Goal: Task Accomplishment & Management: Use online tool/utility

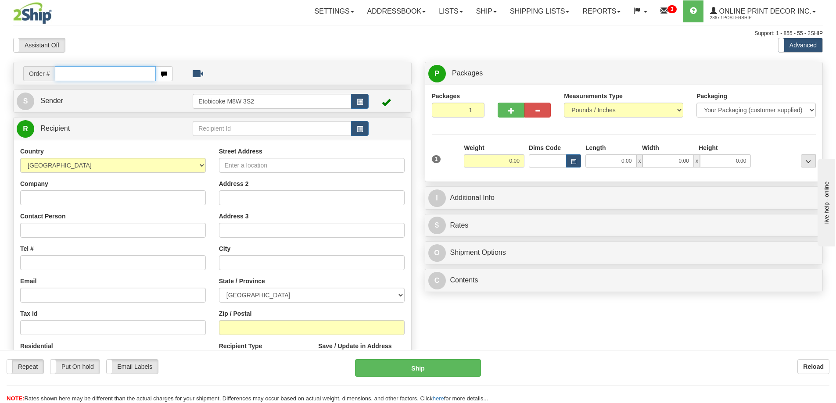
drag, startPoint x: 88, startPoint y: 74, endPoint x: 96, endPoint y: 71, distance: 8.1
click at [88, 72] on input "text" at bounding box center [105, 73] width 101 height 15
type input "ca-423344"
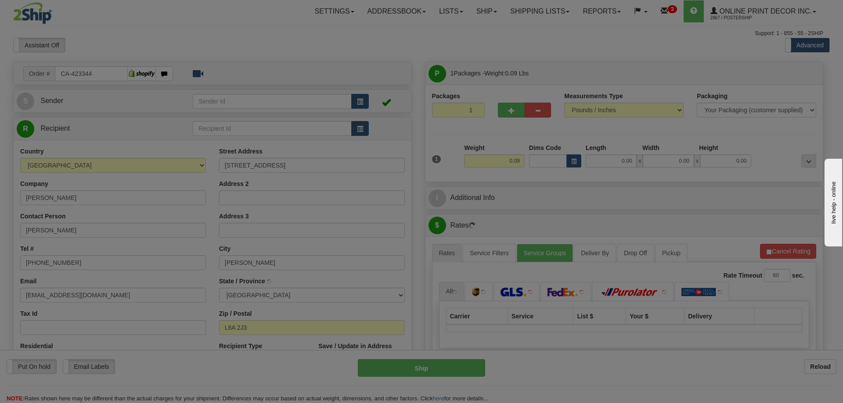
type input "MAPLE"
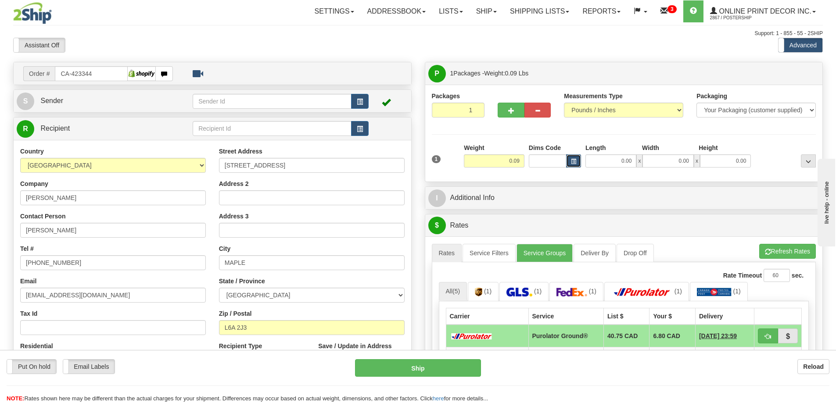
click at [574, 157] on button "button" at bounding box center [573, 160] width 15 height 13
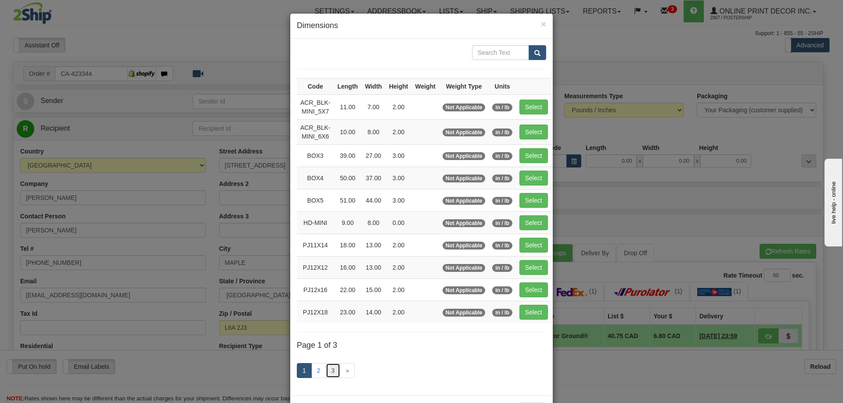
click at [335, 371] on link "3" at bounding box center [333, 370] width 15 height 15
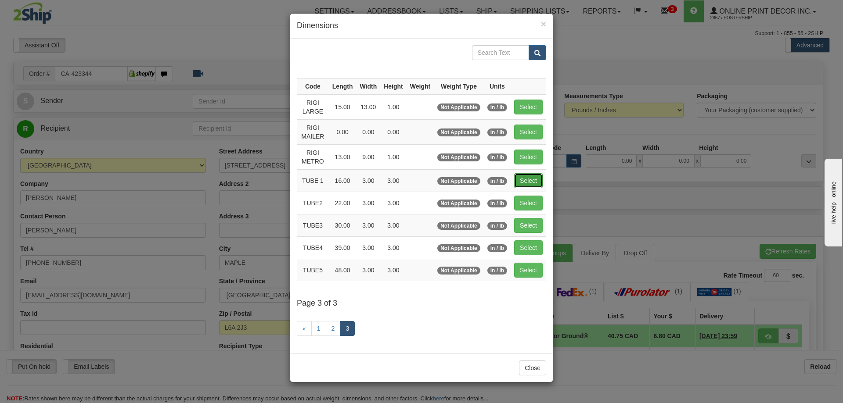
click at [535, 178] on button "Select" at bounding box center [528, 180] width 29 height 15
type input "TUBE 1"
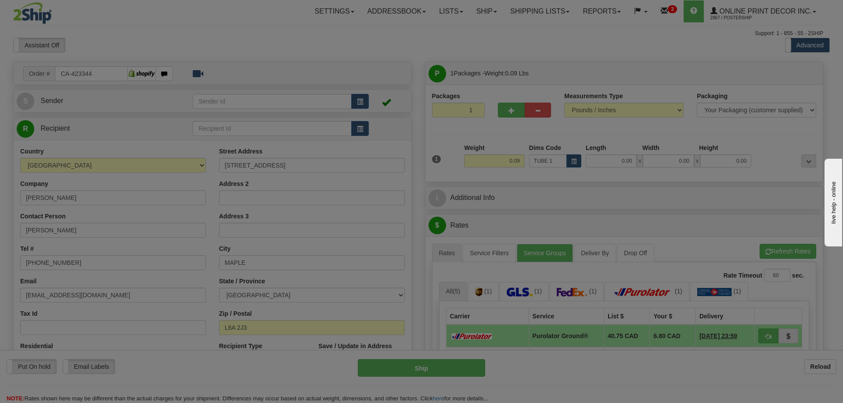
type input "16.00"
type input "3.00"
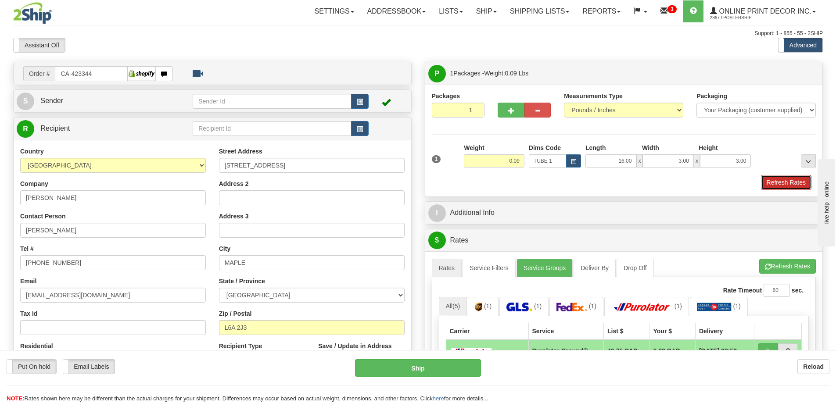
click at [787, 185] on button "Refresh Rates" at bounding box center [786, 182] width 50 height 15
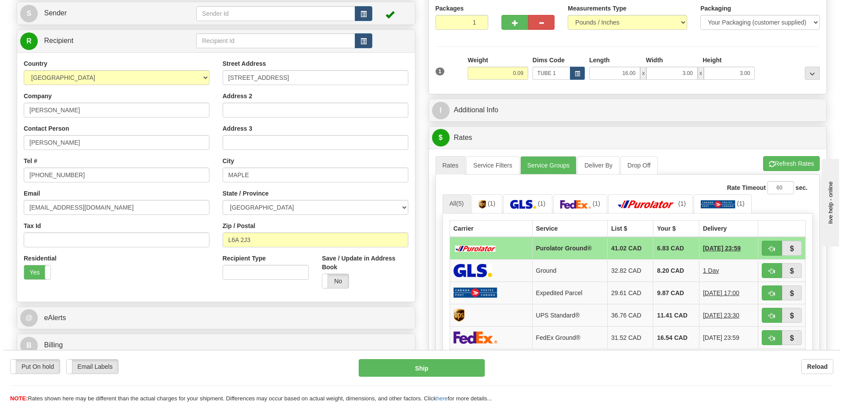
scroll to position [132, 0]
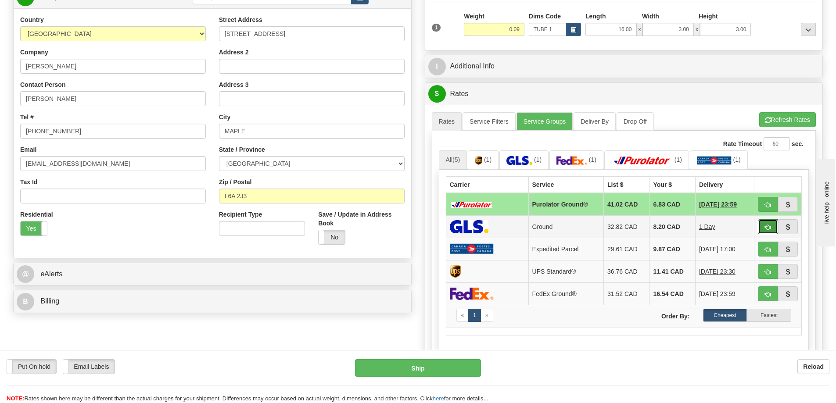
click at [770, 224] on button "button" at bounding box center [768, 226] width 20 height 15
type input "1"
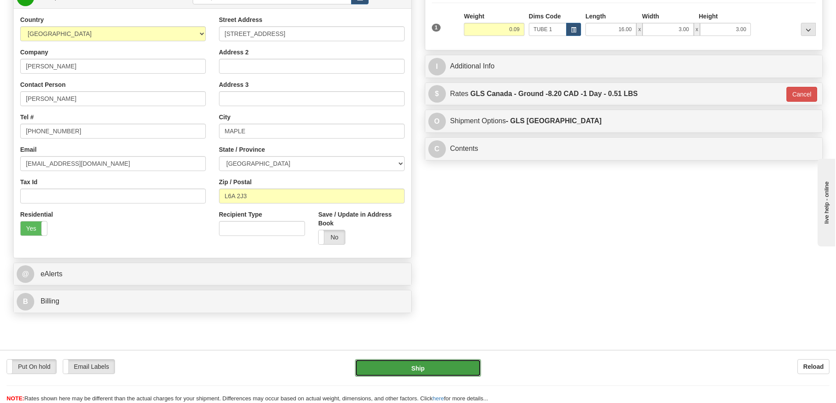
click at [456, 367] on button "Ship" at bounding box center [418, 368] width 126 height 18
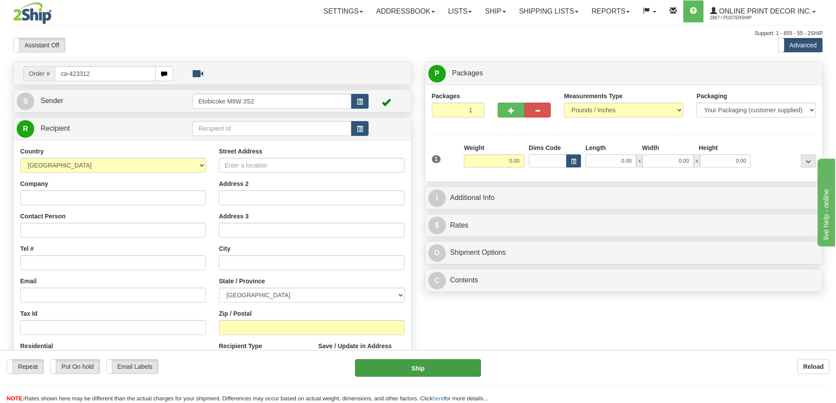
type input "ca-423312"
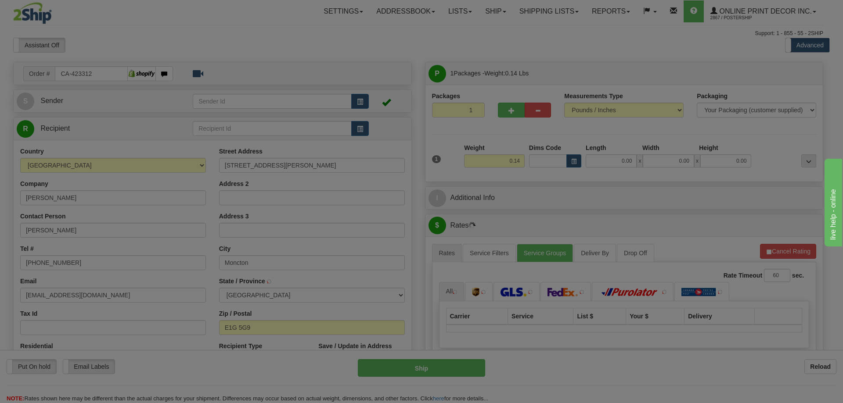
type input "MONCTON"
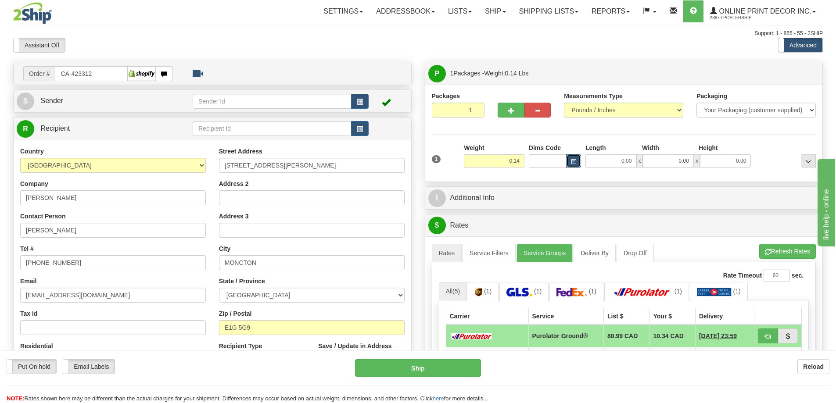
click at [570, 159] on button "button" at bounding box center [573, 160] width 15 height 13
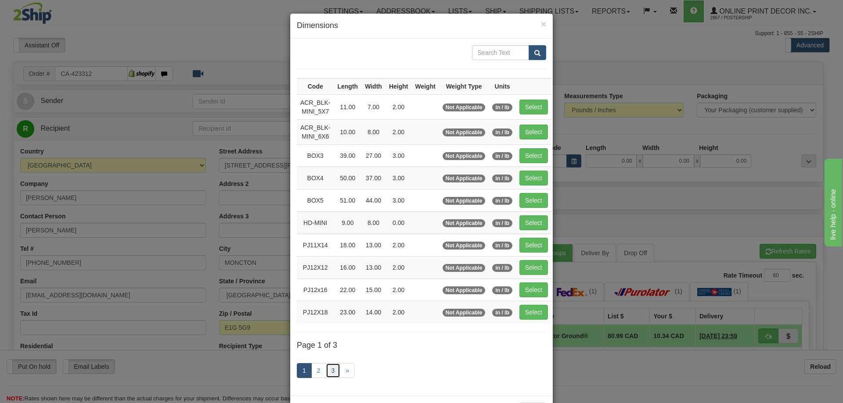
click at [326, 366] on link "3" at bounding box center [333, 370] width 15 height 15
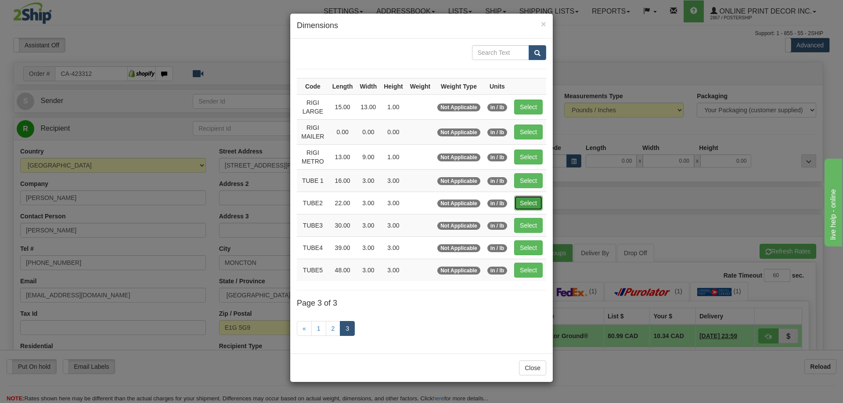
click at [534, 205] on button "Select" at bounding box center [528, 203] width 29 height 15
type input "TUBE2"
type input "22.00"
type input "3.00"
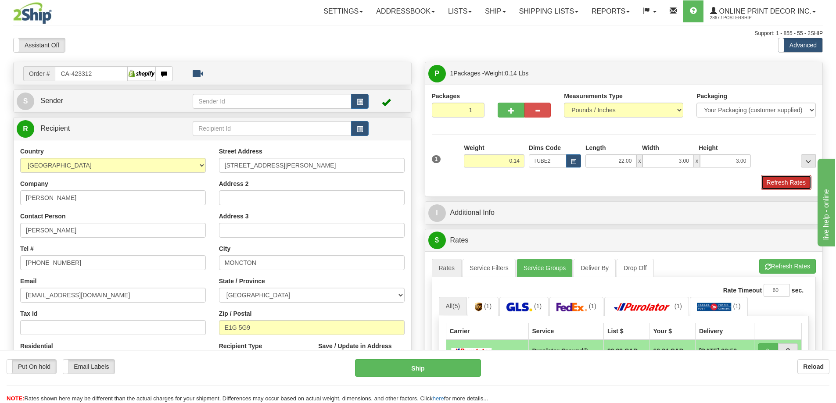
click at [790, 180] on button "Refresh Rates" at bounding box center [786, 182] width 50 height 15
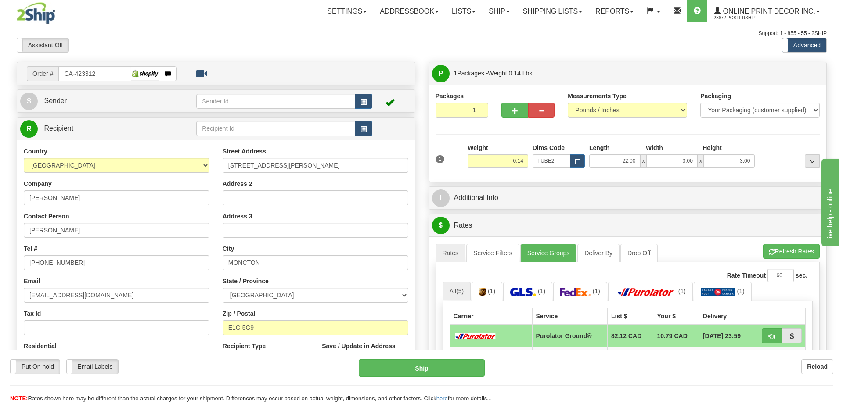
scroll to position [132, 0]
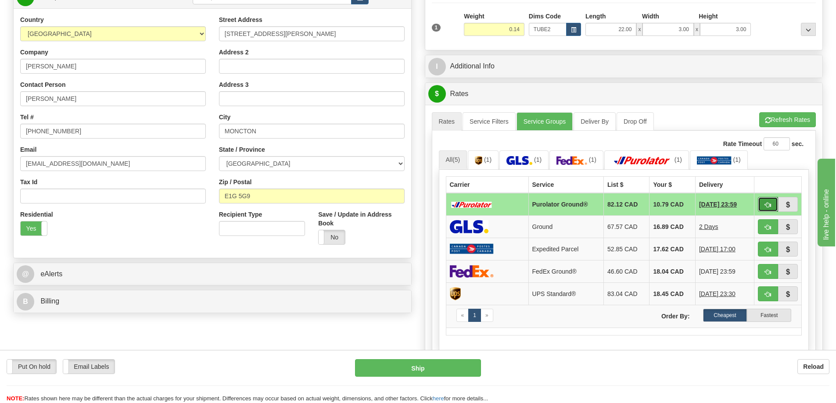
click at [765, 207] on span "button" at bounding box center [768, 205] width 6 height 6
type input "260"
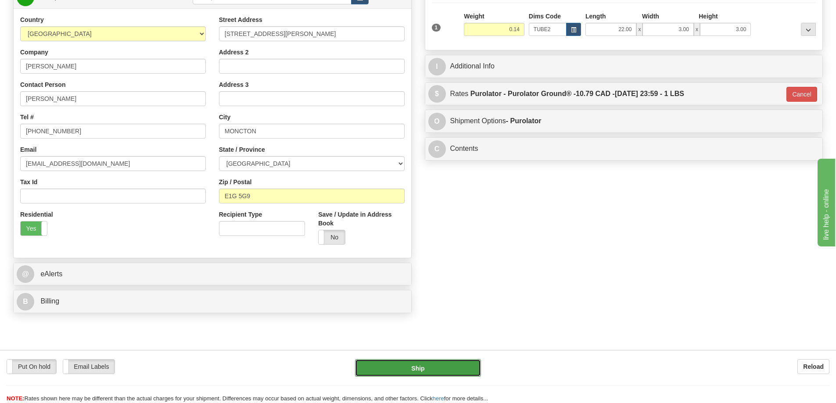
click at [452, 362] on button "Ship" at bounding box center [418, 368] width 126 height 18
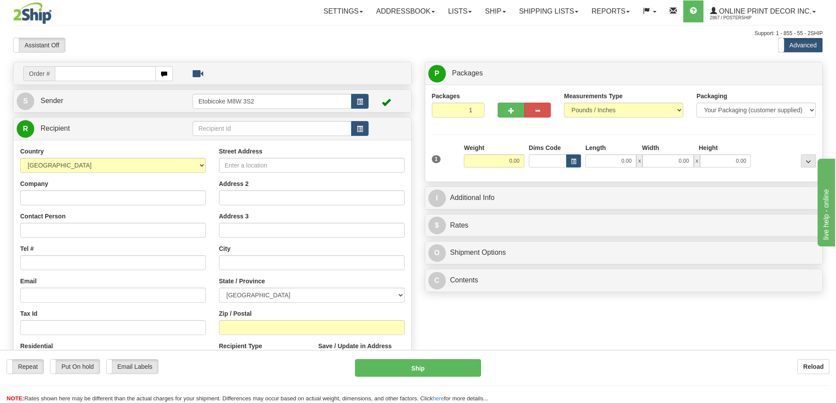
click at [337, 216] on div "Address 3" at bounding box center [312, 225] width 186 height 26
click at [109, 68] on input "text" at bounding box center [105, 73] width 101 height 15
type input "ca-423311"
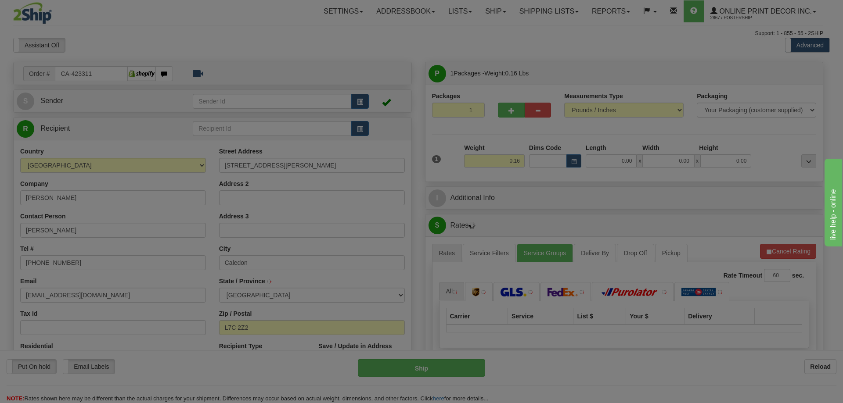
type input "CALEDON EAST"
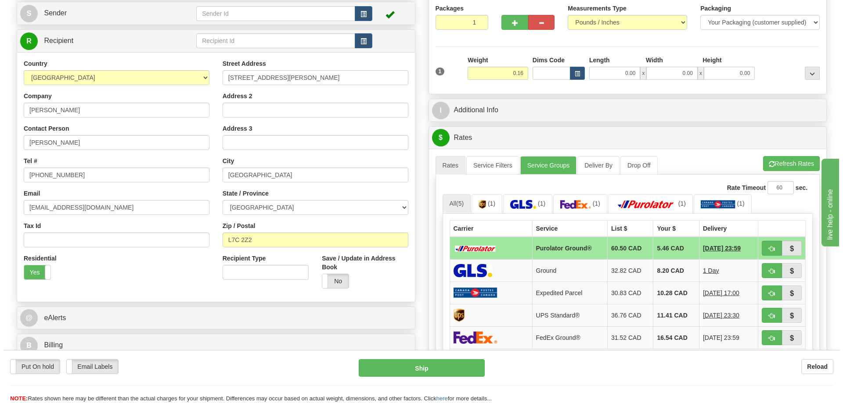
scroll to position [132, 0]
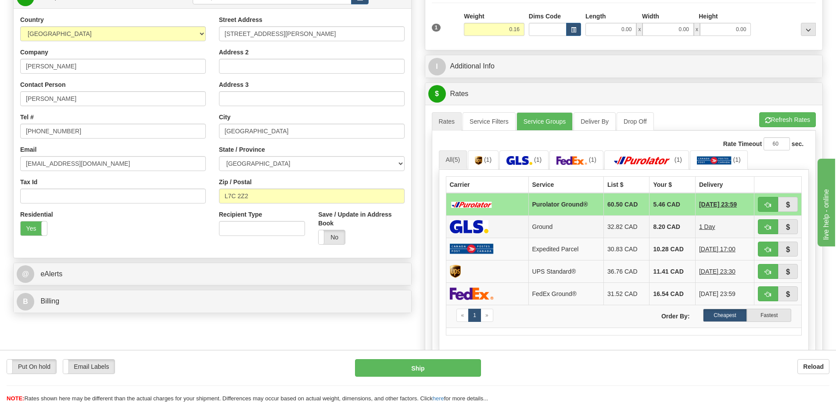
click at [757, 226] on td at bounding box center [777, 226] width 47 height 22
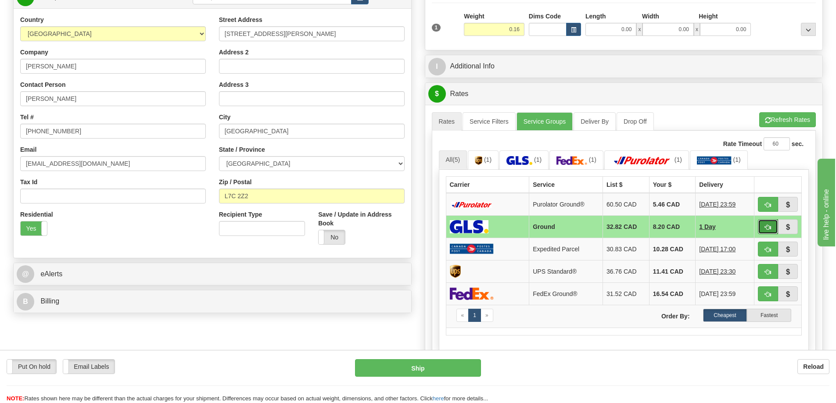
click at [768, 225] on button "button" at bounding box center [768, 226] width 20 height 15
type input "1"
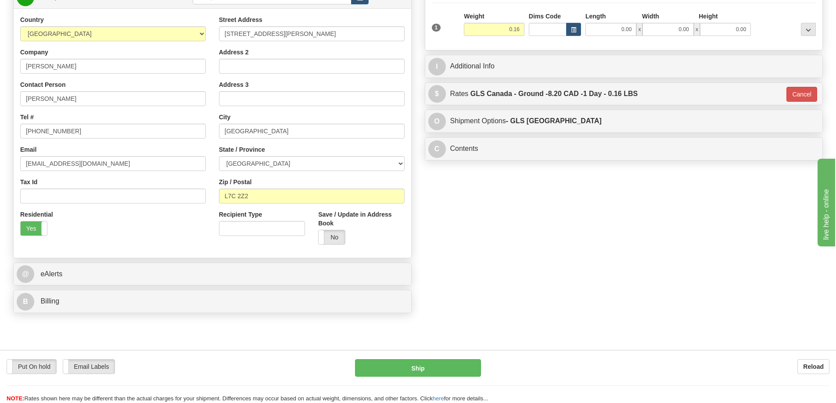
click at [459, 354] on div "Put On hold Put On hold Email Labels Email Labels Edit Reload Ship Reload" at bounding box center [418, 376] width 836 height 53
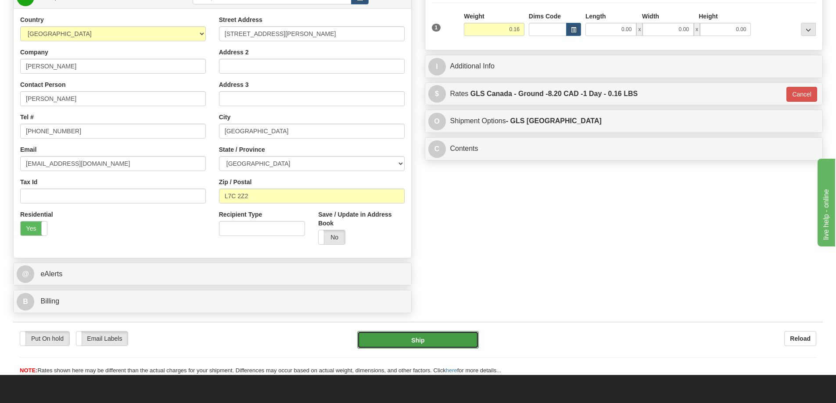
click at [447, 341] on button "Ship" at bounding box center [418, 340] width 122 height 18
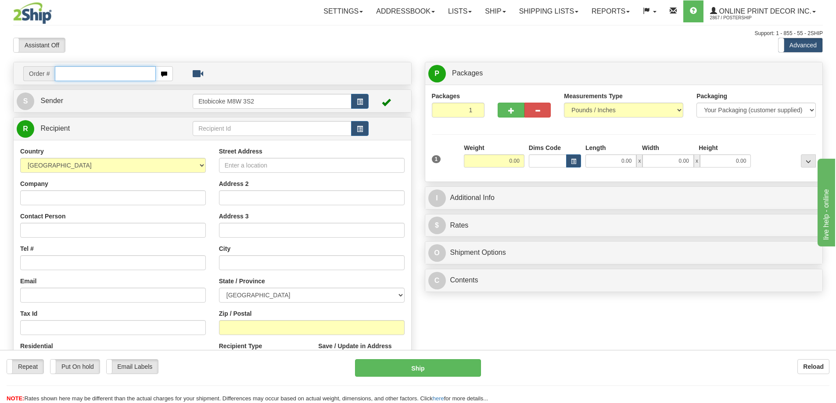
click at [93, 76] on input "text" at bounding box center [105, 73] width 101 height 15
type input "ca-423362"
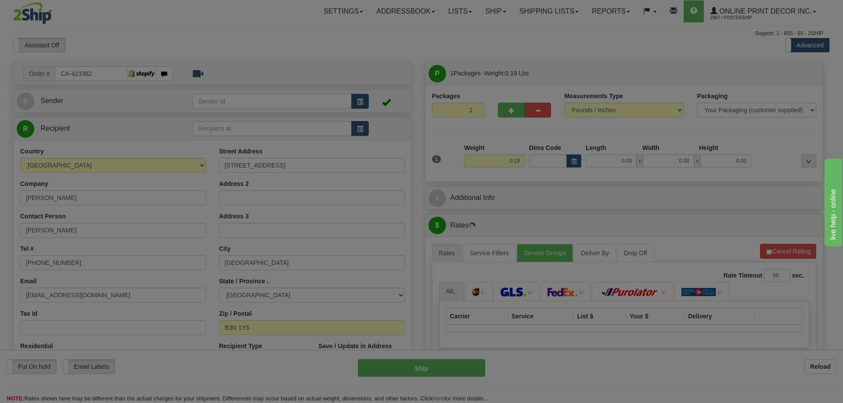
type input "HALIFAX"
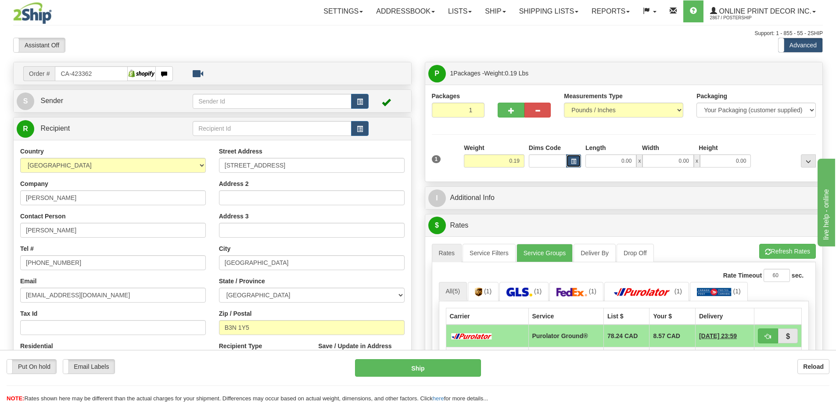
click at [574, 161] on span "button" at bounding box center [573, 161] width 5 height 5
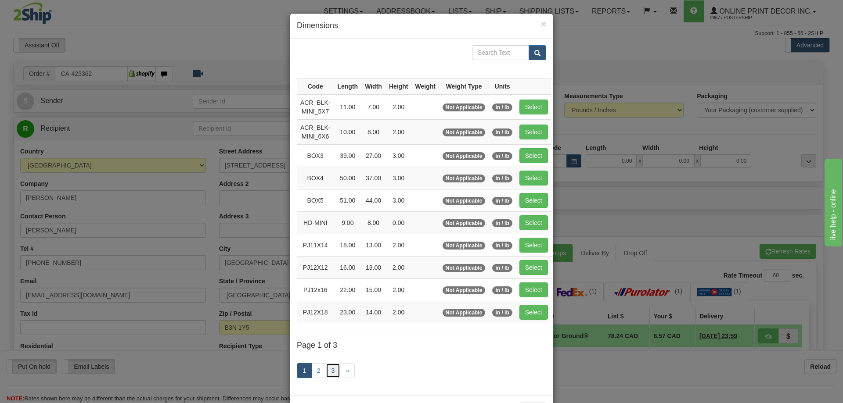
click at [331, 369] on link "3" at bounding box center [333, 370] width 15 height 15
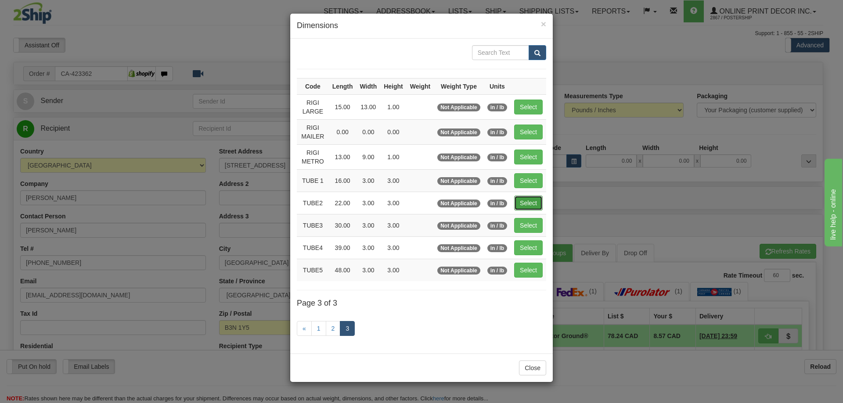
click at [531, 201] on button "Select" at bounding box center [528, 203] width 29 height 15
type input "TUBE2"
type input "22.00"
type input "3.00"
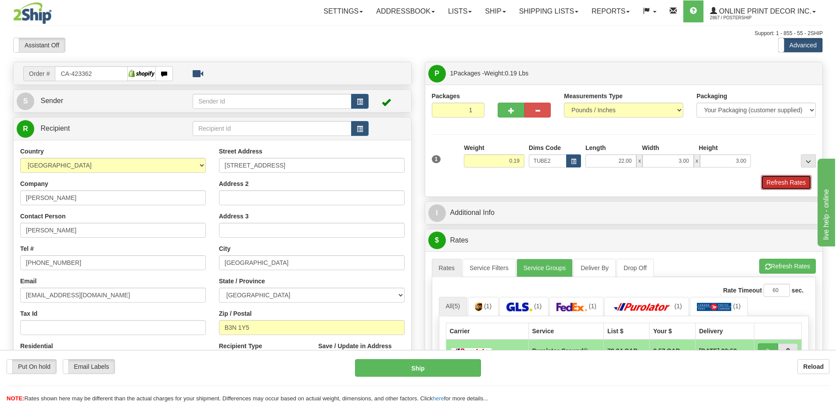
click at [800, 181] on button "Refresh Rates" at bounding box center [786, 182] width 50 height 15
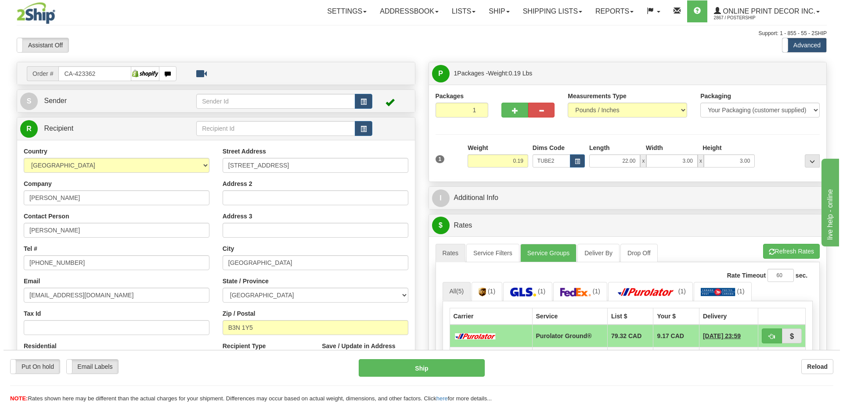
scroll to position [88, 0]
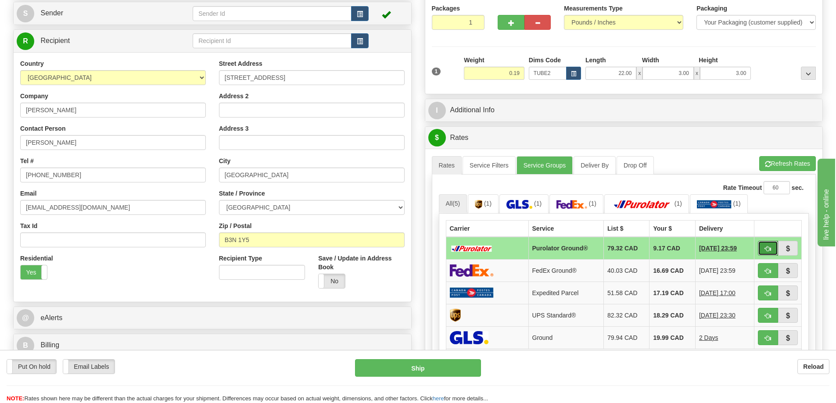
click at [764, 250] on button "button" at bounding box center [768, 248] width 20 height 15
type input "260"
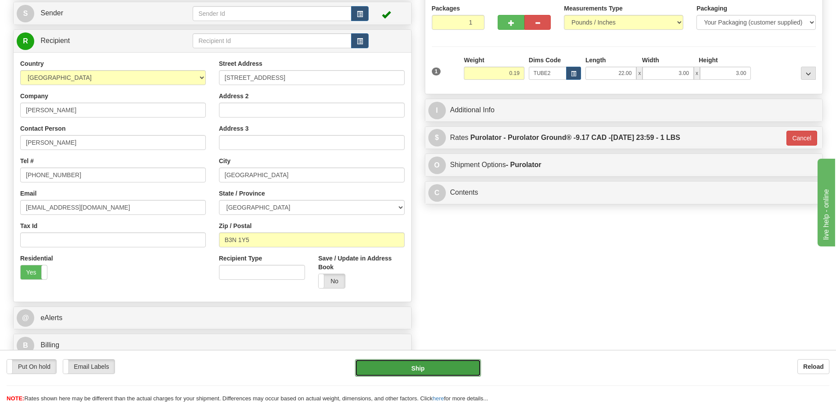
click at [462, 360] on button "Ship" at bounding box center [418, 368] width 126 height 18
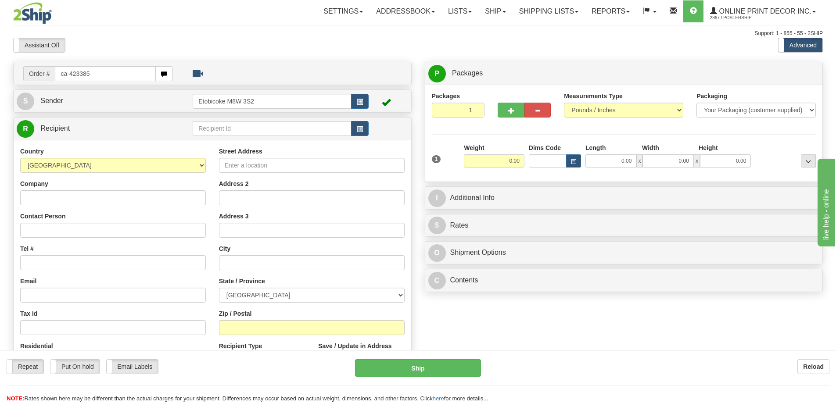
type input "ca-423385"
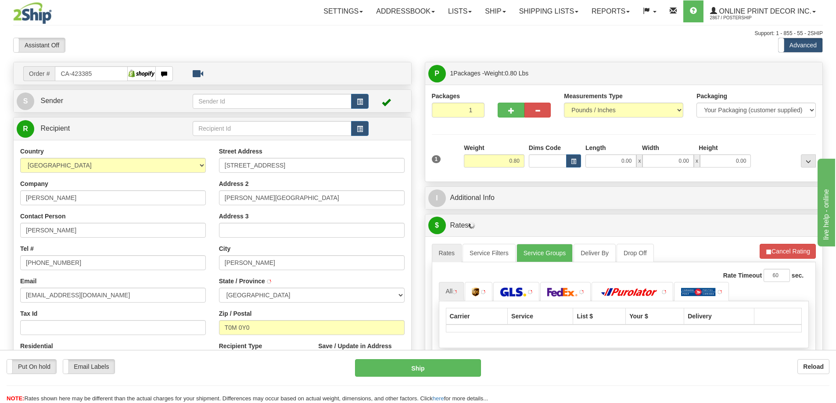
type input "[PERSON_NAME]"
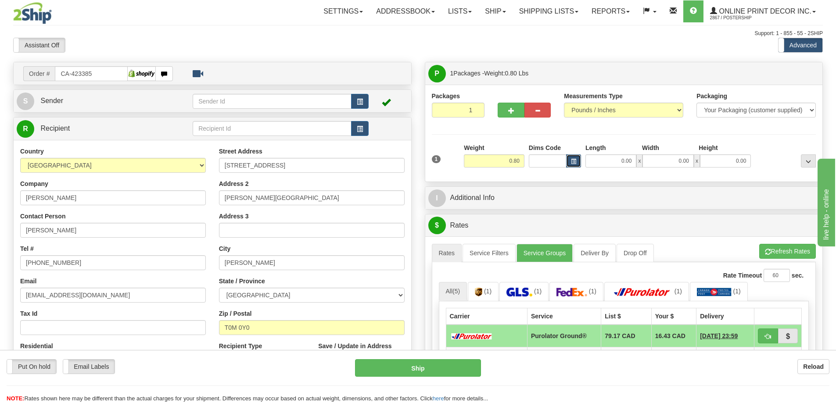
click at [567, 158] on button "button" at bounding box center [573, 160] width 15 height 13
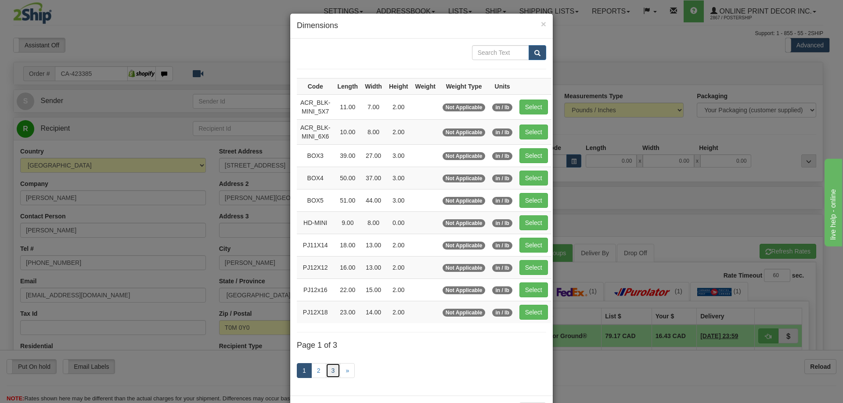
click at [326, 366] on link "3" at bounding box center [333, 370] width 15 height 15
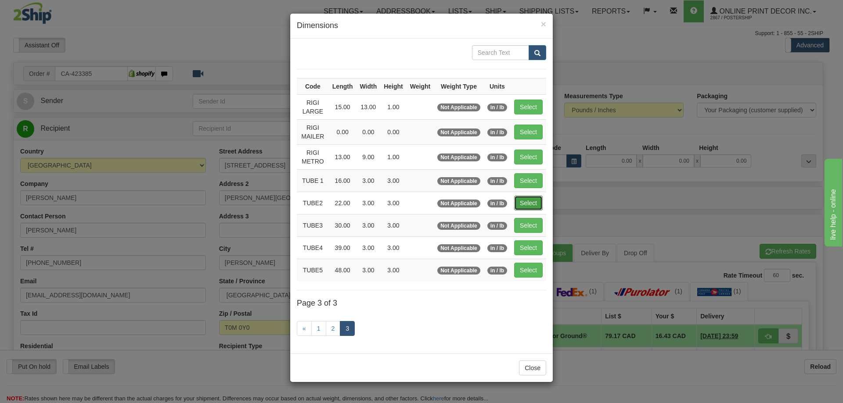
click at [537, 201] on button "Select" at bounding box center [528, 203] width 29 height 15
type input "TUBE2"
type input "22.00"
type input "3.00"
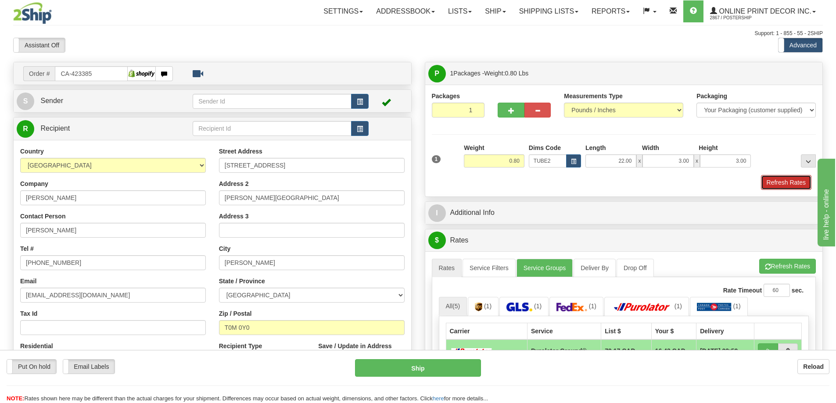
click at [781, 185] on button "Refresh Rates" at bounding box center [786, 182] width 50 height 15
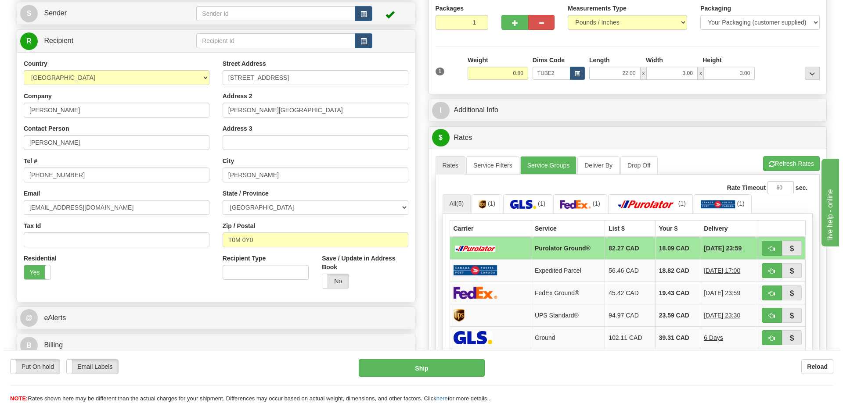
scroll to position [132, 0]
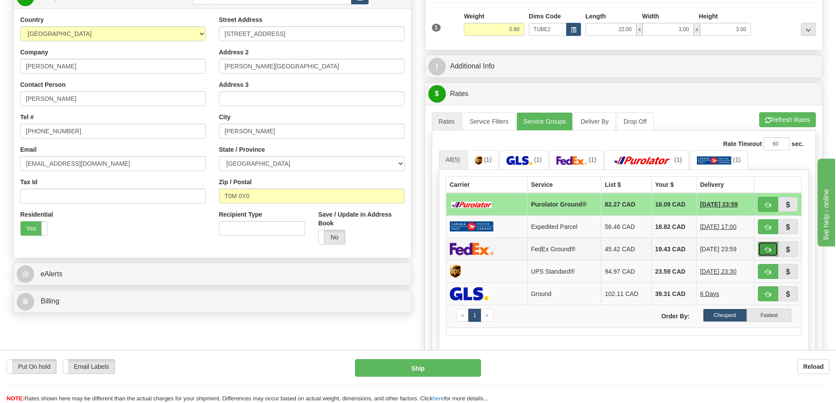
click at [762, 246] on button "button" at bounding box center [768, 249] width 20 height 15
type input "92"
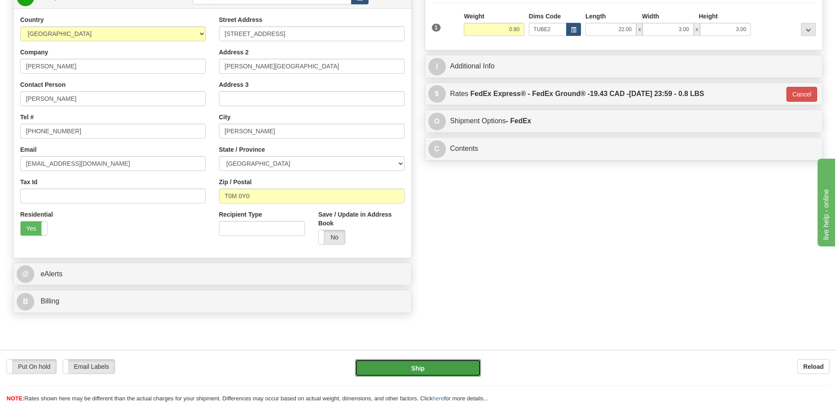
click at [440, 364] on button "Ship" at bounding box center [418, 368] width 126 height 18
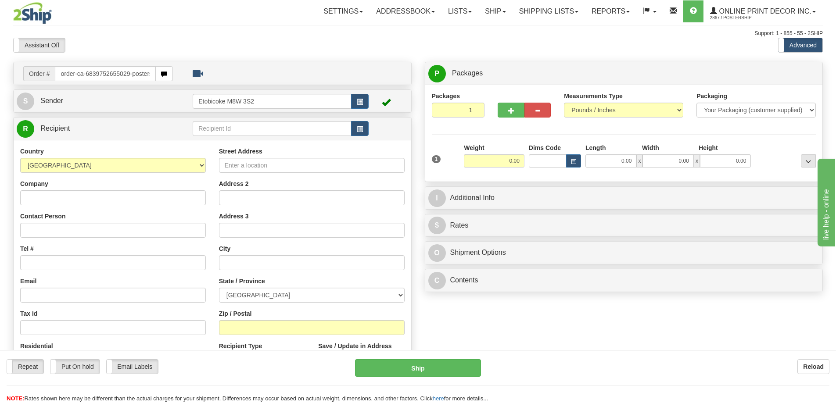
type input "order-ca-6839752655029-posters"
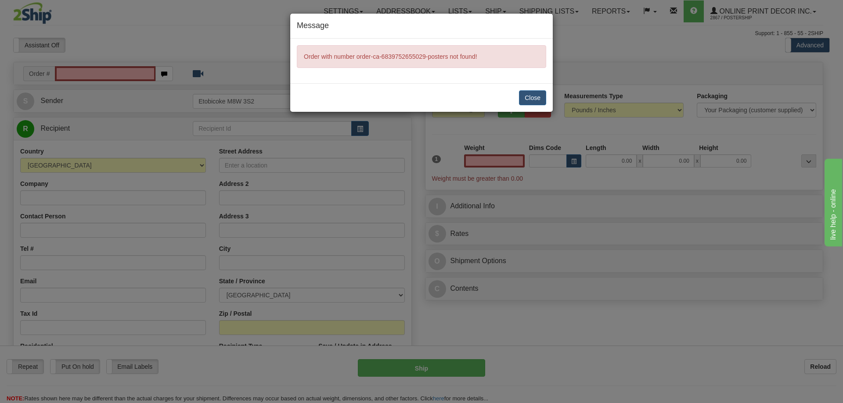
type input "0.00"
click at [544, 94] on button "Close" at bounding box center [532, 97] width 27 height 15
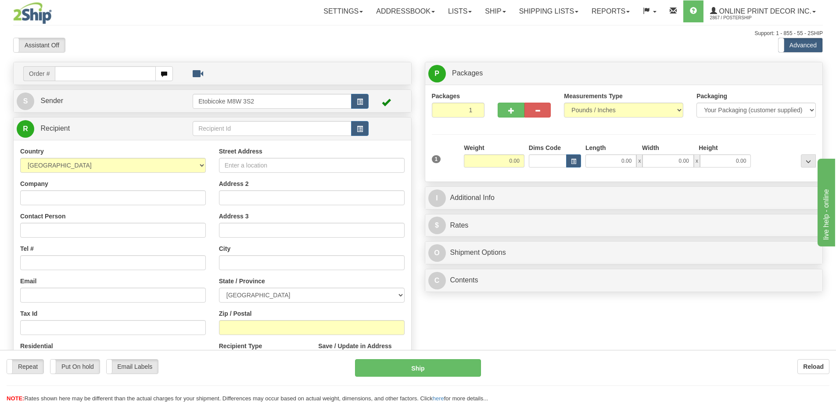
click at [126, 72] on input "text" at bounding box center [105, 73] width 101 height 15
type input "order-ca-6839752655029-posters"
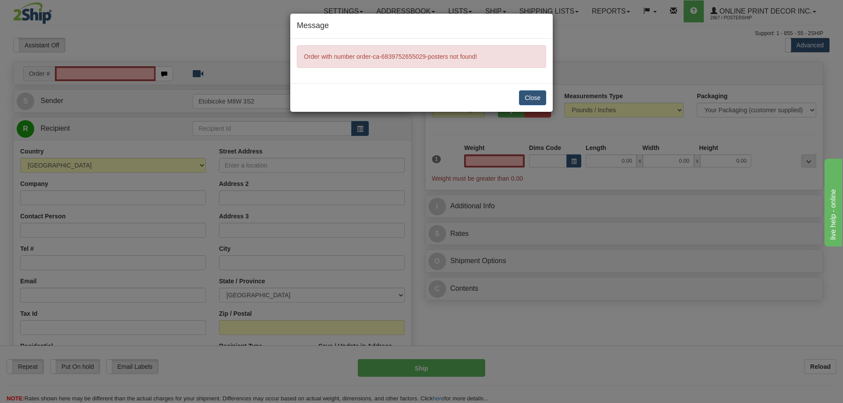
type input "0.00"
click at [528, 98] on button "Close" at bounding box center [532, 97] width 27 height 15
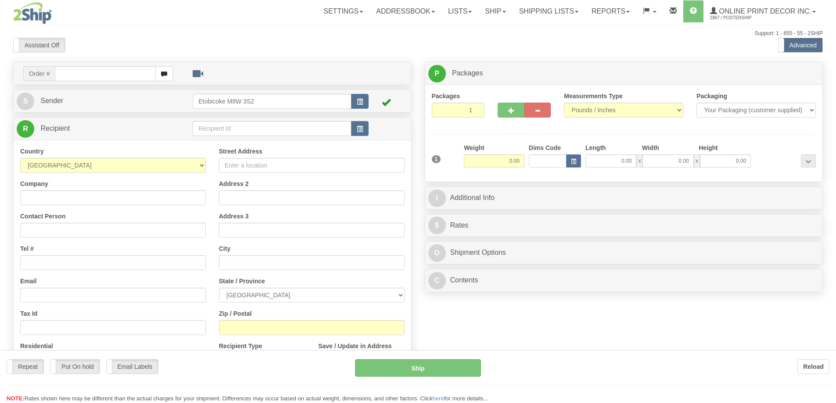
drag, startPoint x: 0, startPoint y: 0, endPoint x: 73, endPoint y: 74, distance: 103.6
click at [72, 73] on div at bounding box center [418, 201] width 836 height 403
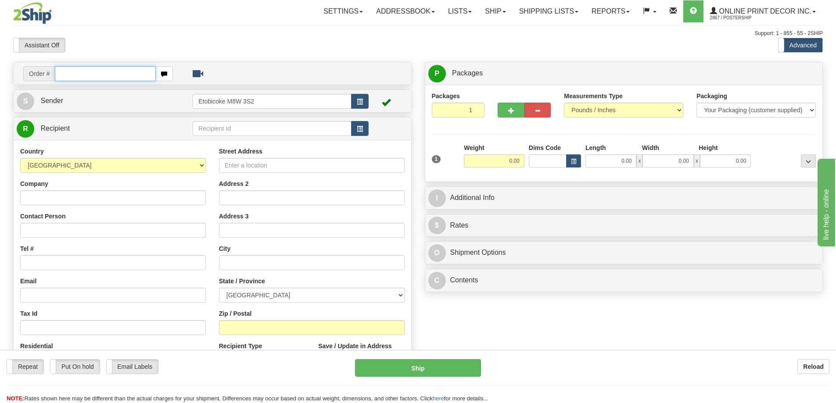
click at [72, 74] on input "text" at bounding box center [105, 73] width 101 height 15
type input "ca-423403"
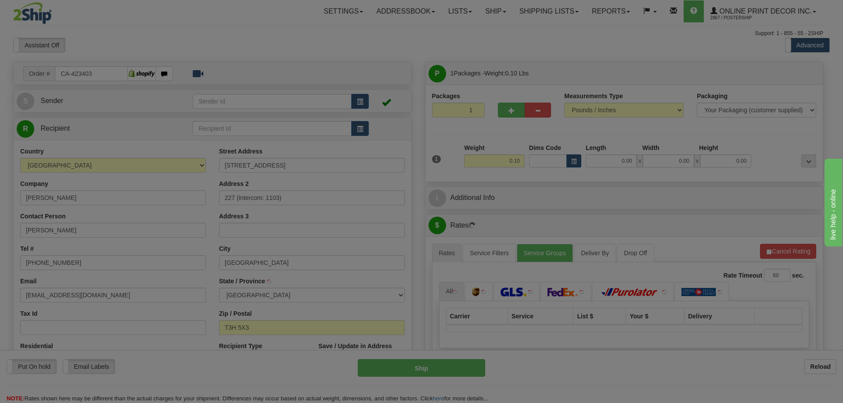
type input "CALGARY"
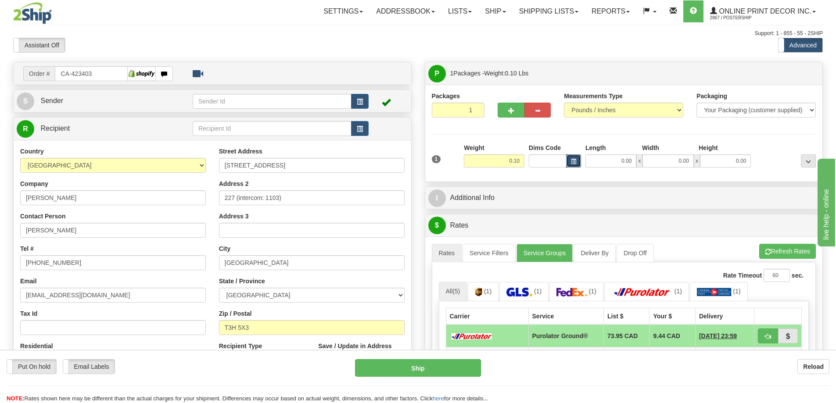
click at [575, 162] on span "button" at bounding box center [573, 161] width 5 height 5
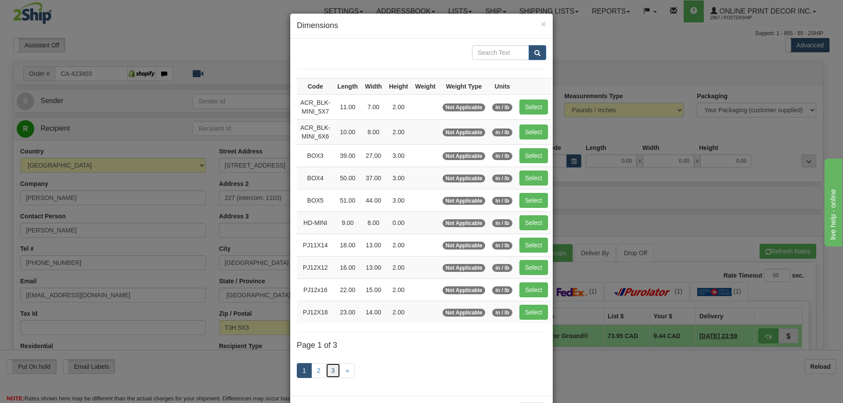
click at [326, 371] on link "3" at bounding box center [333, 370] width 15 height 15
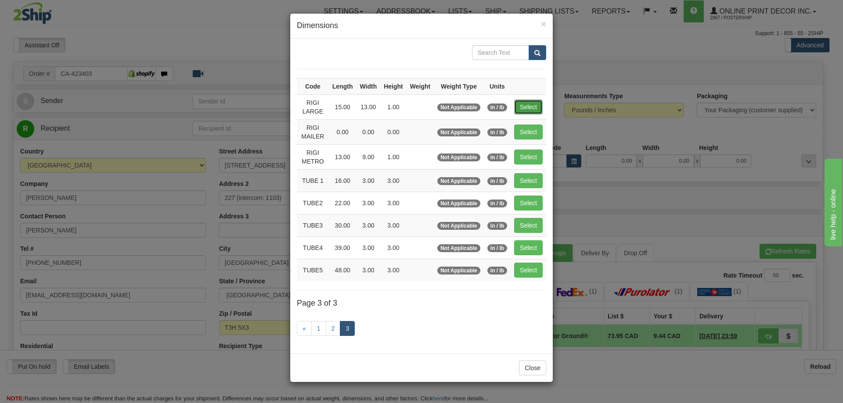
click at [526, 103] on button "Select" at bounding box center [528, 107] width 29 height 15
type input "RIGI LARGE"
type input "15.00"
type input "13.00"
type input "1.00"
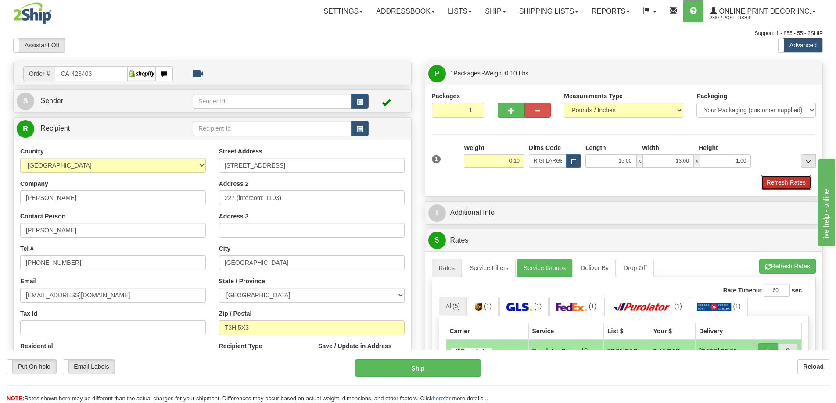
click at [790, 179] on button "Refresh Rates" at bounding box center [786, 182] width 50 height 15
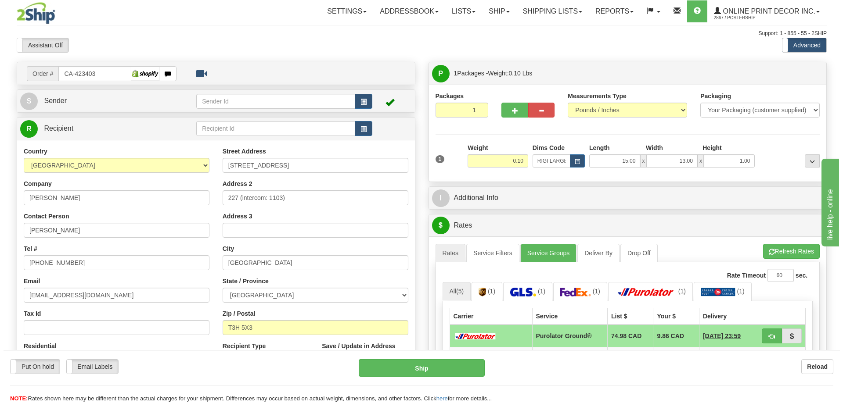
scroll to position [132, 0]
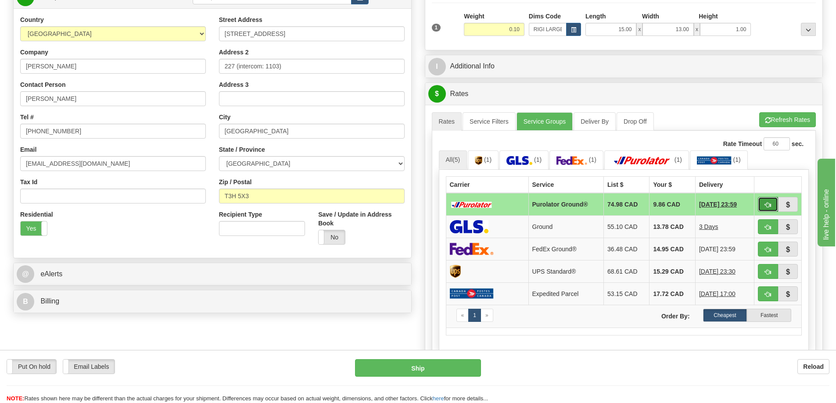
click at [766, 201] on button "button" at bounding box center [768, 204] width 20 height 15
type input "260"
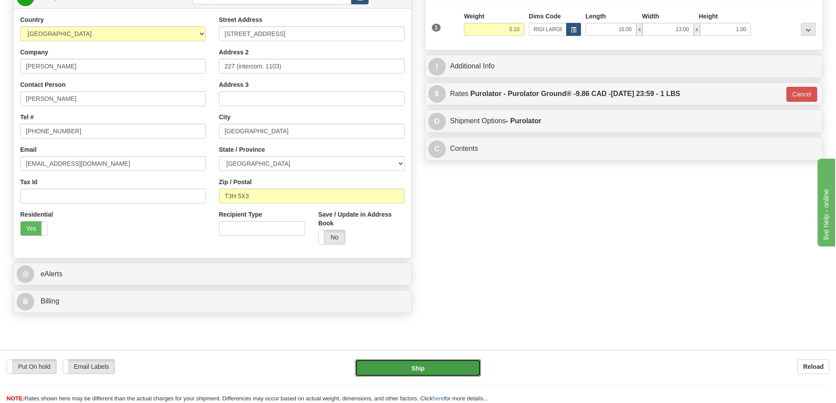
click at [393, 367] on button "Ship" at bounding box center [418, 368] width 126 height 18
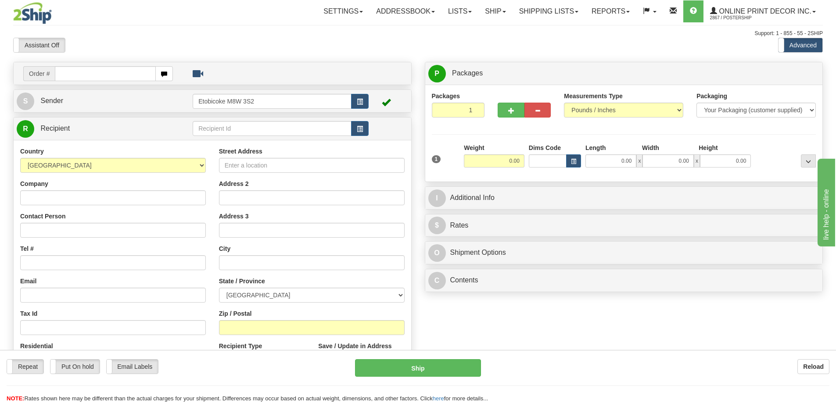
click at [96, 74] on input "text" at bounding box center [105, 73] width 101 height 15
type input "ca-423418"
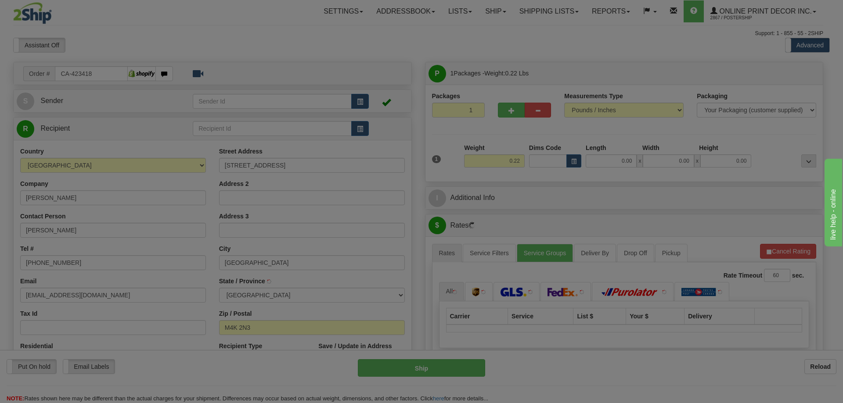
type input "[GEOGRAPHIC_DATA]"
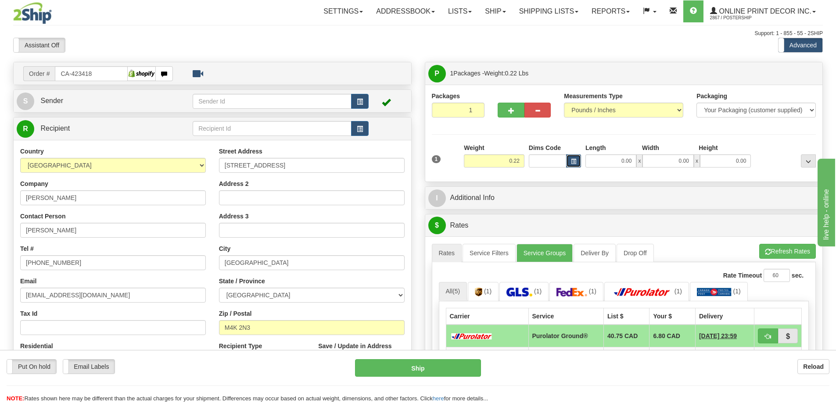
click at [574, 160] on span "button" at bounding box center [573, 161] width 5 height 5
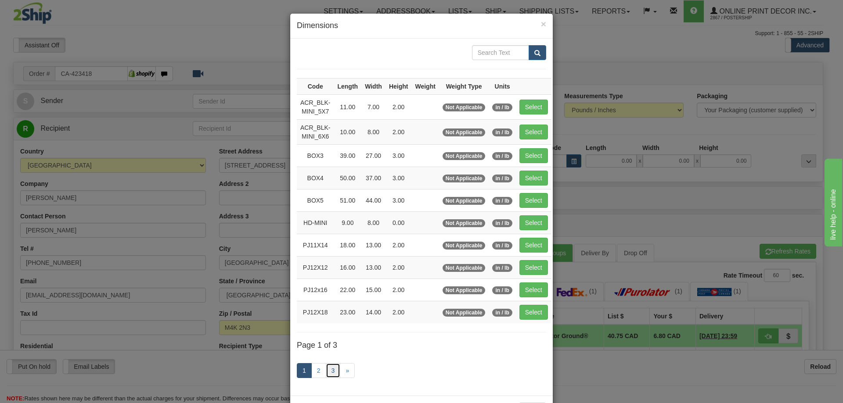
click at [327, 371] on link "3" at bounding box center [333, 370] width 15 height 15
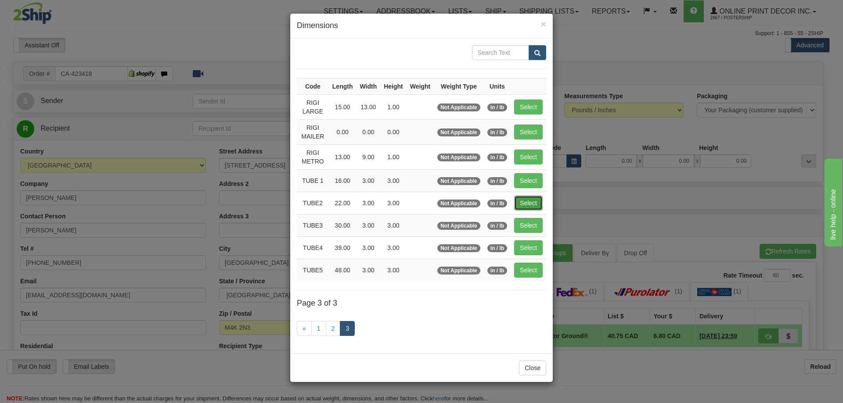
click at [524, 199] on button "Select" at bounding box center [528, 203] width 29 height 15
type input "TUBE2"
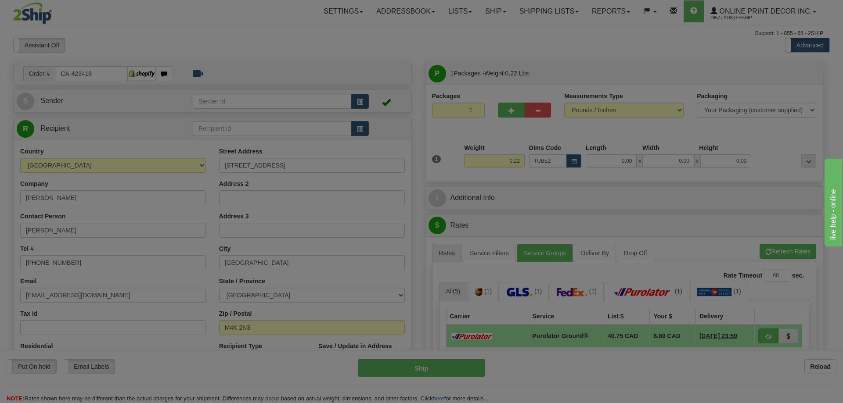
type input "22.00"
type input "3.00"
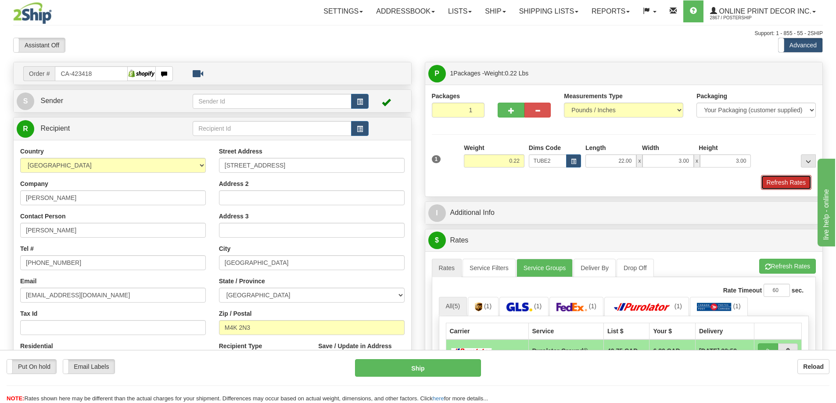
click at [771, 179] on button "Refresh Rates" at bounding box center [786, 182] width 50 height 15
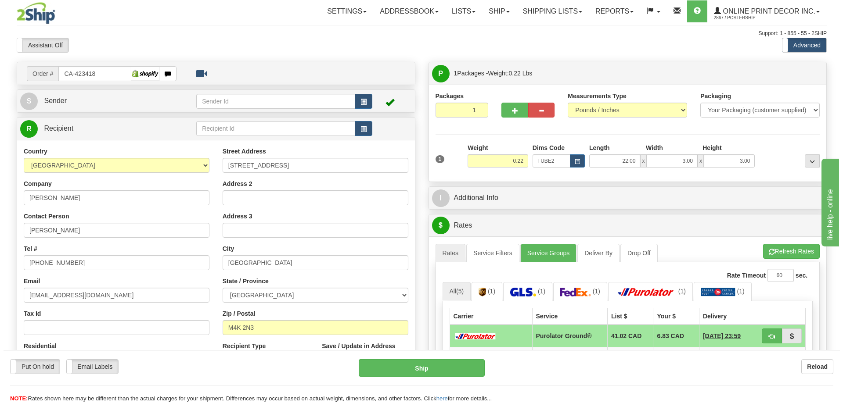
scroll to position [44, 0]
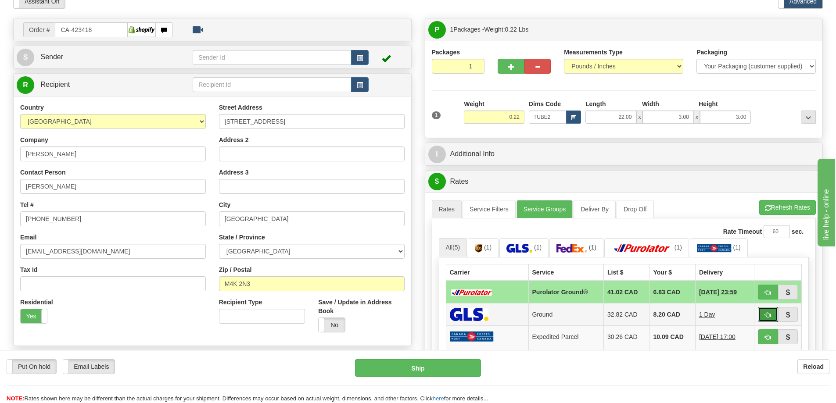
drag, startPoint x: 767, startPoint y: 311, endPoint x: 738, endPoint y: 306, distance: 29.3
click at [766, 310] on button "button" at bounding box center [768, 314] width 20 height 15
type input "1"
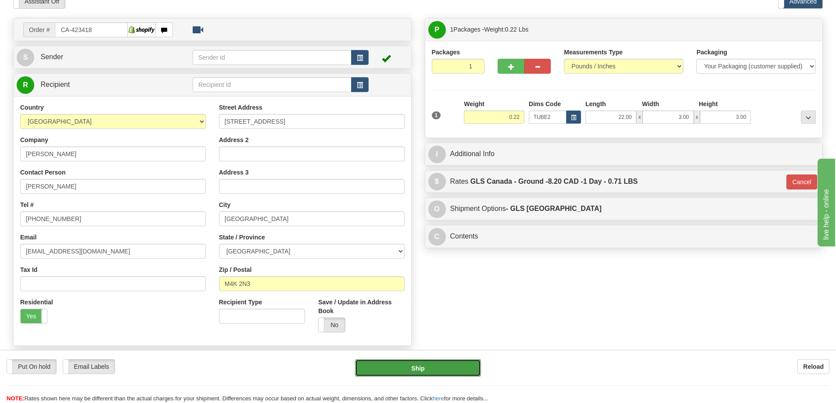
click at [402, 364] on button "Ship" at bounding box center [418, 368] width 126 height 18
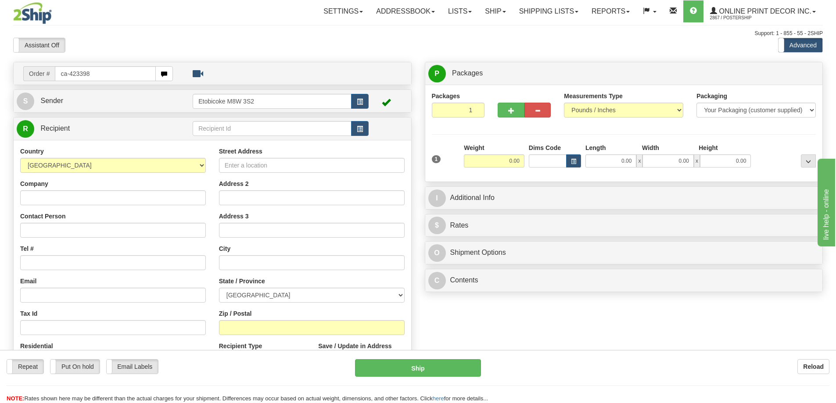
type input "ca-423398"
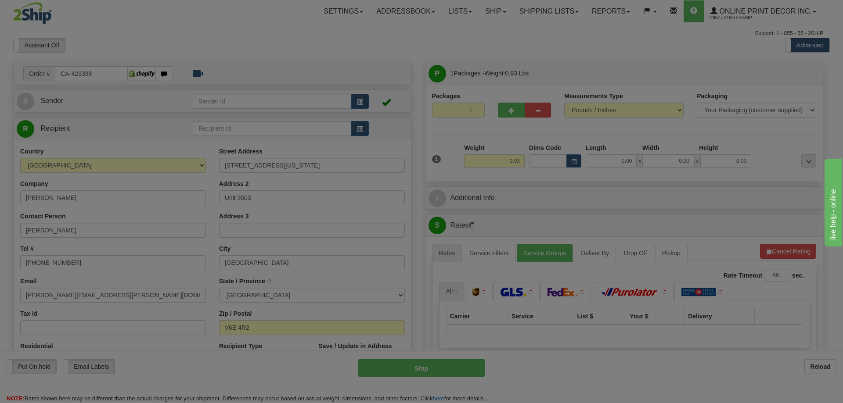
type input "[GEOGRAPHIC_DATA]"
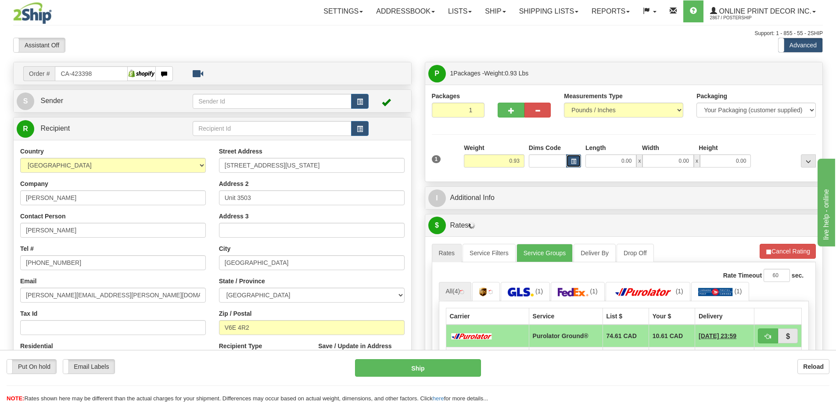
click at [572, 159] on span "button" at bounding box center [573, 161] width 5 height 5
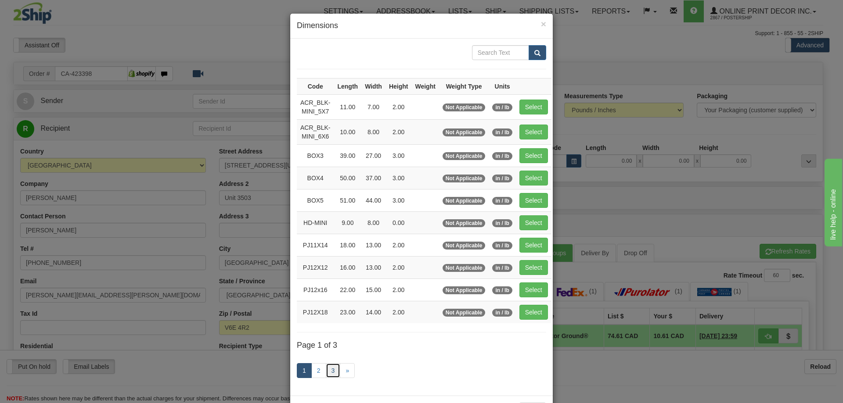
click at [332, 370] on link "3" at bounding box center [333, 370] width 15 height 15
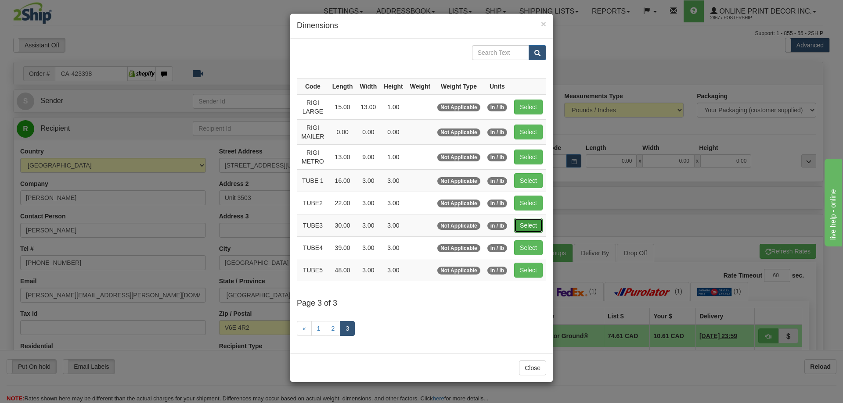
click at [528, 221] on button "Select" at bounding box center [528, 225] width 29 height 15
type input "TUBE3"
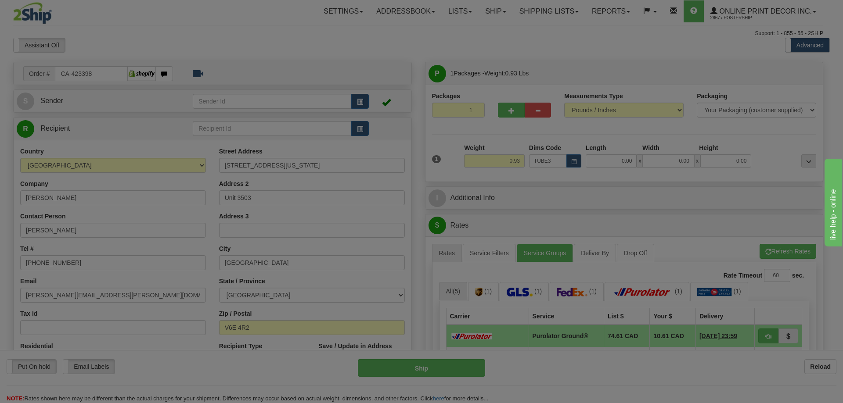
type input "30.00"
type input "3.00"
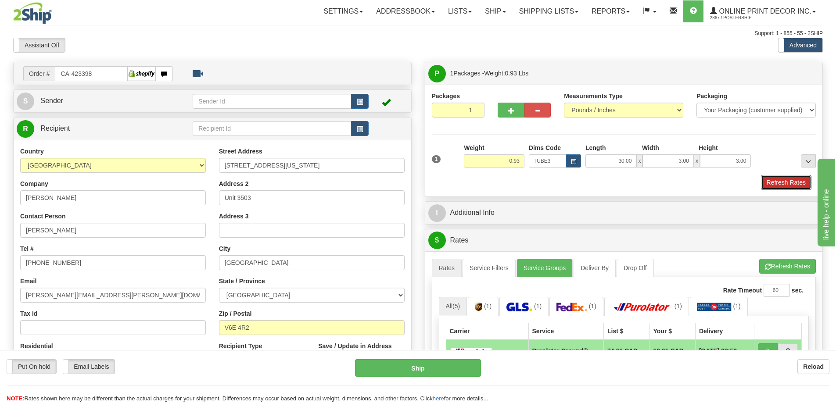
click at [780, 183] on button "Refresh Rates" at bounding box center [786, 182] width 50 height 15
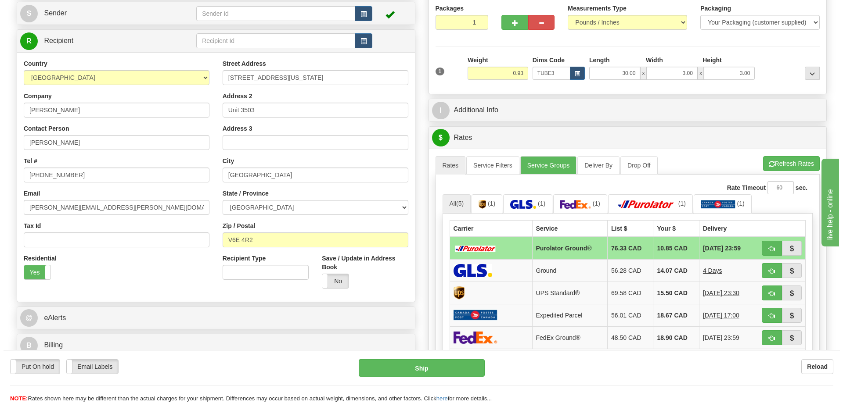
scroll to position [132, 0]
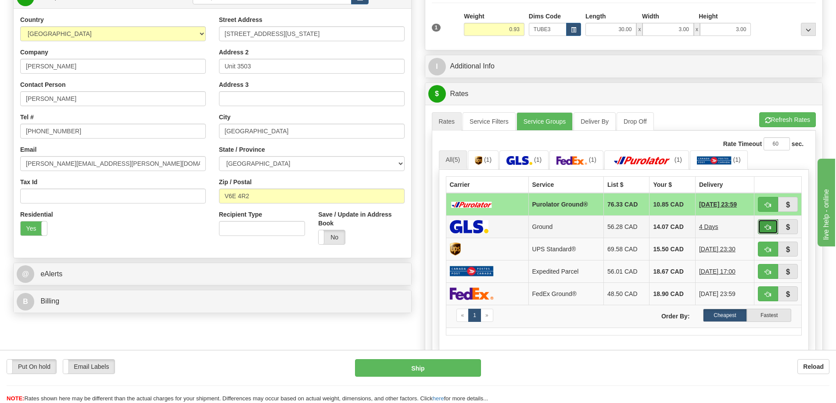
click at [768, 226] on span "button" at bounding box center [768, 228] width 6 height 6
type input "1"
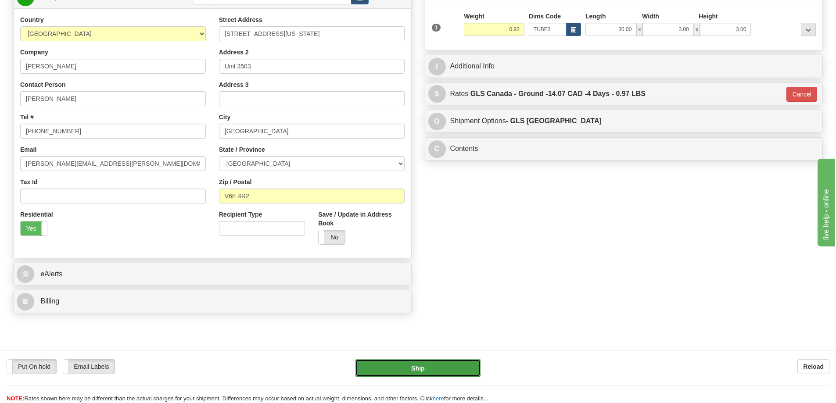
click at [451, 367] on button "Ship" at bounding box center [418, 368] width 126 height 18
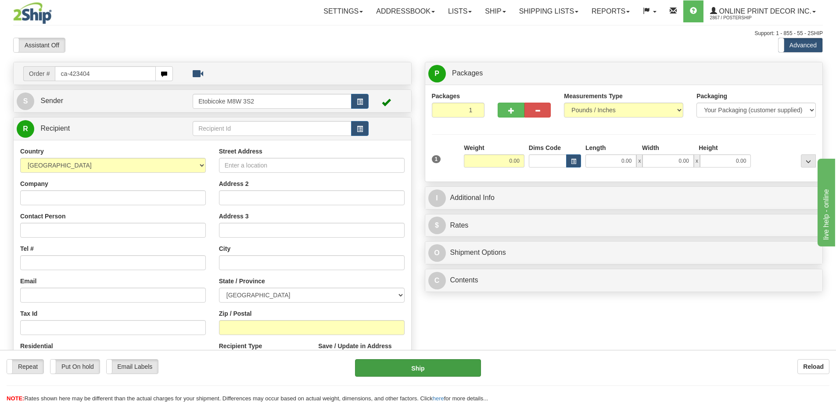
type input "ca-423404"
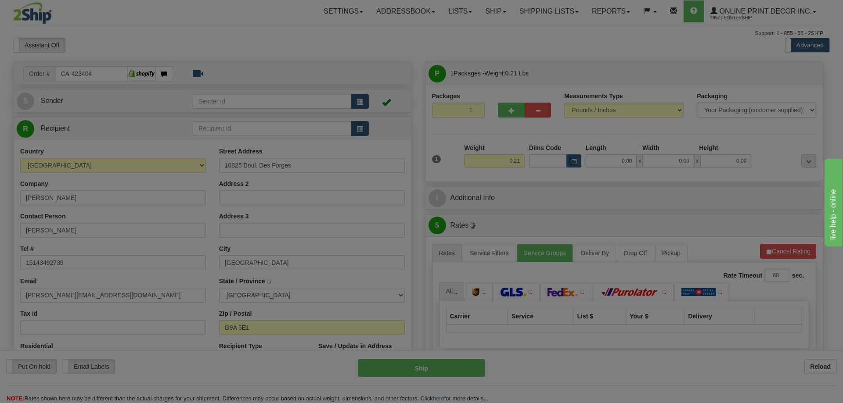
type input "TROIS-RIVIERES"
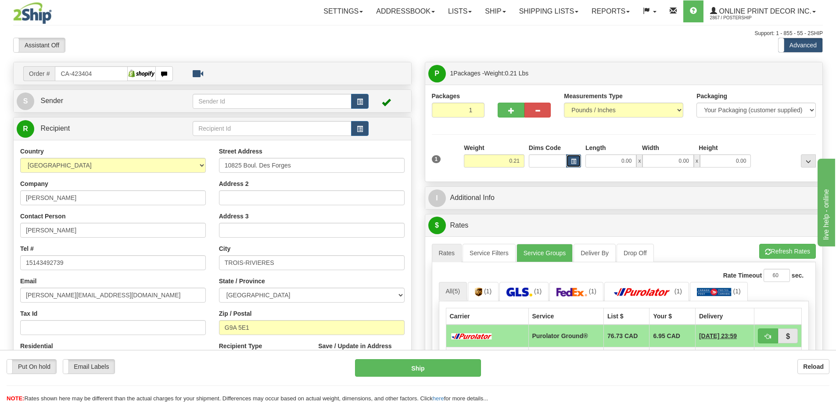
click at [569, 158] on button "button" at bounding box center [573, 160] width 15 height 13
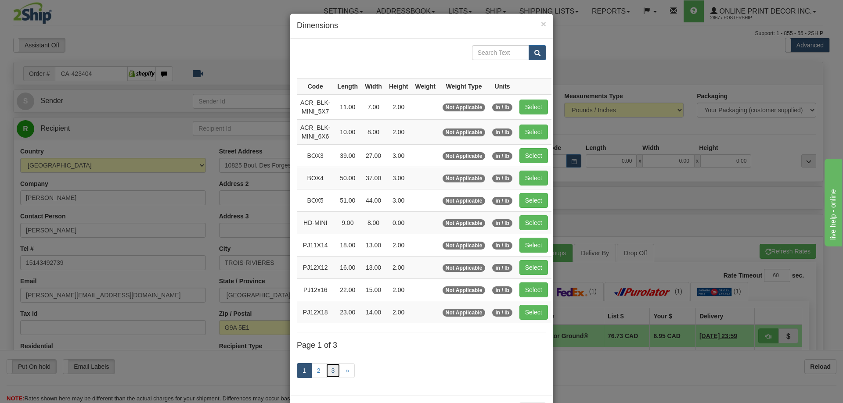
click at [330, 369] on link "3" at bounding box center [333, 370] width 15 height 15
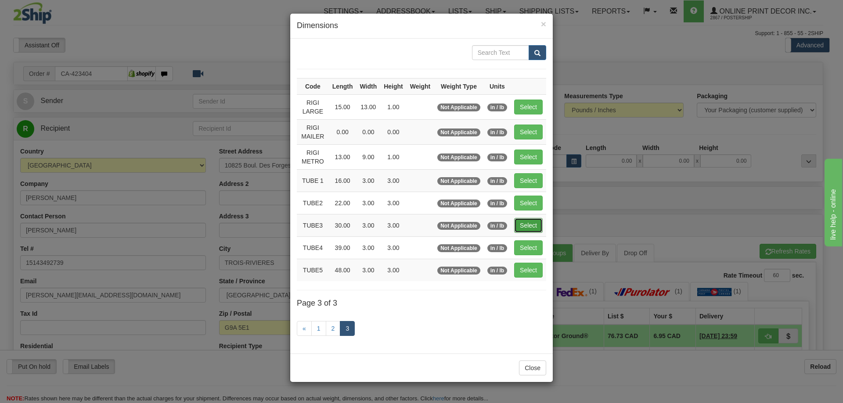
click at [531, 223] on button "Select" at bounding box center [528, 225] width 29 height 15
type input "TUBE3"
type input "30.00"
type input "3.00"
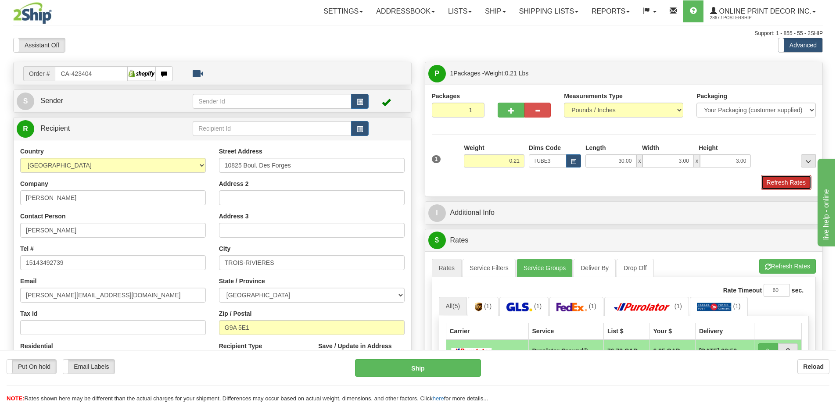
click at [779, 180] on button "Refresh Rates" at bounding box center [786, 182] width 50 height 15
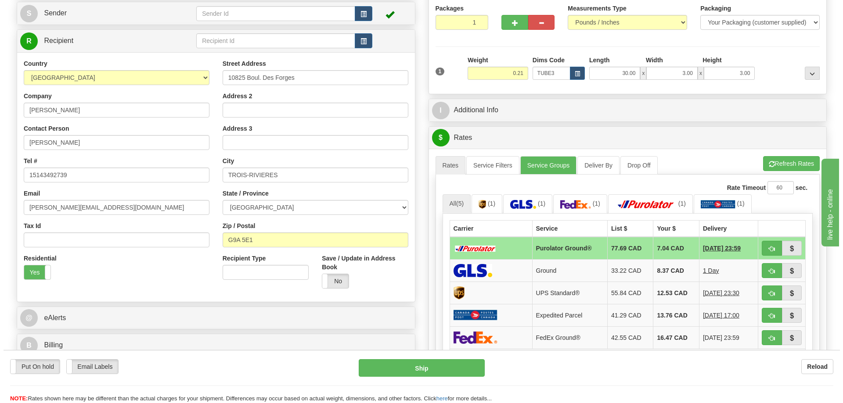
scroll to position [132, 0]
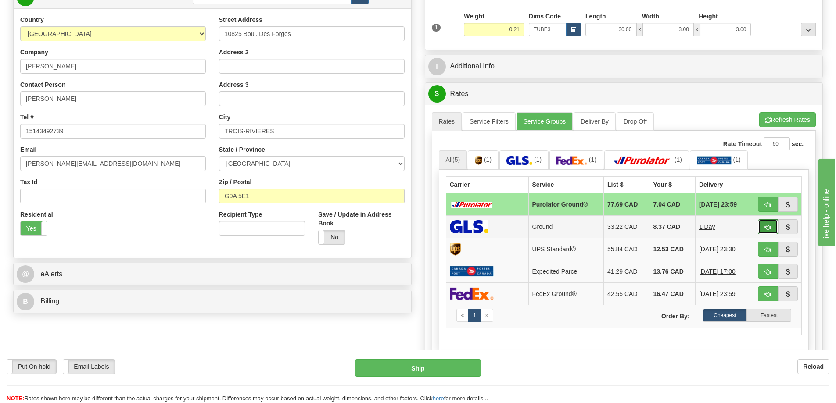
click at [767, 224] on button "button" at bounding box center [768, 226] width 20 height 15
type input "1"
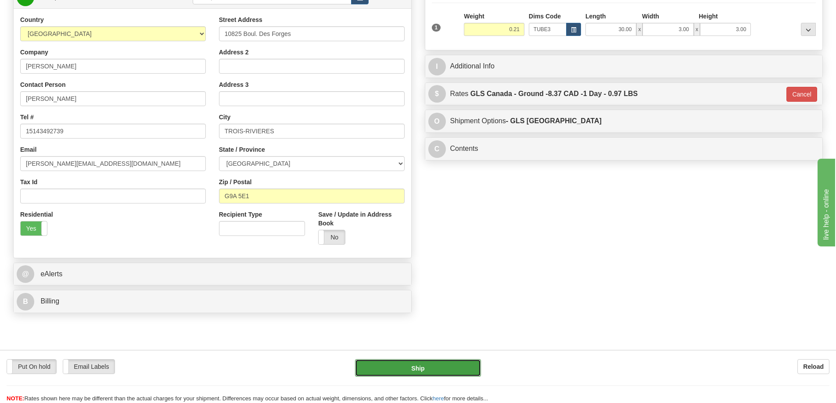
click at [434, 363] on button "Ship" at bounding box center [418, 368] width 126 height 18
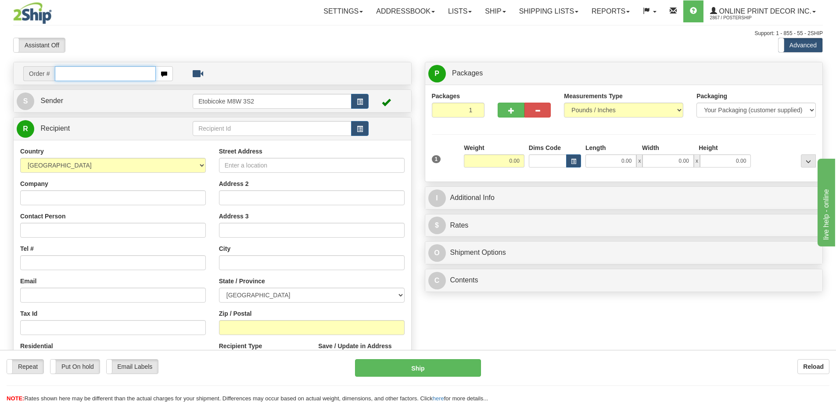
click at [111, 71] on input "text" at bounding box center [105, 73] width 101 height 15
type input "ca-423428"
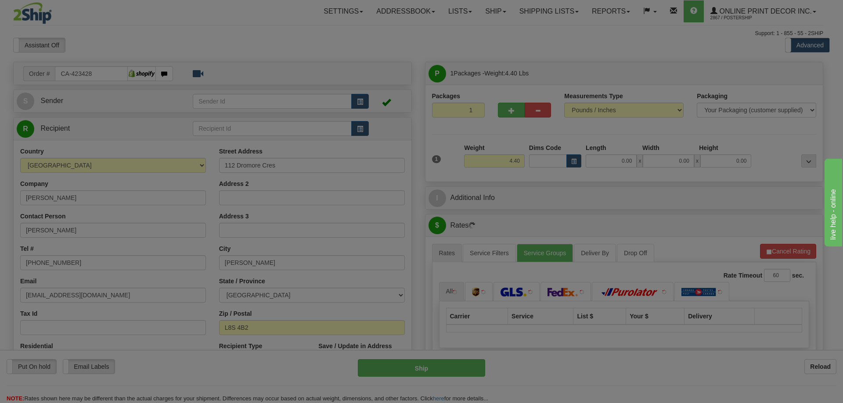
type input "[PERSON_NAME]"
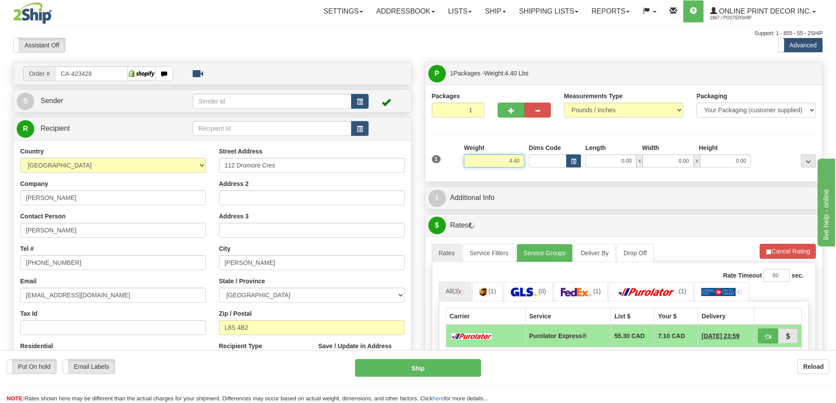
click at [523, 160] on input "4.40" at bounding box center [494, 160] width 61 height 13
type input "4"
type input "2.00"
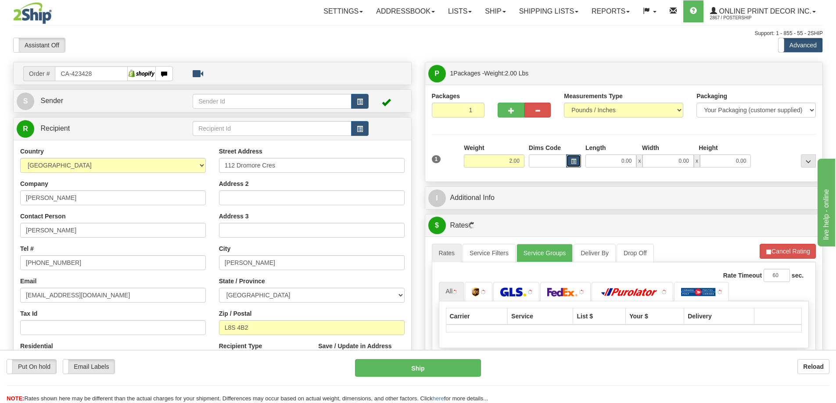
click at [571, 160] on span "button" at bounding box center [573, 161] width 5 height 5
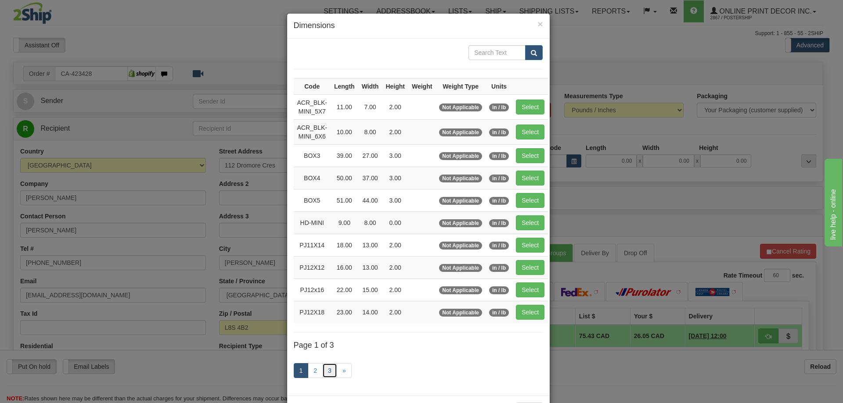
click at [329, 366] on link "3" at bounding box center [329, 370] width 15 height 15
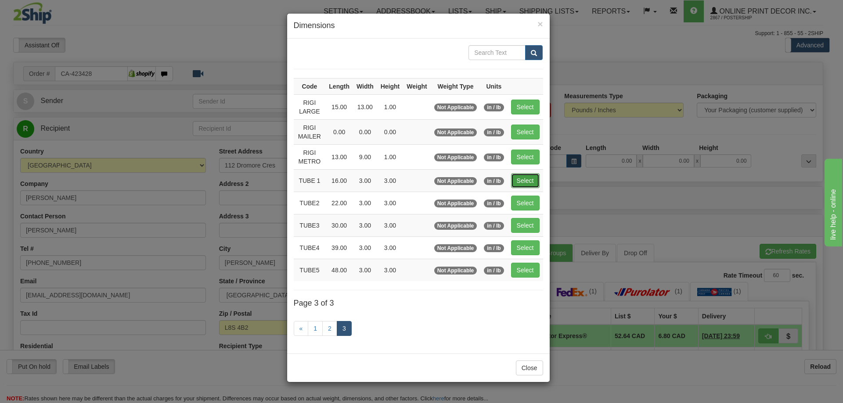
click at [531, 182] on button "Select" at bounding box center [525, 180] width 29 height 15
type input "TUBE 1"
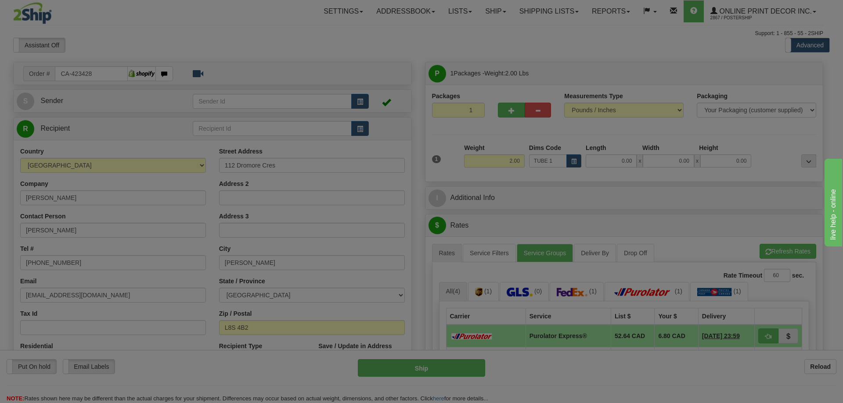
type input "16.00"
type input "3.00"
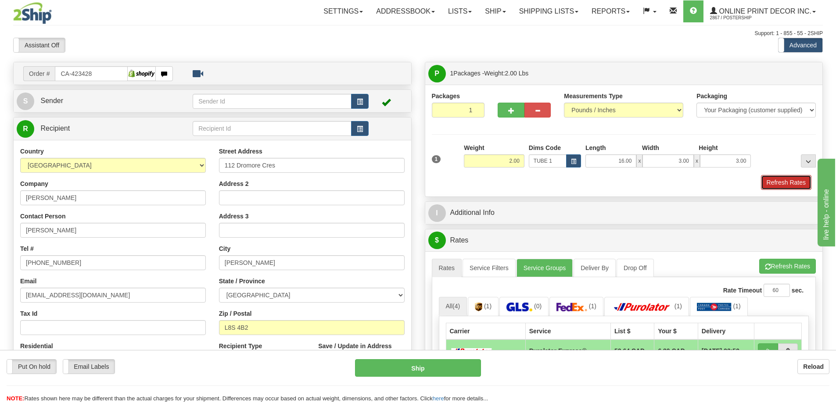
click at [795, 181] on button "Refresh Rates" at bounding box center [786, 182] width 50 height 15
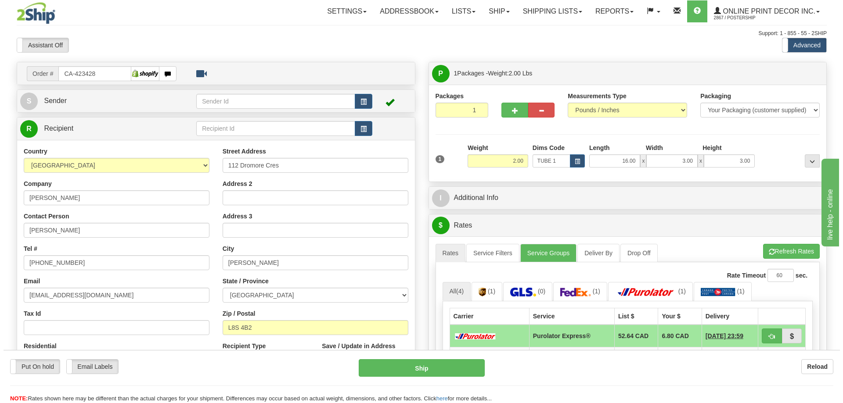
scroll to position [88, 0]
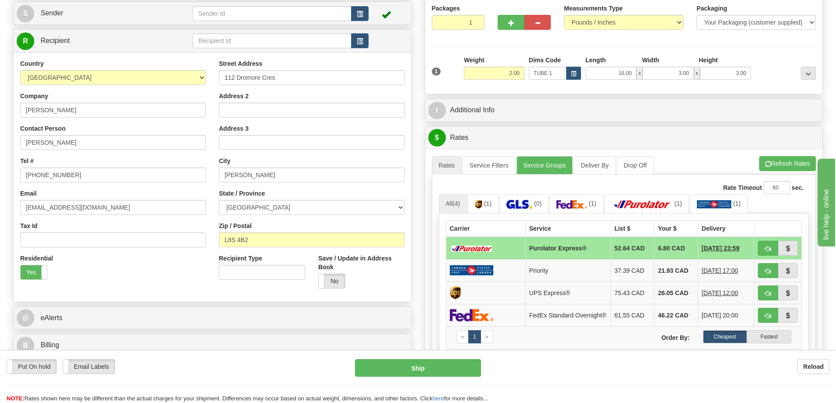
click at [756, 247] on td at bounding box center [777, 248] width 47 height 23
click at [763, 247] on button "button" at bounding box center [768, 248] width 20 height 15
type input "202"
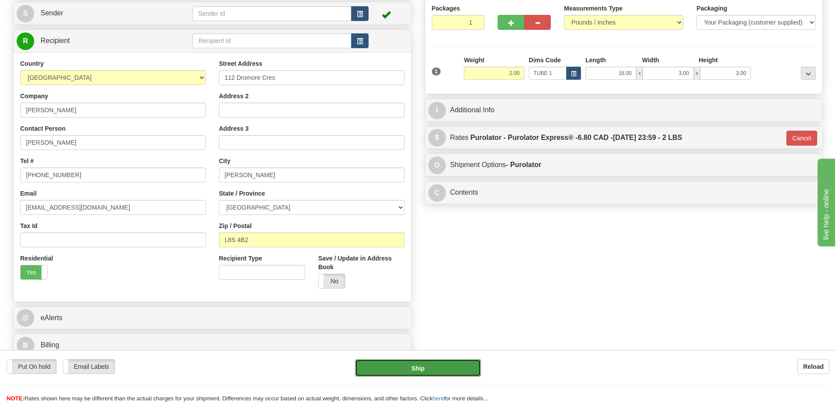
click at [452, 367] on button "Ship" at bounding box center [418, 368] width 126 height 18
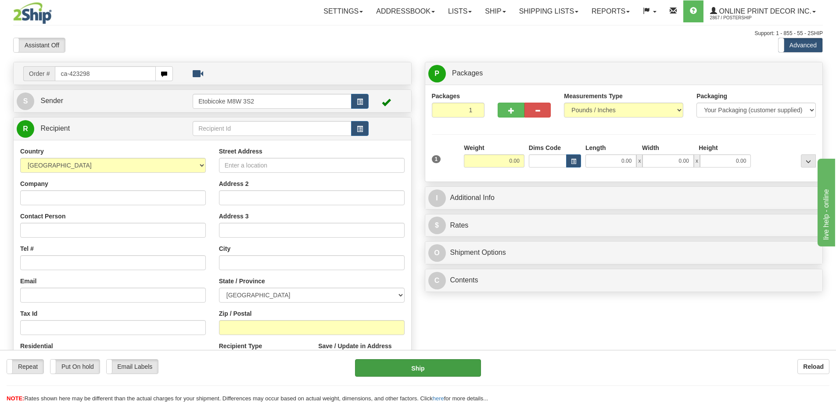
type input "ca-423298"
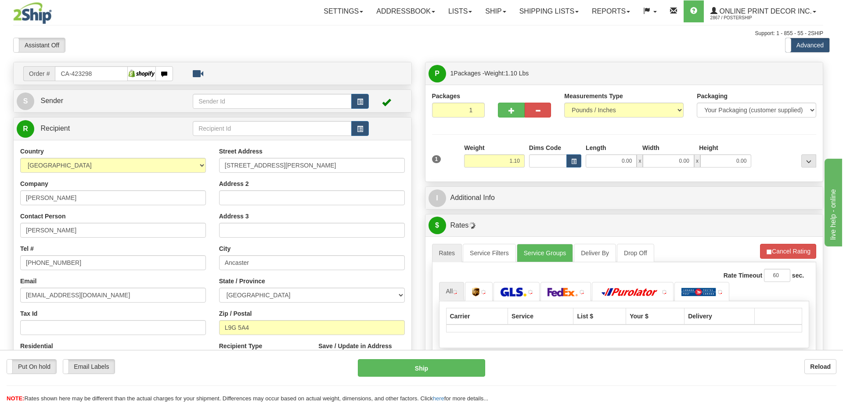
type input "ANCASTER"
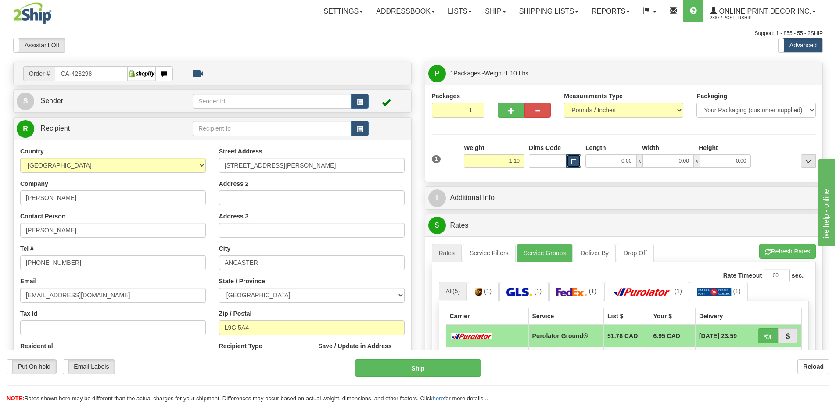
click at [575, 159] on span "button" at bounding box center [573, 161] width 5 height 5
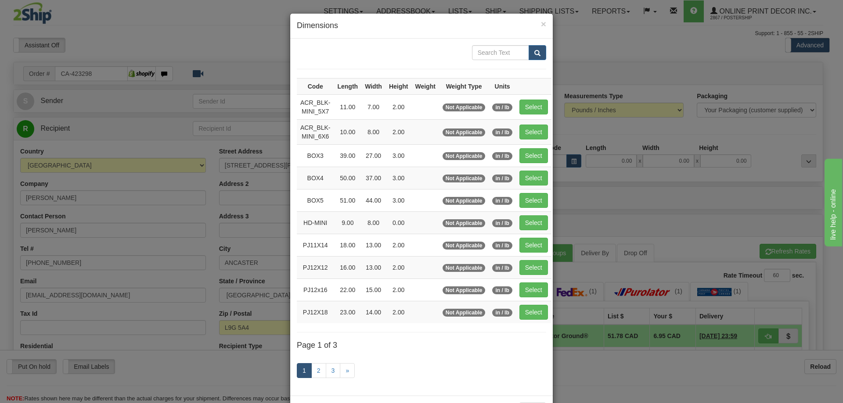
click at [577, 205] on div "× Dimensions Code Length Width Height Weight Weight Type Units ACR_BLK-MINI_5X7…" at bounding box center [421, 201] width 843 height 403
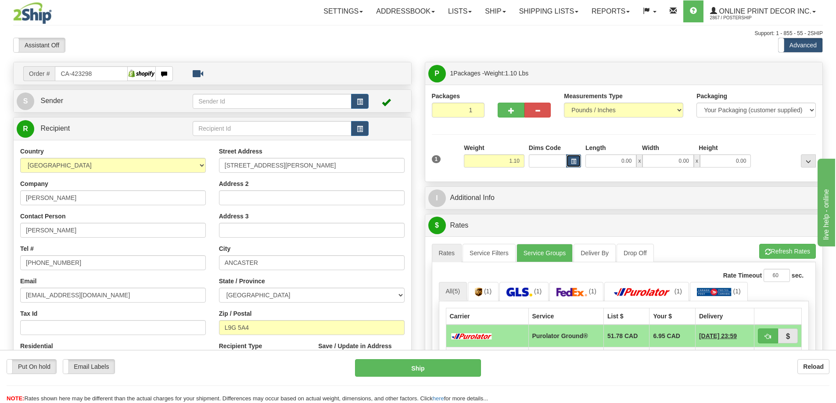
click at [573, 158] on button "button" at bounding box center [573, 160] width 15 height 13
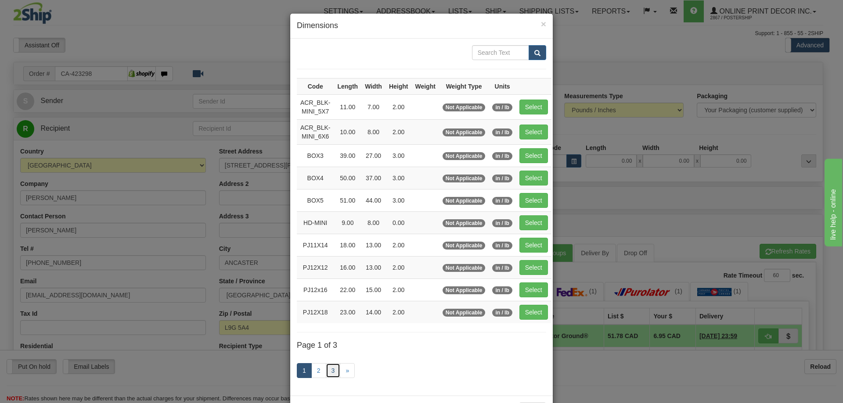
click at [330, 371] on link "3" at bounding box center [333, 370] width 15 height 15
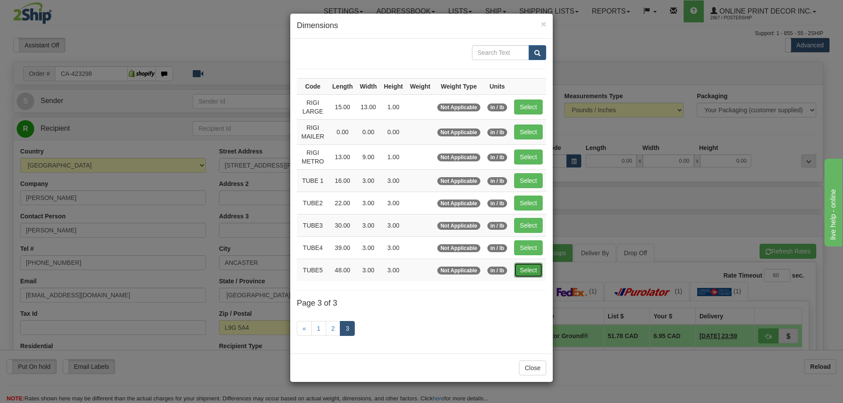
click at [526, 273] on button "Select" at bounding box center [528, 270] width 29 height 15
type input "TUBE5"
type input "48.00"
type input "3.00"
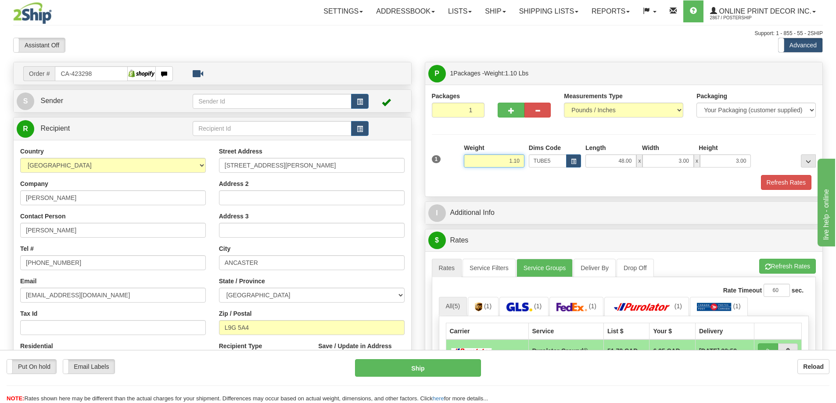
click at [520, 158] on input "1.10" at bounding box center [494, 160] width 61 height 13
type input "1"
type input "2.00"
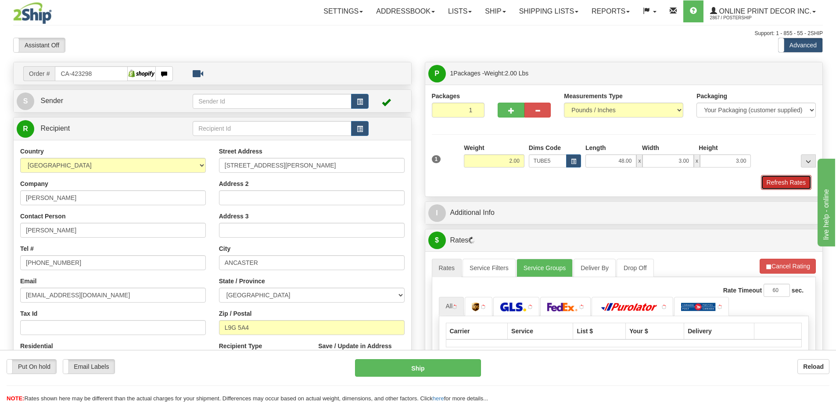
click at [781, 179] on button "Refresh Rates" at bounding box center [786, 182] width 50 height 15
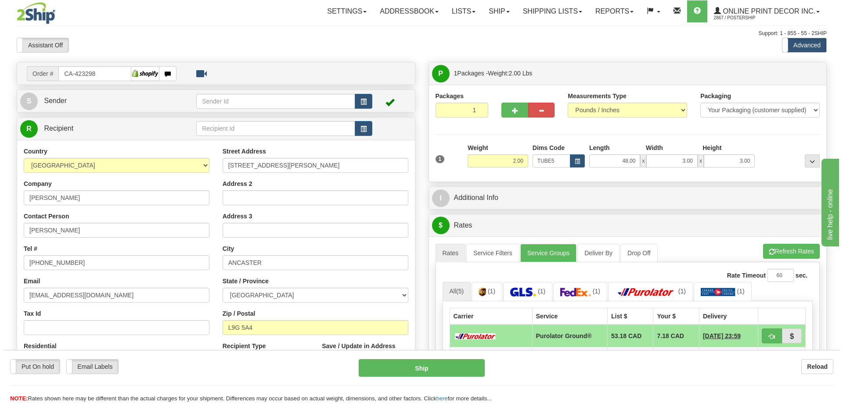
scroll to position [132, 0]
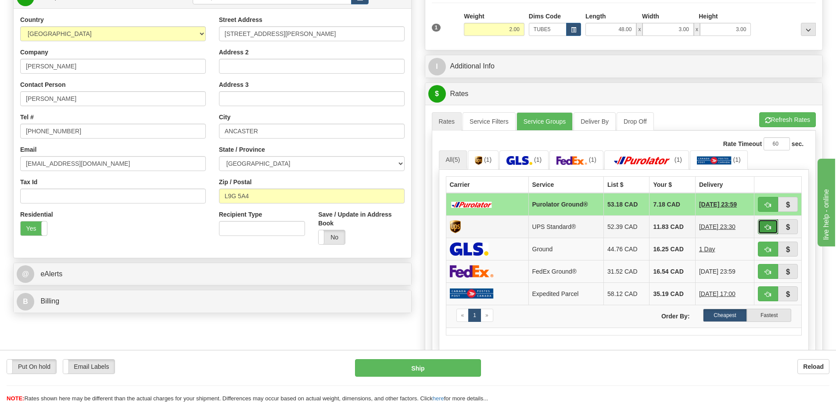
click at [766, 228] on span "button" at bounding box center [768, 228] width 6 height 6
type input "11"
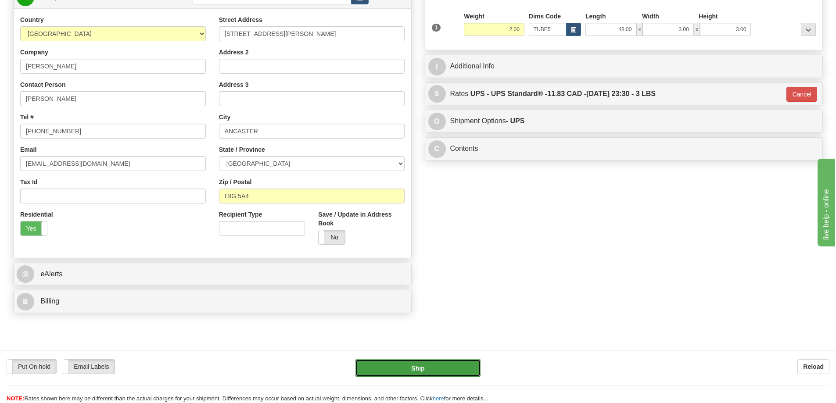
click at [469, 361] on button "Ship" at bounding box center [418, 368] width 126 height 18
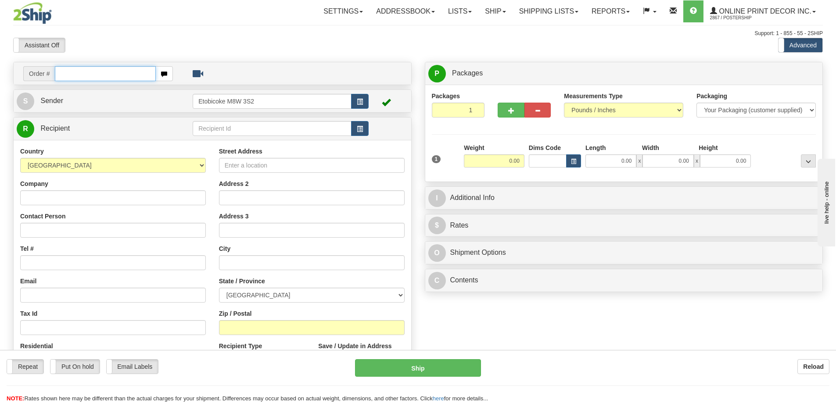
click at [61, 75] on input "text" at bounding box center [105, 73] width 101 height 15
type input "ca-423452"
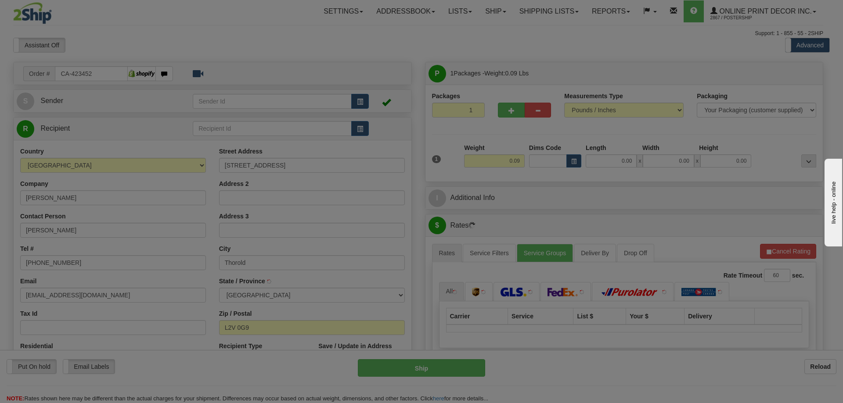
type input "[PERSON_NAME]"
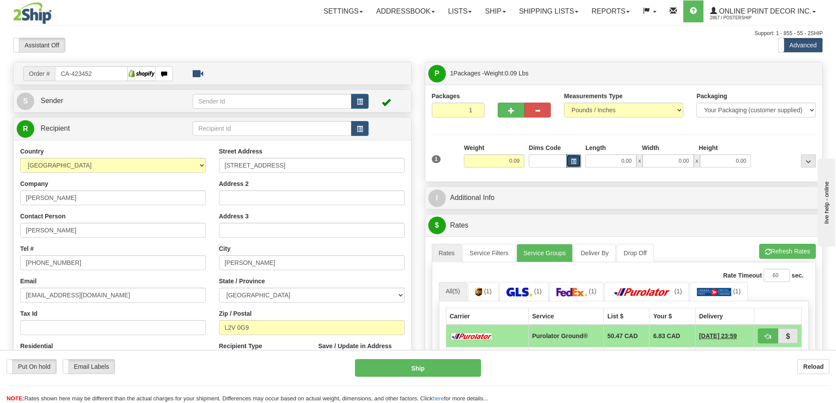
click at [578, 161] on button "button" at bounding box center [573, 160] width 15 height 13
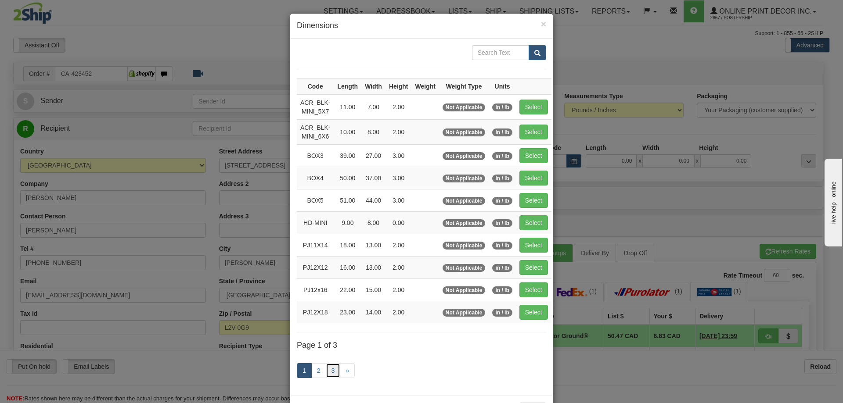
click at [326, 370] on link "3" at bounding box center [333, 370] width 15 height 15
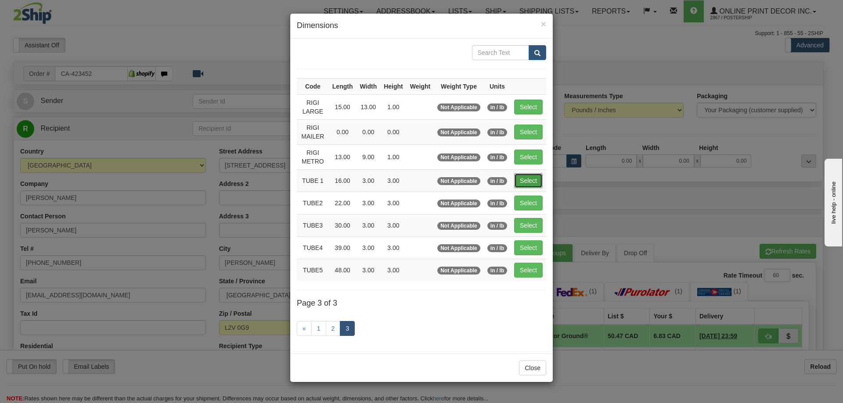
click at [540, 177] on button "Select" at bounding box center [528, 180] width 29 height 15
type input "TUBE 1"
type input "16.00"
type input "3.00"
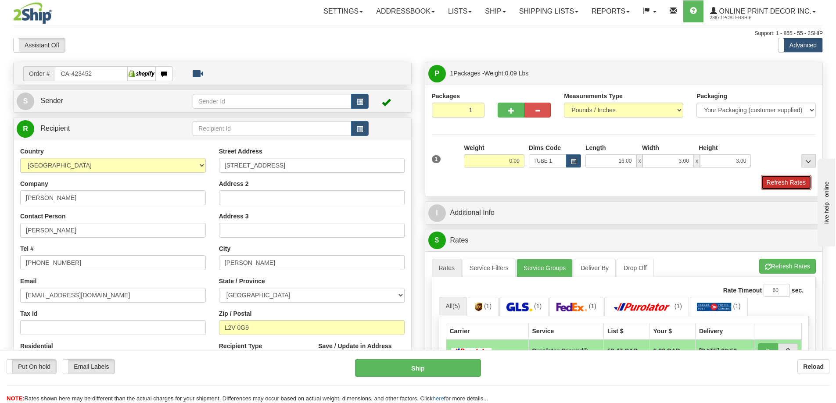
click at [776, 181] on button "Refresh Rates" at bounding box center [786, 182] width 50 height 15
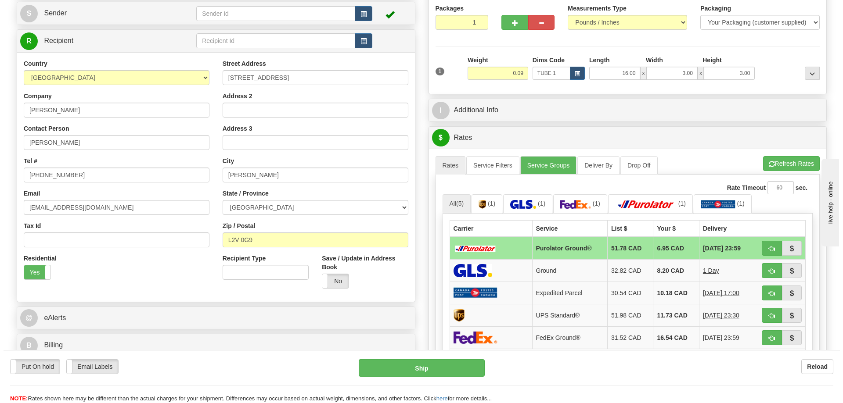
scroll to position [132, 0]
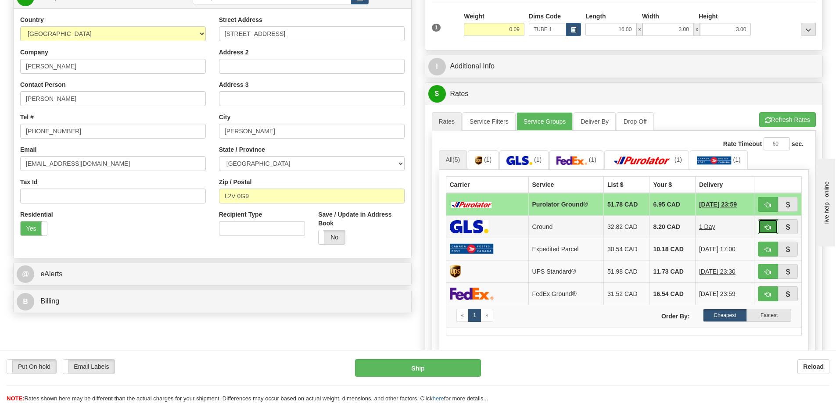
click at [772, 223] on button "button" at bounding box center [768, 226] width 20 height 15
type input "1"
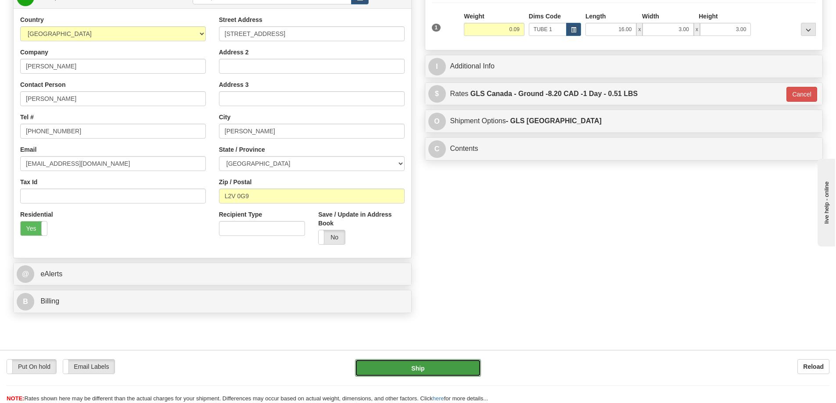
click at [453, 364] on button "Ship" at bounding box center [418, 368] width 126 height 18
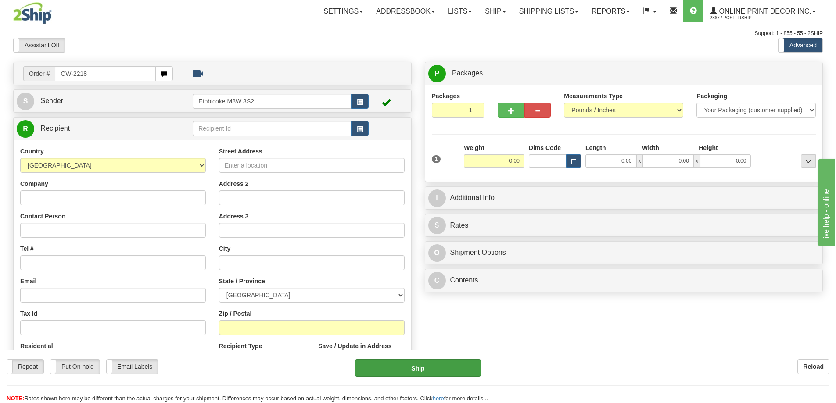
type input "OW-2218"
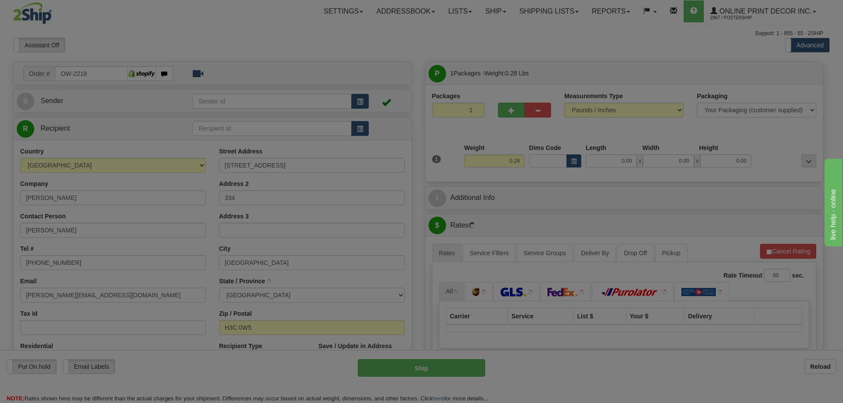
type input "[GEOGRAPHIC_DATA]"
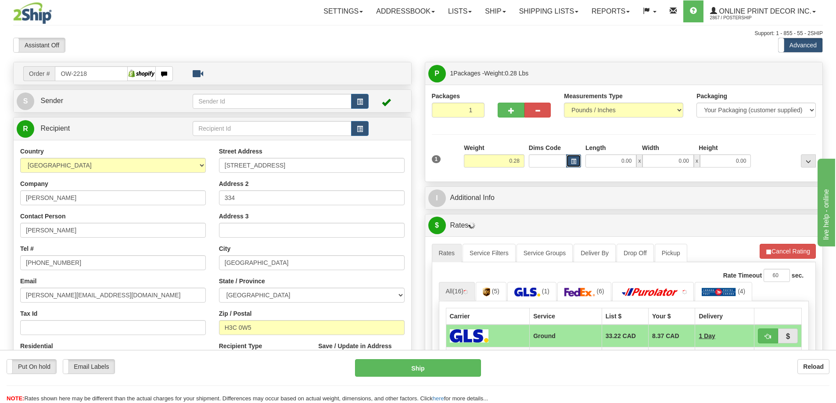
click at [575, 163] on span "button" at bounding box center [573, 161] width 5 height 5
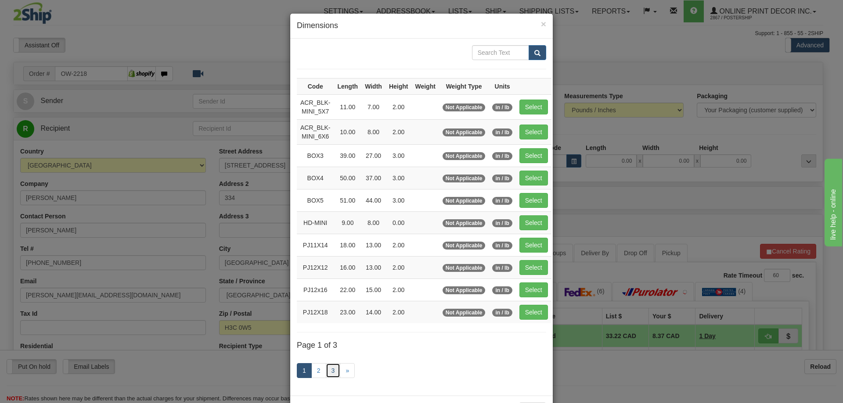
click at [328, 371] on link "3" at bounding box center [333, 370] width 15 height 15
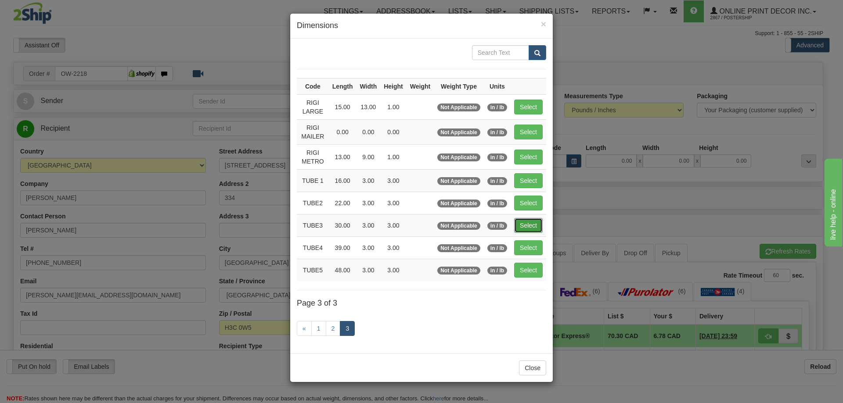
click at [523, 223] on button "Select" at bounding box center [528, 225] width 29 height 15
type input "TUBE3"
type input "30.00"
type input "3.00"
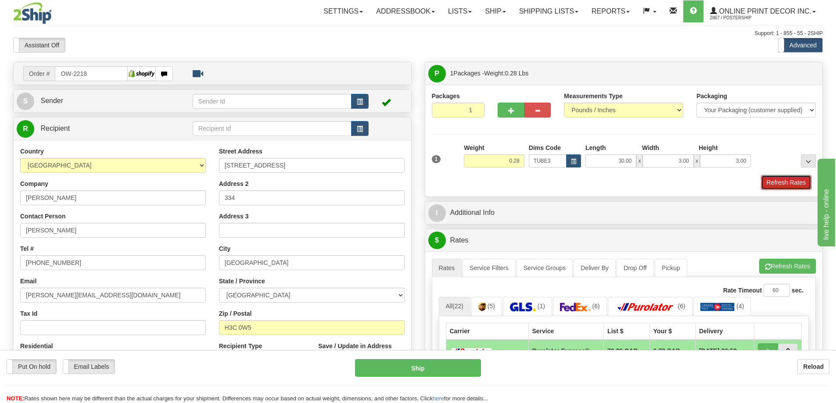
click at [768, 182] on button "Refresh Rates" at bounding box center [786, 182] width 50 height 15
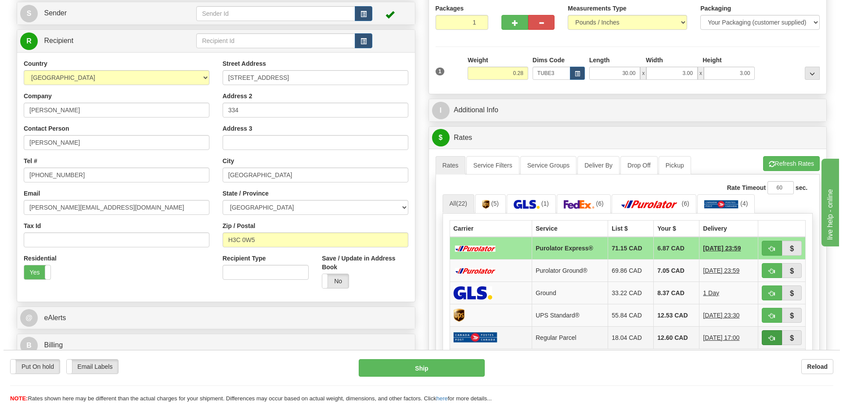
scroll to position [132, 0]
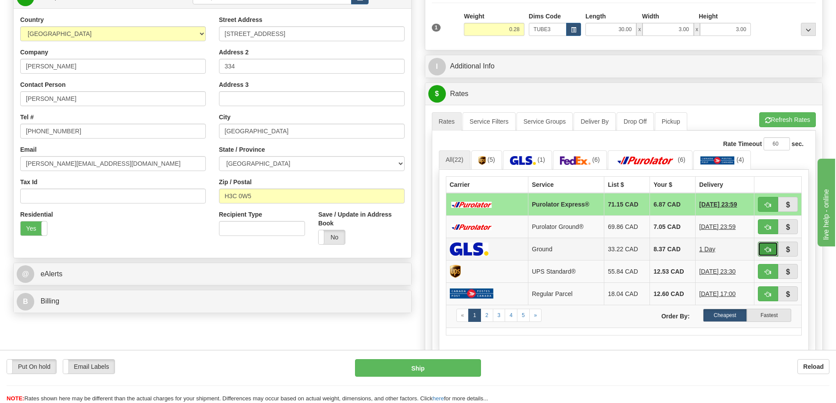
click at [769, 245] on button "button" at bounding box center [768, 249] width 20 height 15
type input "1"
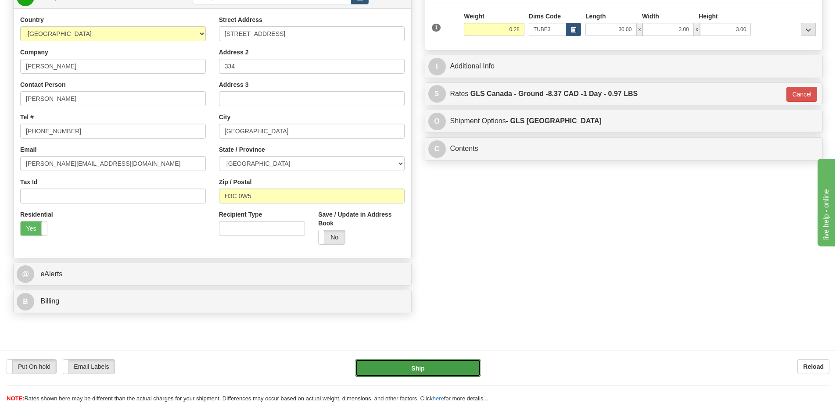
click at [419, 370] on button "Ship" at bounding box center [418, 368] width 126 height 18
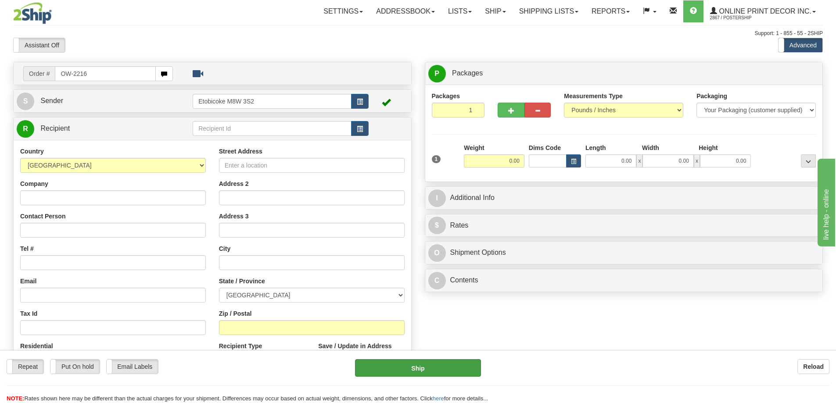
type input "OW-2216"
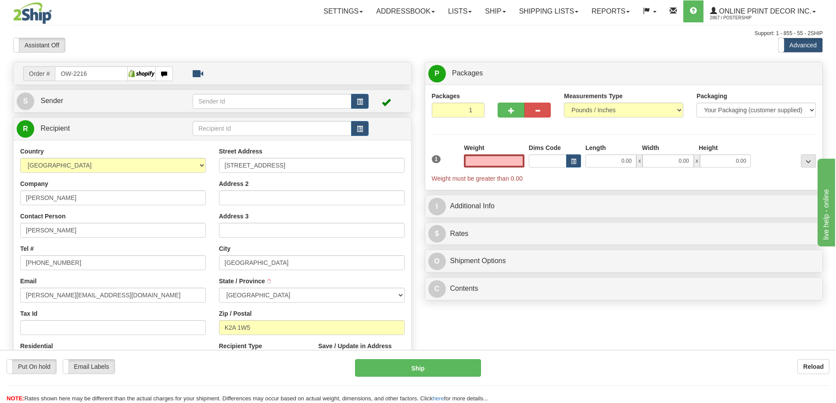
type input "[GEOGRAPHIC_DATA]"
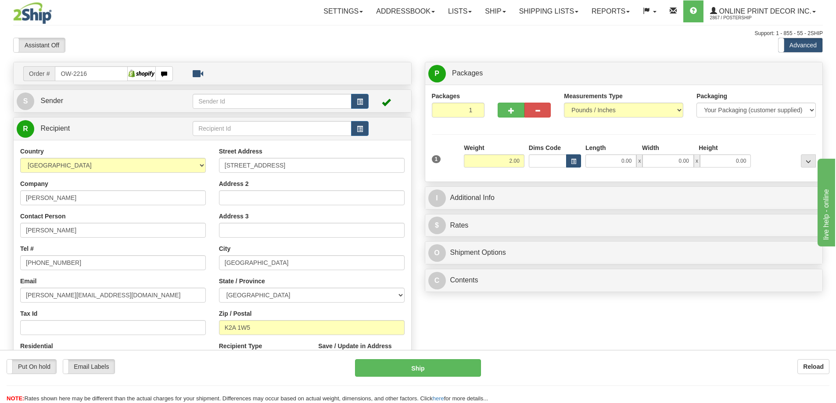
type input "2.00"
click at [578, 159] on button "button" at bounding box center [573, 160] width 15 height 13
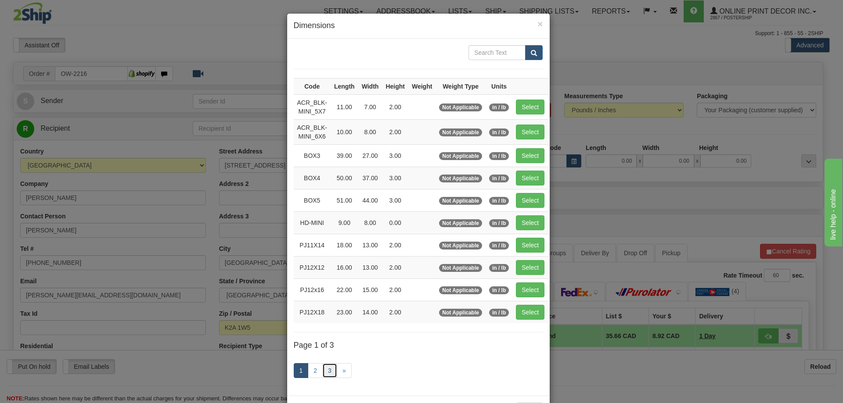
click at [322, 369] on link "3" at bounding box center [329, 370] width 15 height 15
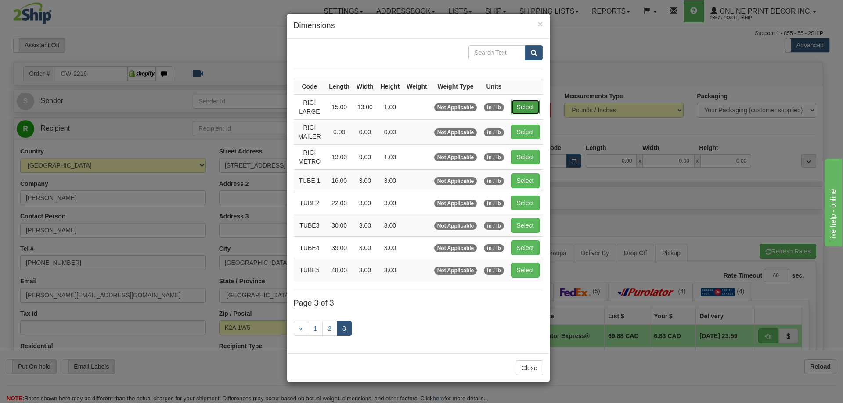
click at [521, 104] on button "Select" at bounding box center [525, 107] width 29 height 15
type input "RIGI LARGE"
type input "15.00"
type input "13.00"
type input "1.00"
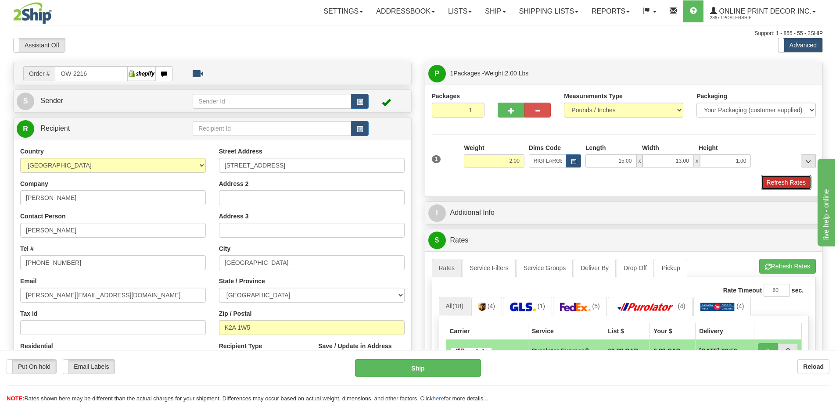
click at [782, 179] on button "Refresh Rates" at bounding box center [786, 182] width 50 height 15
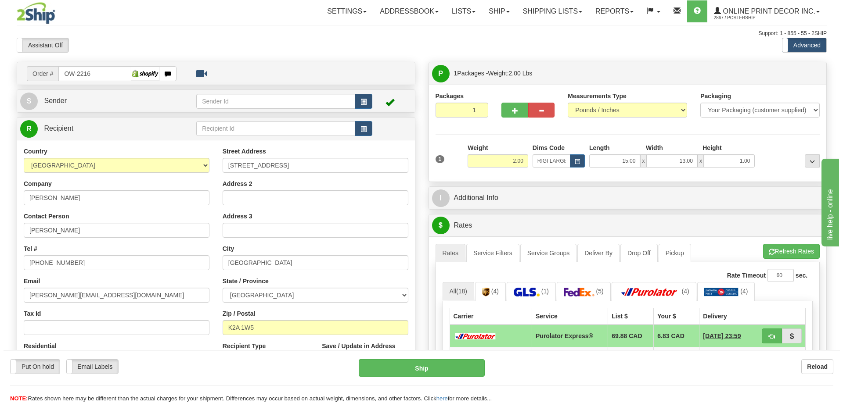
scroll to position [88, 0]
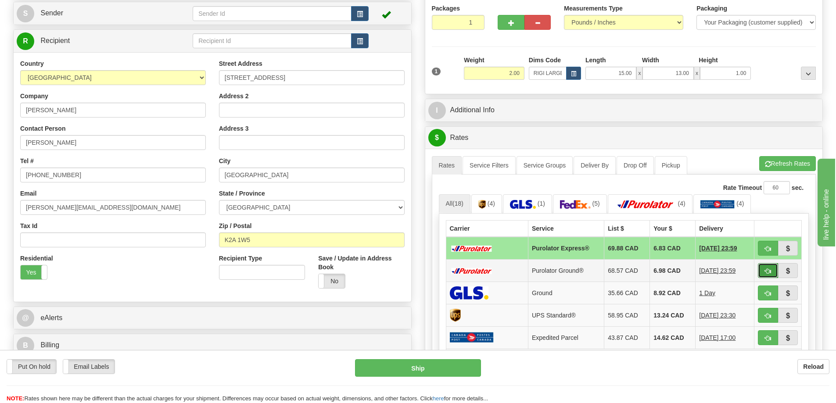
click at [766, 267] on button "button" at bounding box center [768, 270] width 20 height 15
type input "260"
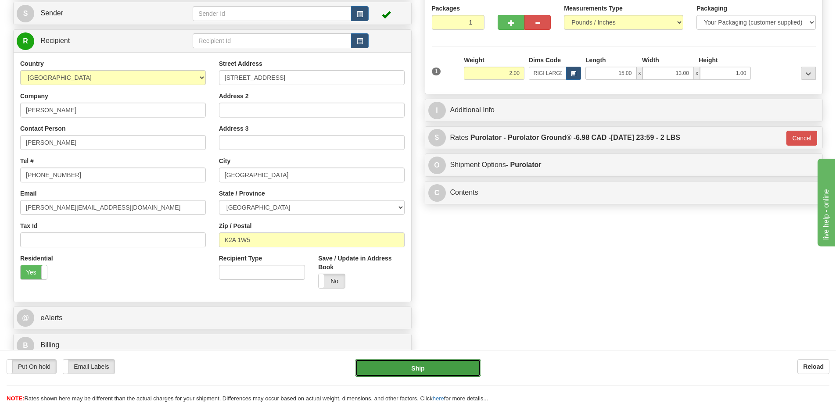
click at [424, 365] on button "Ship" at bounding box center [418, 368] width 126 height 18
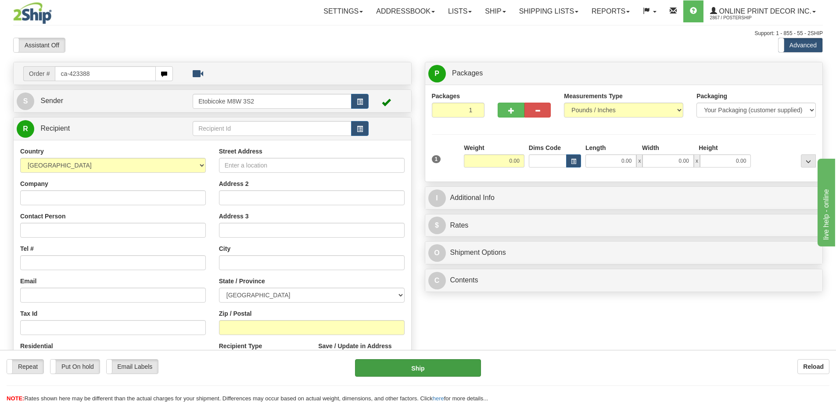
type input "ca-423388"
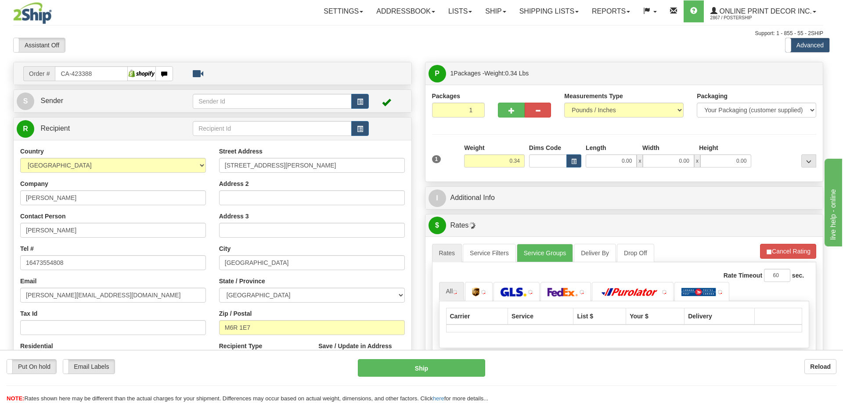
type input "[GEOGRAPHIC_DATA]"
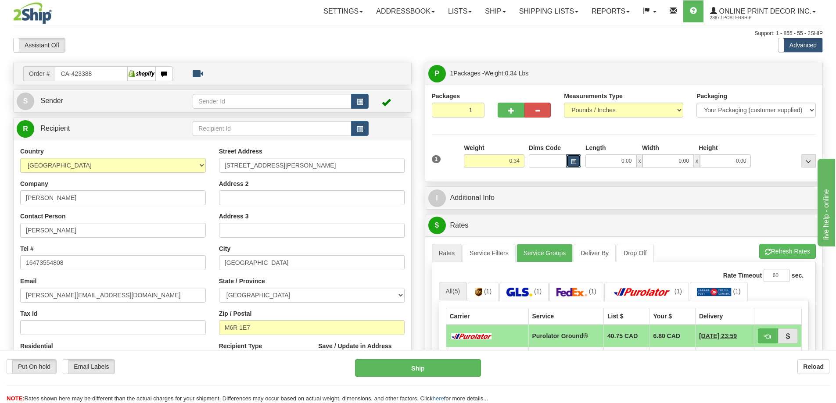
click at [576, 159] on span "button" at bounding box center [573, 161] width 5 height 5
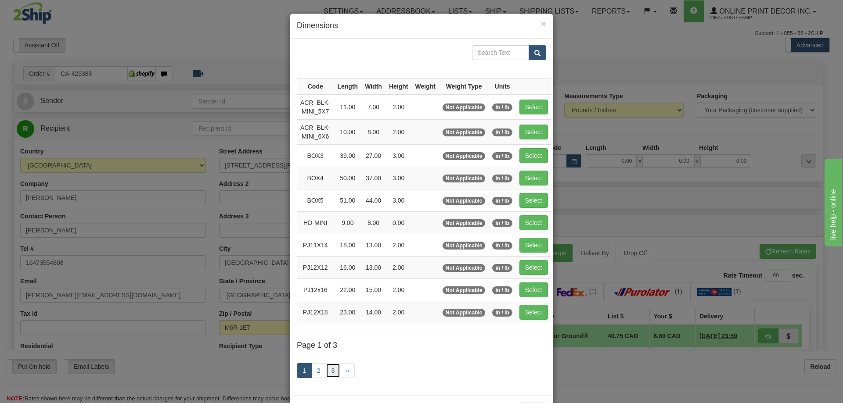
click at [327, 368] on link "3" at bounding box center [333, 370] width 15 height 15
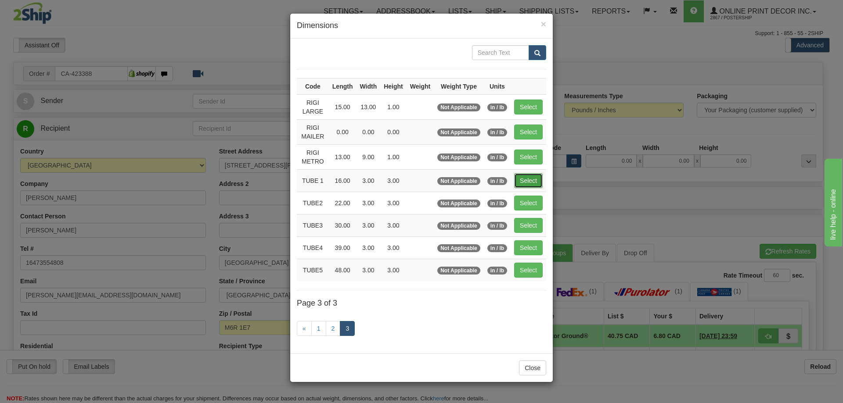
click at [529, 184] on button "Select" at bounding box center [528, 180] width 29 height 15
type input "TUBE 1"
type input "16.00"
type input "3.00"
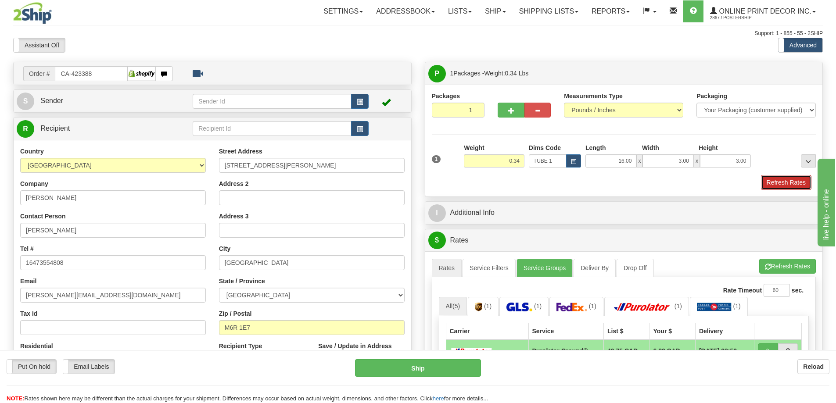
click at [777, 184] on button "Refresh Rates" at bounding box center [786, 182] width 50 height 15
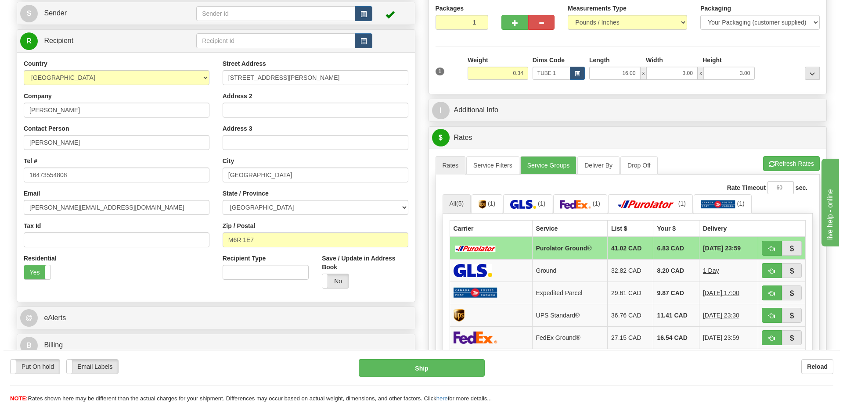
scroll to position [176, 0]
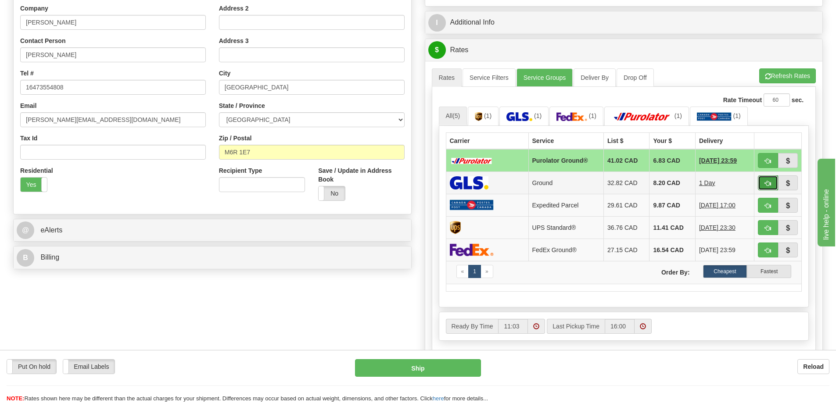
click at [766, 179] on button "button" at bounding box center [768, 183] width 20 height 15
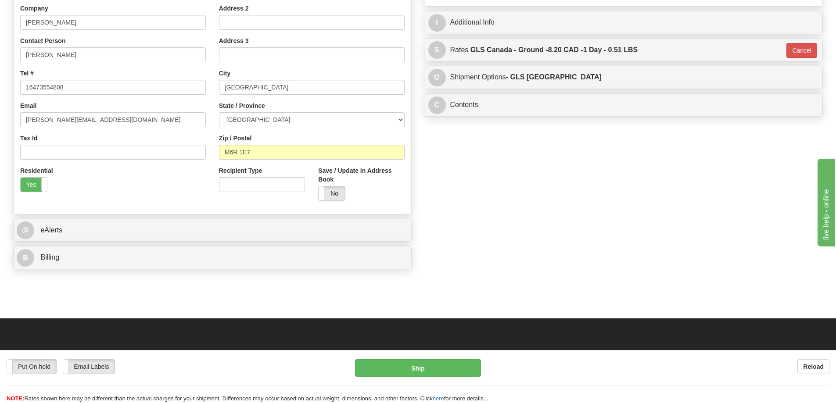
type input "1"
click at [404, 367] on button "Ship" at bounding box center [418, 368] width 126 height 18
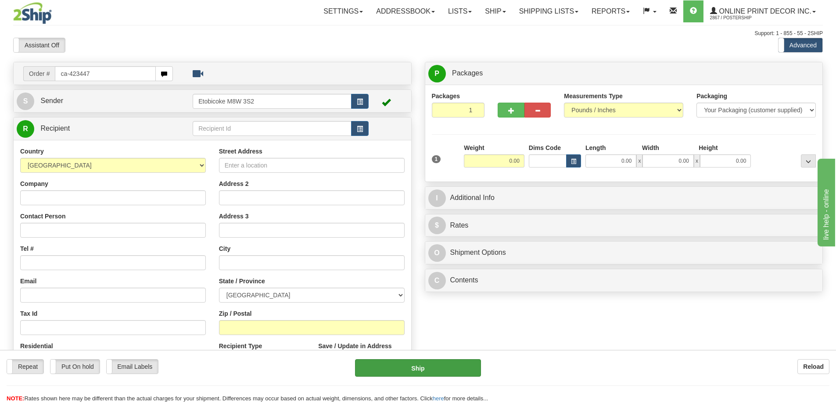
type input "ca-423447"
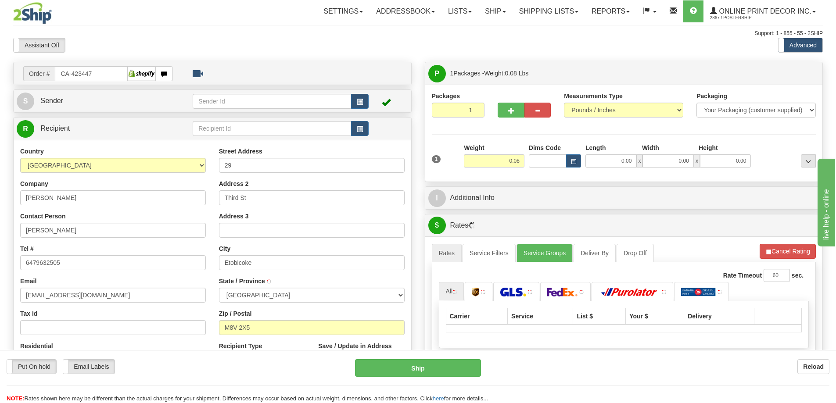
type input "ETOBICOKE"
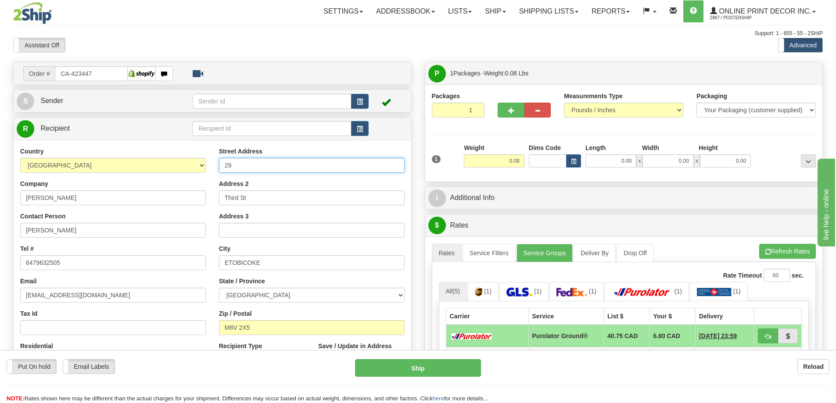
click at [243, 163] on input "29" at bounding box center [312, 165] width 186 height 15
type input "[STREET_ADDRESS]"
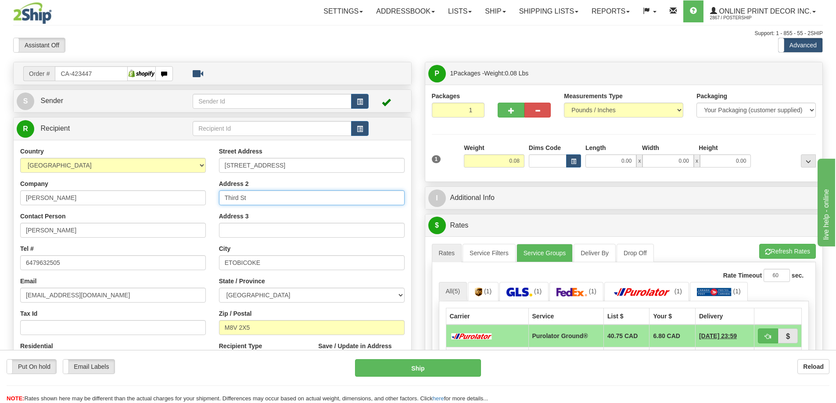
click at [256, 196] on input "Third St" at bounding box center [312, 197] width 186 height 15
type input "T"
click at [570, 160] on button "button" at bounding box center [573, 160] width 15 height 13
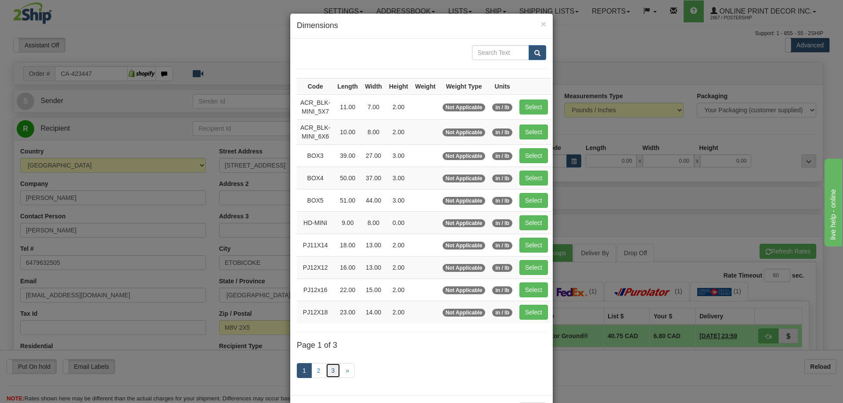
click at [330, 373] on link "3" at bounding box center [333, 370] width 15 height 15
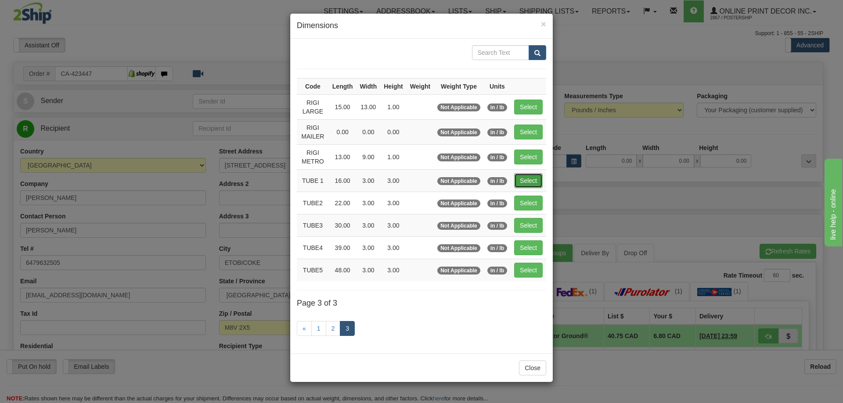
click at [537, 183] on button "Select" at bounding box center [528, 180] width 29 height 15
type input "TUBE 1"
type input "16.00"
type input "3.00"
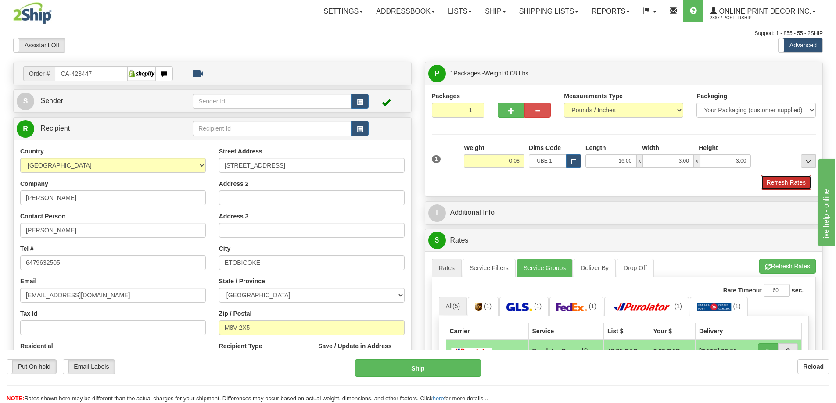
click at [781, 179] on button "Refresh Rates" at bounding box center [786, 182] width 50 height 15
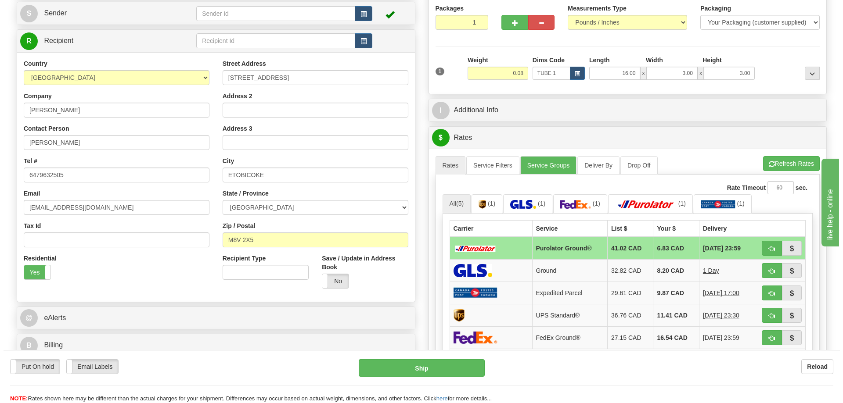
scroll to position [132, 0]
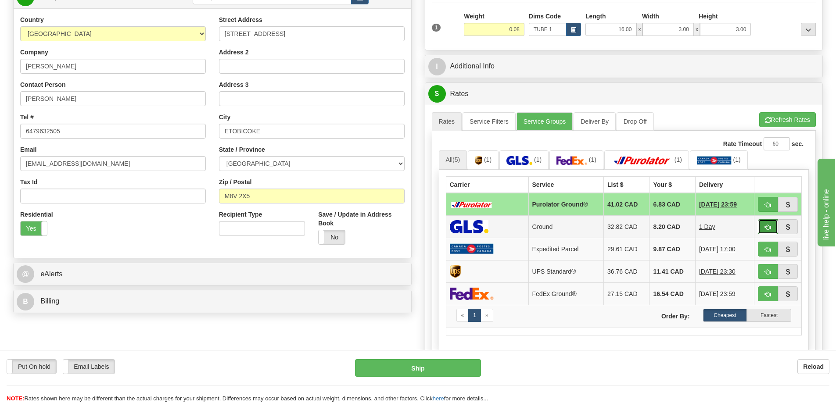
click at [771, 221] on button "button" at bounding box center [768, 226] width 20 height 15
type input "1"
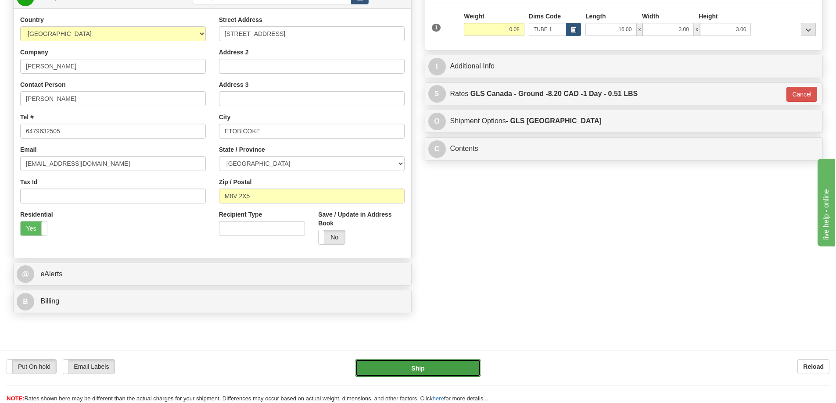
click at [430, 367] on button "Ship" at bounding box center [418, 368] width 126 height 18
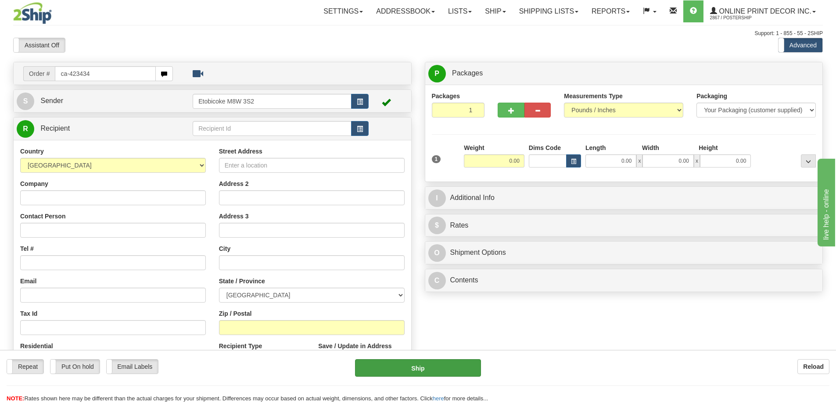
type input "ca-423434"
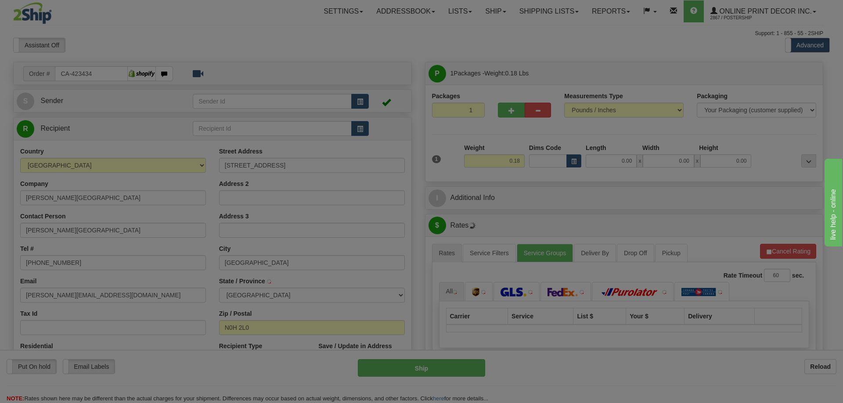
type input "SOUTHAMPTON"
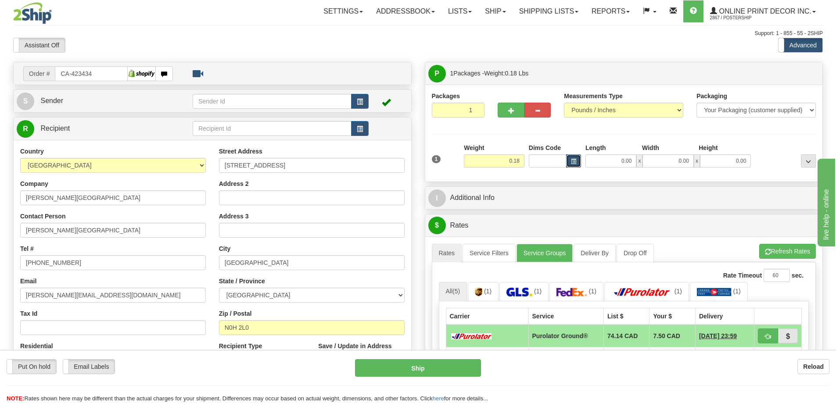
click at [575, 161] on span "button" at bounding box center [573, 161] width 5 height 5
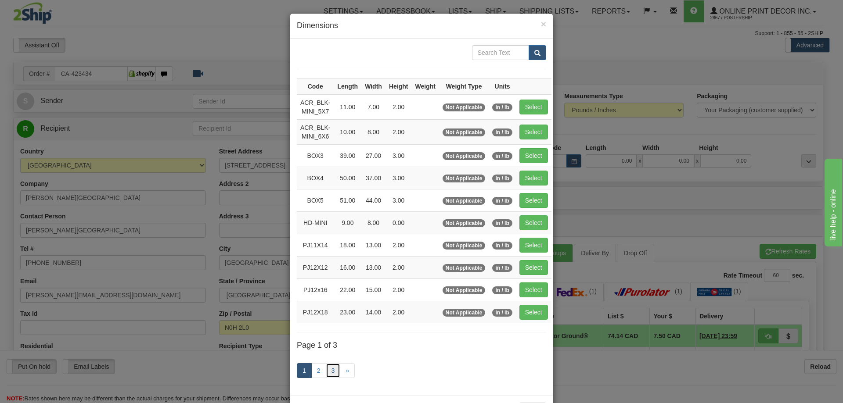
click at [334, 370] on link "3" at bounding box center [333, 370] width 15 height 15
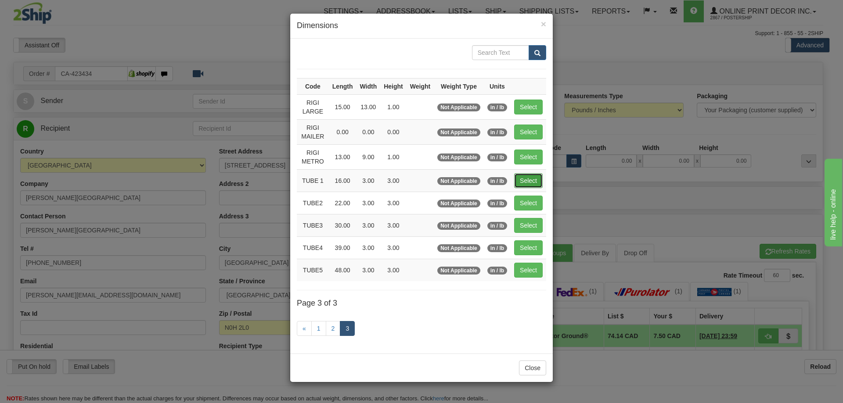
click at [526, 178] on button "Select" at bounding box center [528, 180] width 29 height 15
type input "TUBE 1"
type input "16.00"
type input "3.00"
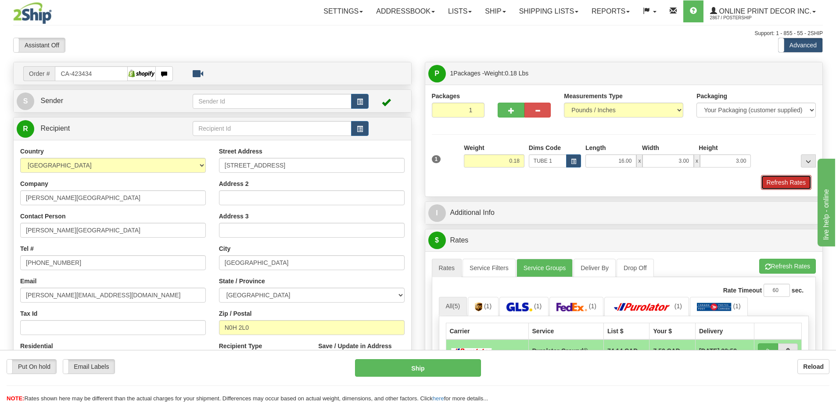
click at [765, 180] on button "Refresh Rates" at bounding box center [786, 182] width 50 height 15
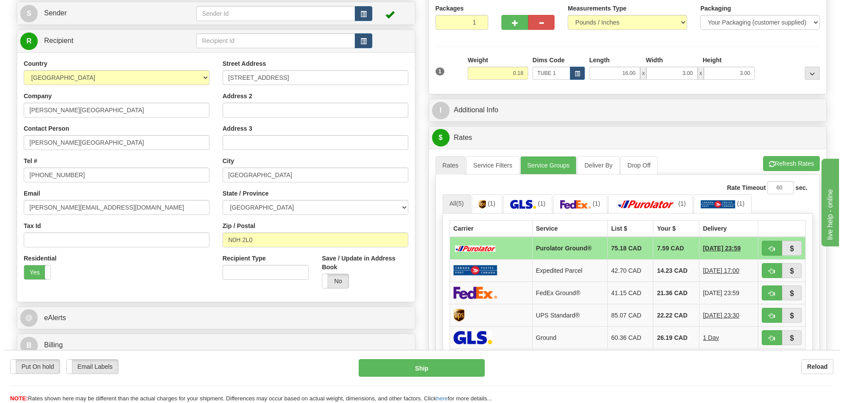
scroll to position [176, 0]
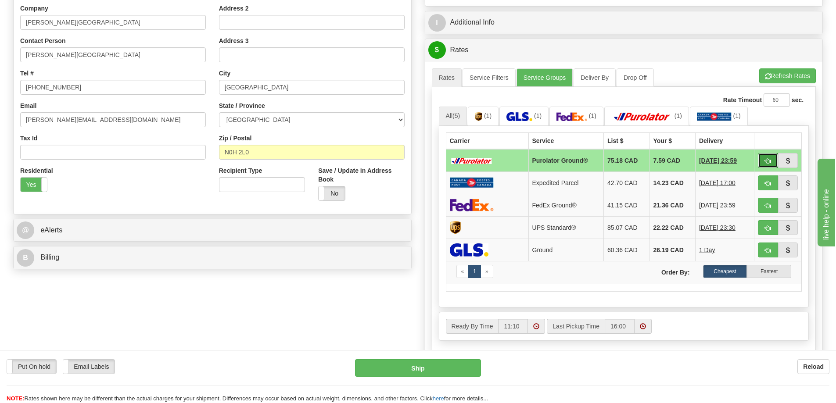
click at [775, 156] on button "button" at bounding box center [768, 160] width 20 height 15
type input "260"
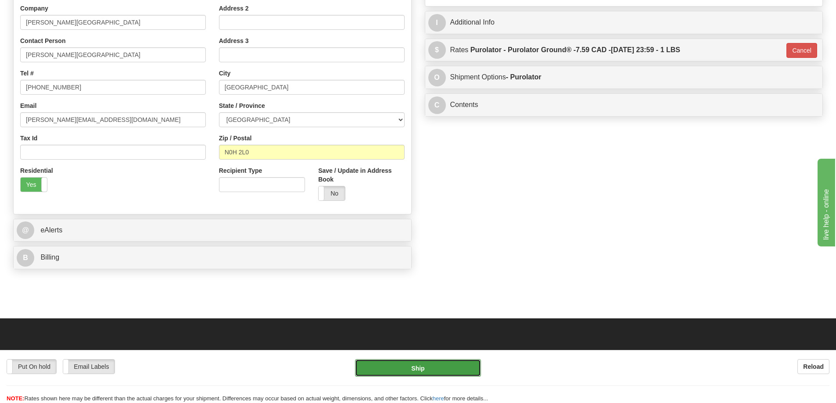
click at [435, 365] on button "Ship" at bounding box center [418, 368] width 126 height 18
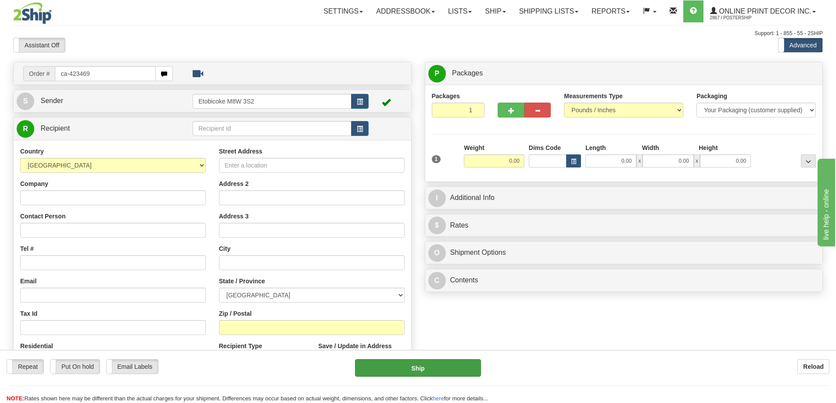
type input "ca-423469"
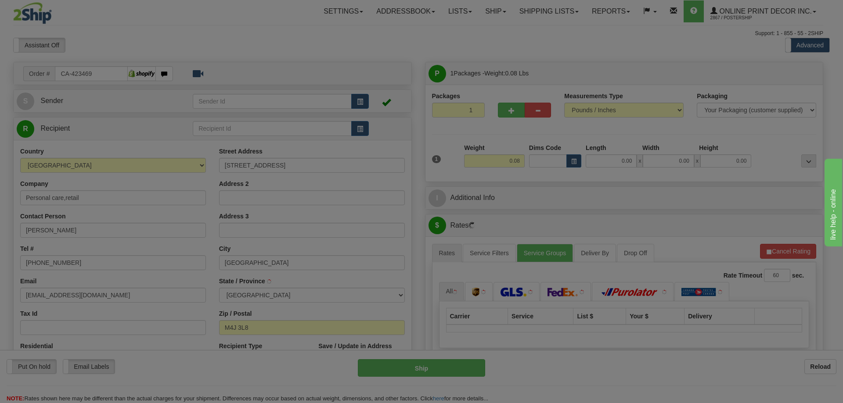
type input "[GEOGRAPHIC_DATA]"
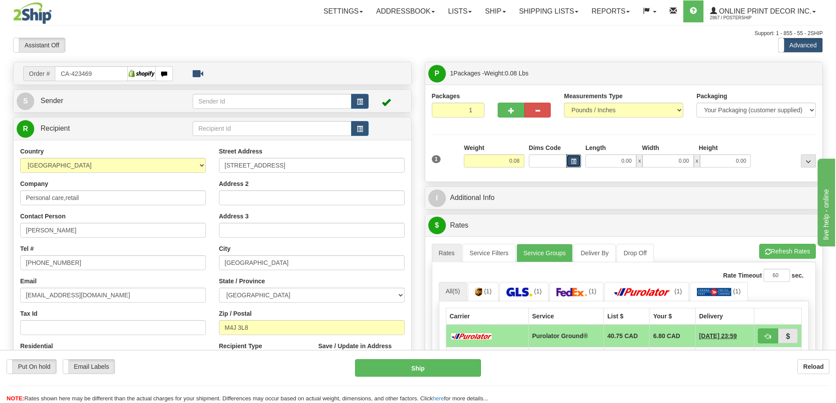
click at [569, 160] on button "button" at bounding box center [573, 160] width 15 height 13
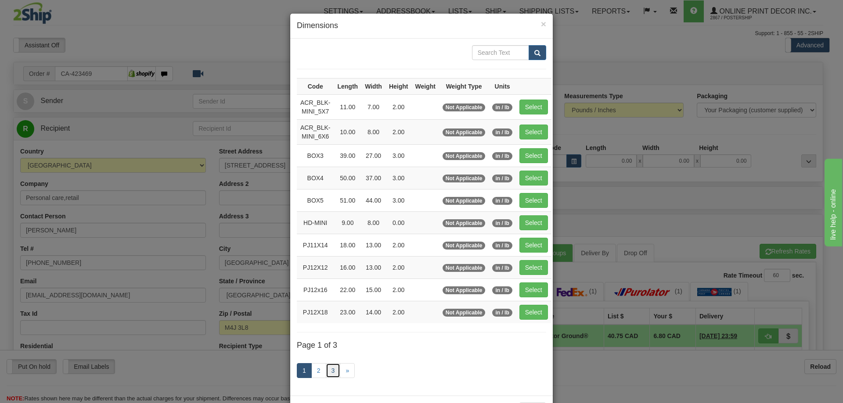
click at [330, 371] on link "3" at bounding box center [333, 370] width 15 height 15
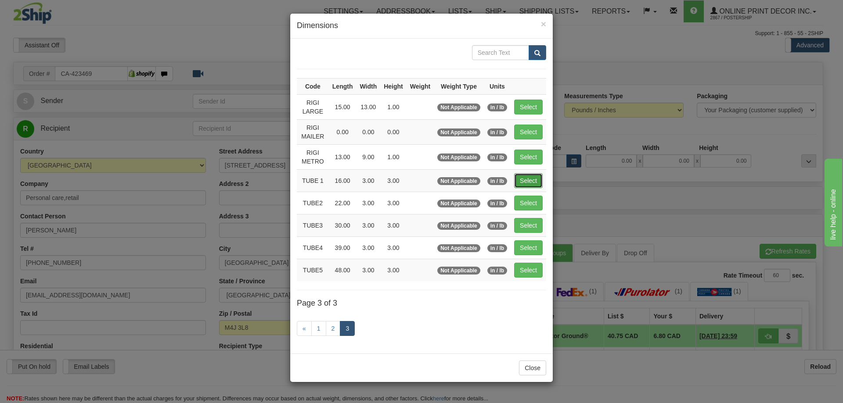
click at [528, 184] on button "Select" at bounding box center [528, 180] width 29 height 15
type input "TUBE 1"
type input "16.00"
type input "3.00"
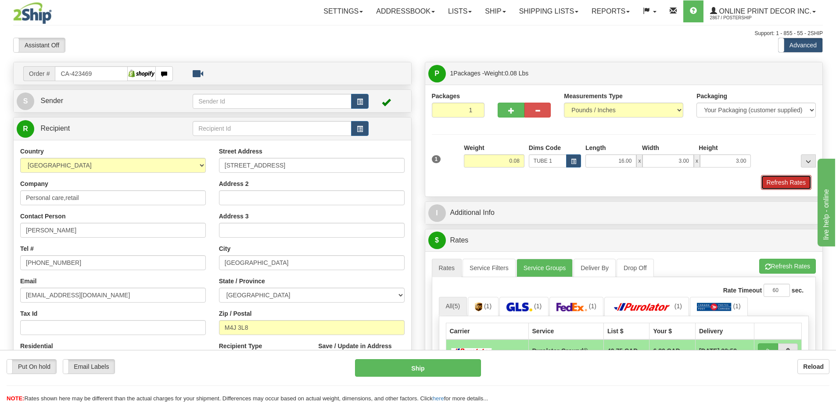
click at [783, 181] on button "Refresh Rates" at bounding box center [786, 182] width 50 height 15
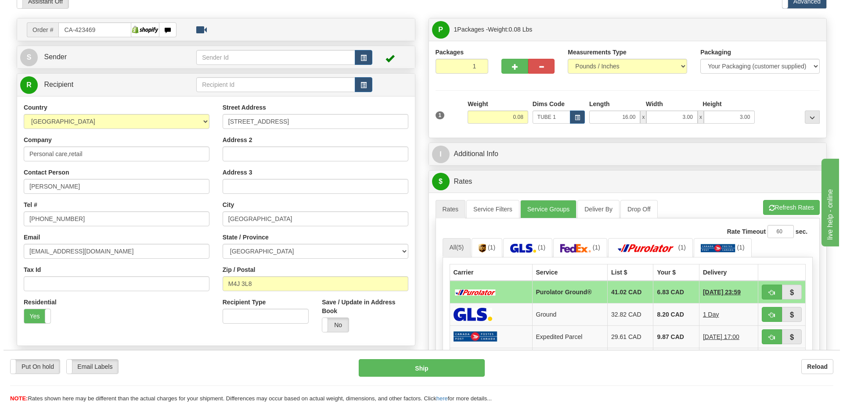
scroll to position [132, 0]
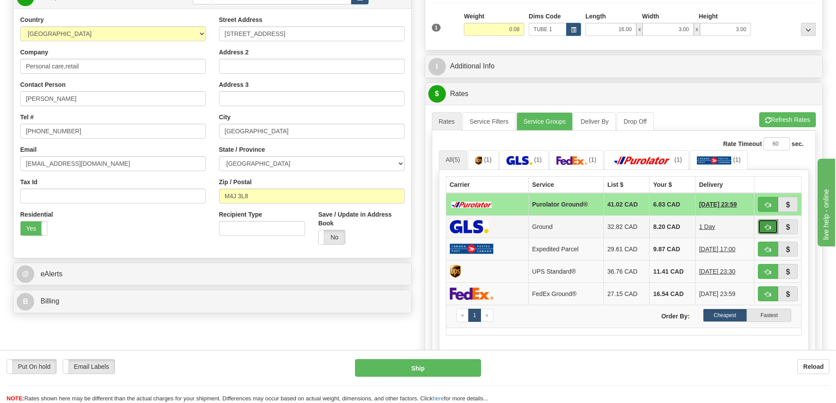
click at [772, 227] on button "button" at bounding box center [768, 226] width 20 height 15
type input "1"
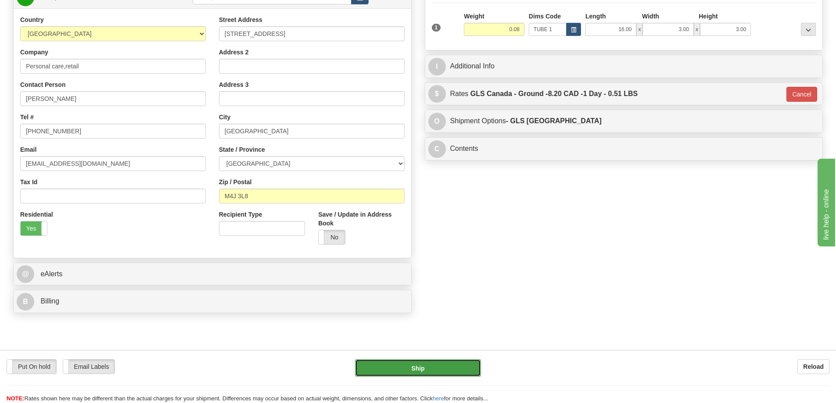
click at [445, 363] on button "Ship" at bounding box center [418, 368] width 126 height 18
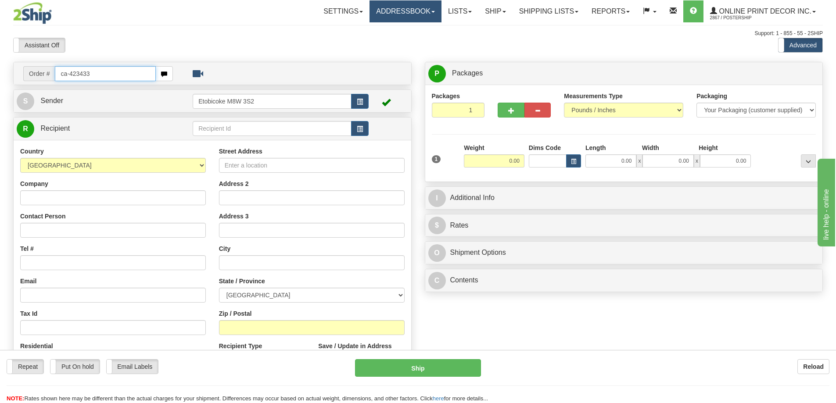
type input "ca-423433"
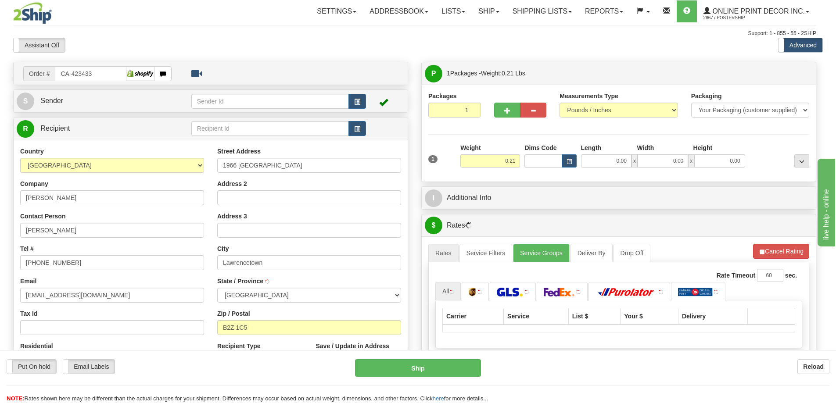
type input "LAWRENCETOWN"
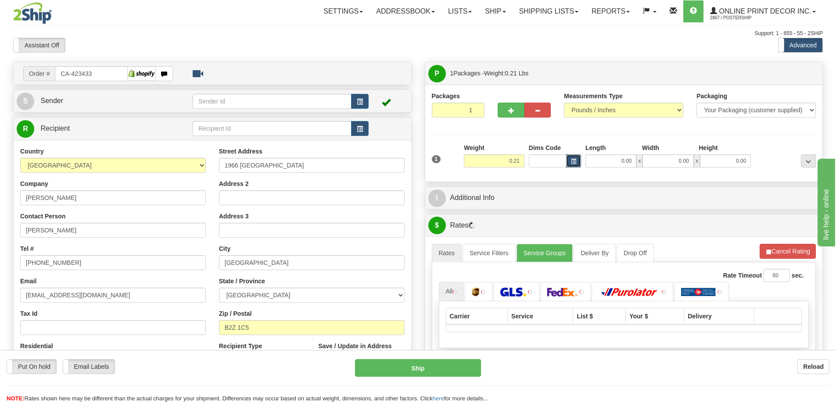
click at [577, 158] on button "button" at bounding box center [573, 160] width 15 height 13
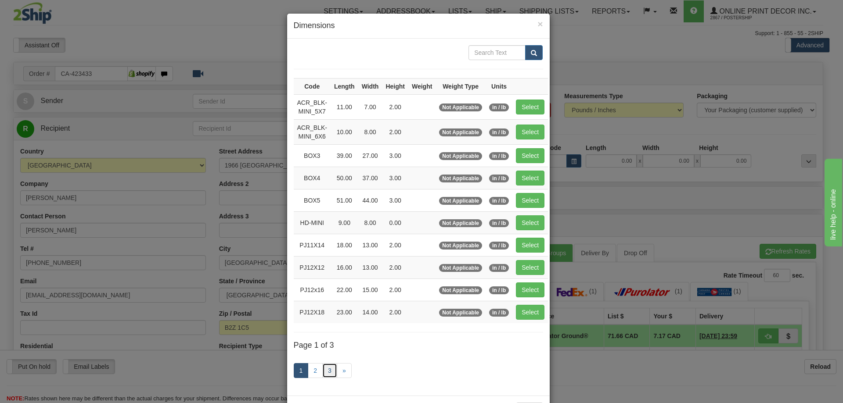
click at [328, 367] on link "3" at bounding box center [329, 370] width 15 height 15
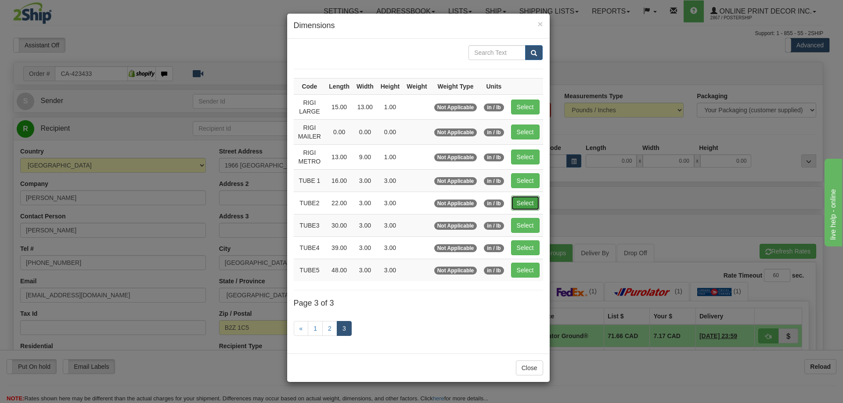
click at [513, 202] on button "Select" at bounding box center [525, 203] width 29 height 15
type input "TUBE2"
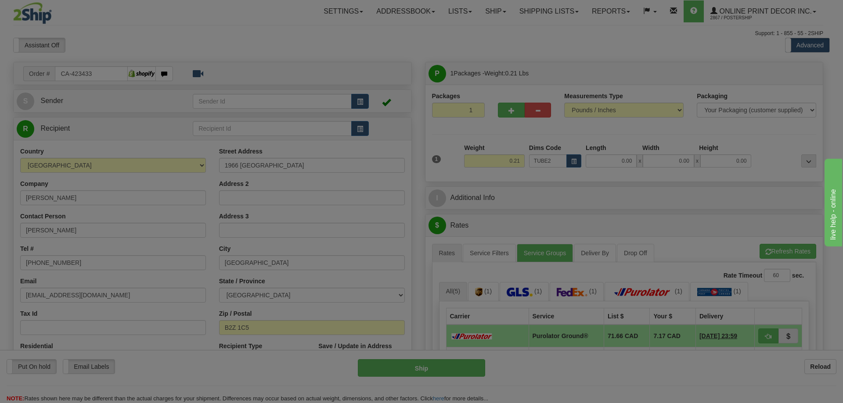
type input "22.00"
type input "3.00"
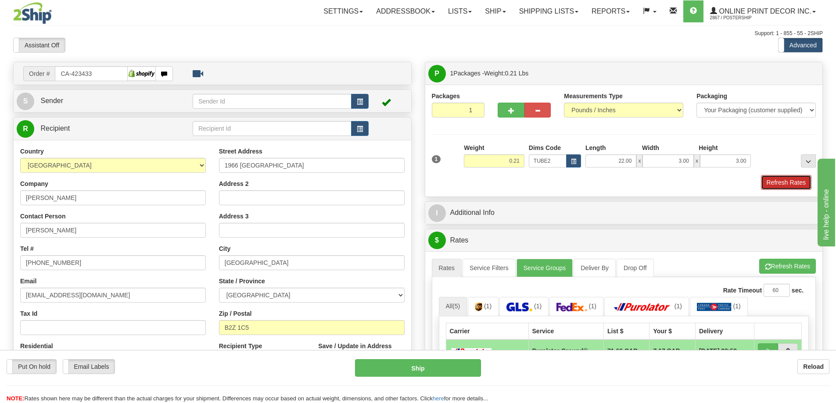
click at [779, 181] on button "Refresh Rates" at bounding box center [786, 182] width 50 height 15
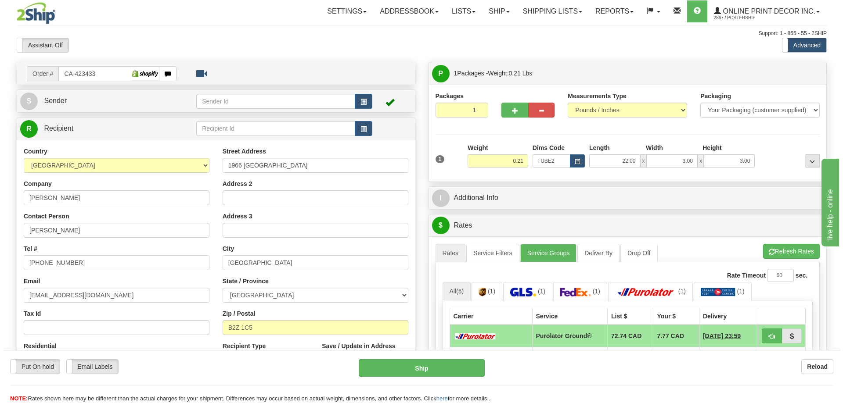
scroll to position [176, 0]
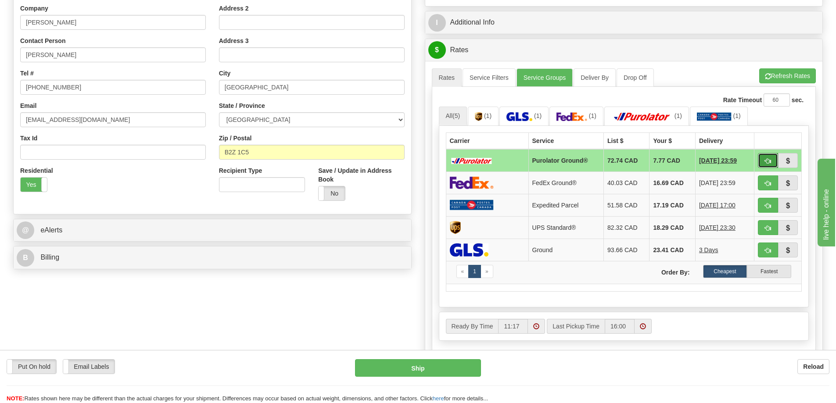
click at [770, 159] on span "button" at bounding box center [768, 161] width 6 height 6
type input "260"
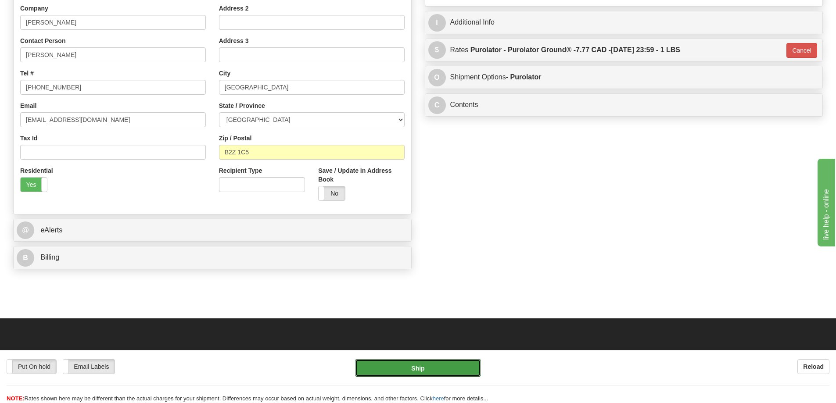
drag, startPoint x: 441, startPoint y: 366, endPoint x: 443, endPoint y: 359, distance: 7.2
click at [443, 359] on div "Put On hold Put On hold Email Labels Email Labels Edit Reload Ship Reload" at bounding box center [418, 376] width 836 height 53
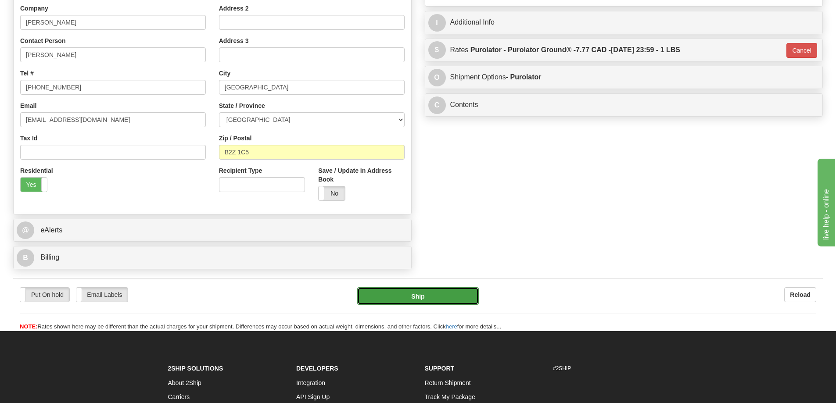
click at [416, 293] on button "Ship" at bounding box center [418, 296] width 122 height 18
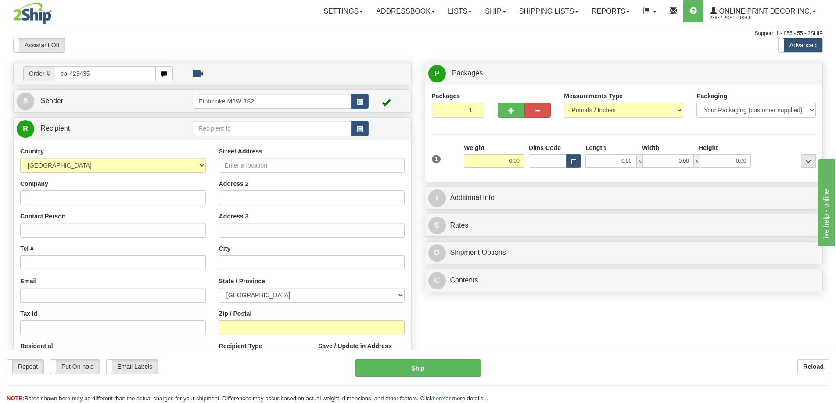
type input "ca-423435"
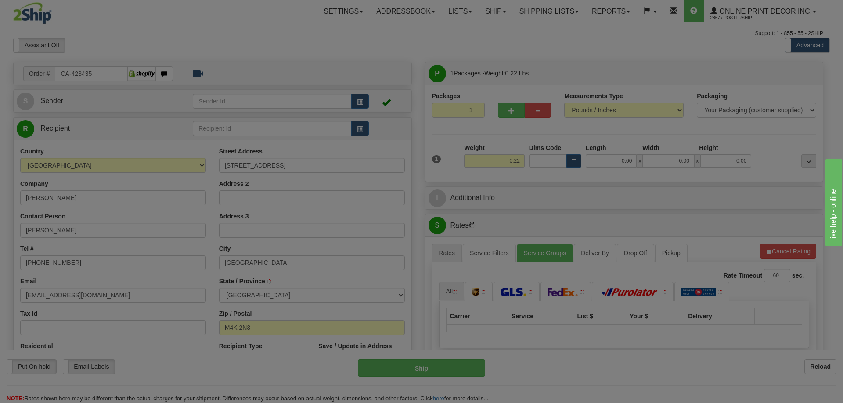
type input "[GEOGRAPHIC_DATA]"
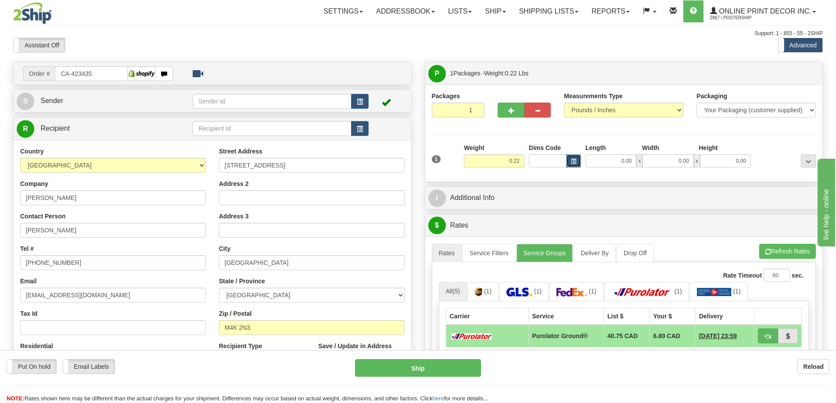
click at [569, 162] on button "button" at bounding box center [573, 160] width 15 height 13
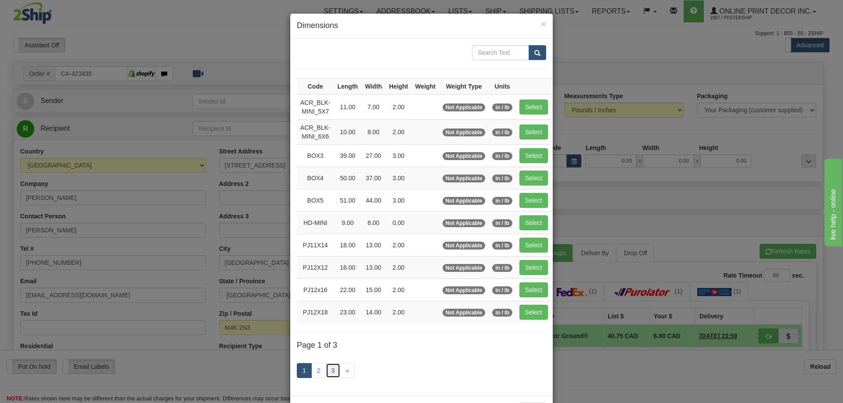
click at [329, 370] on link "3" at bounding box center [333, 370] width 15 height 15
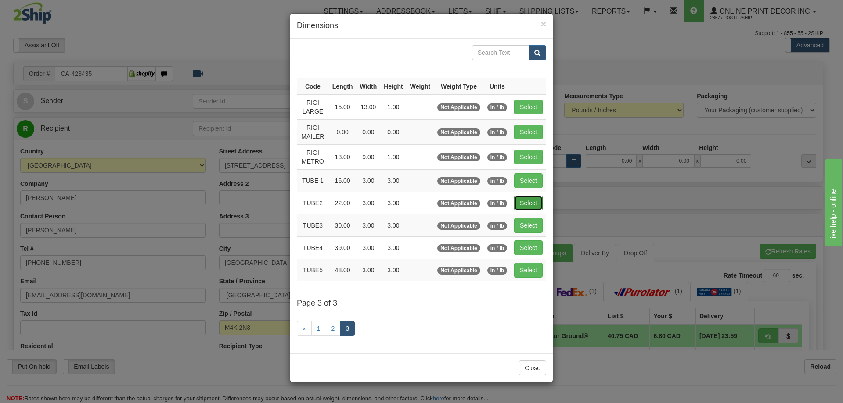
click at [538, 203] on button "Select" at bounding box center [528, 203] width 29 height 15
type input "TUBE2"
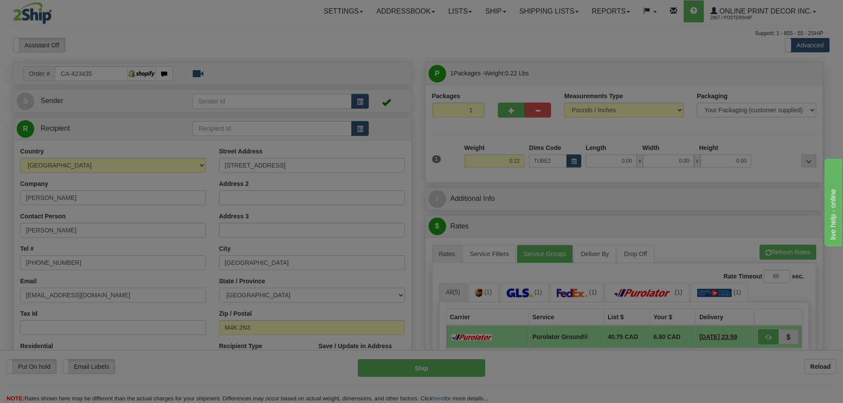
type input "22.00"
type input "3.00"
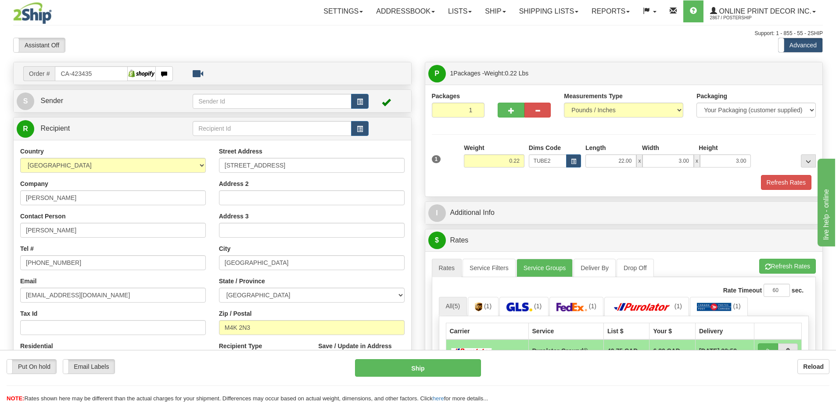
click at [782, 174] on div "1 Weight 0.22 Dims Code x x" at bounding box center [624, 159] width 389 height 31
click at [782, 177] on button "Refresh Rates" at bounding box center [786, 182] width 50 height 15
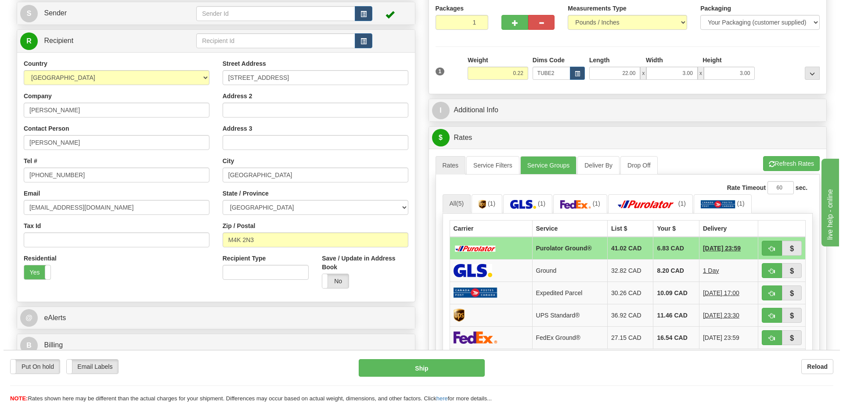
scroll to position [132, 0]
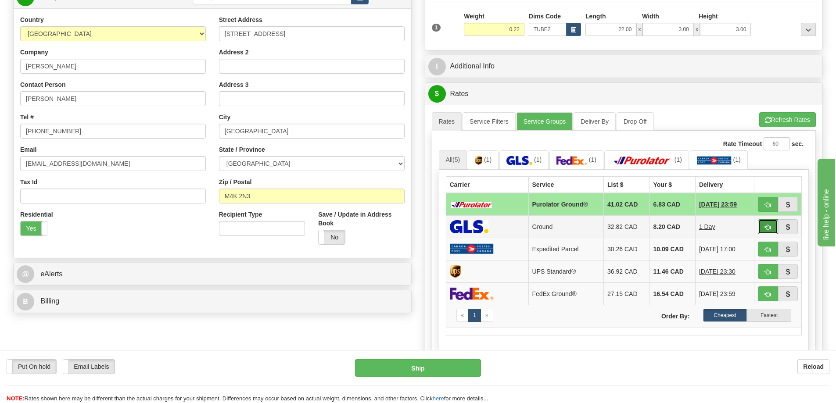
click at [772, 226] on button "button" at bounding box center [768, 226] width 20 height 15
type input "1"
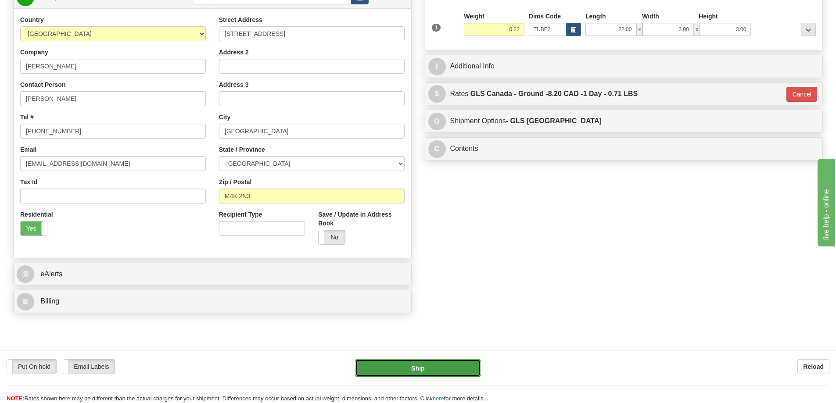
click at [451, 364] on button "Ship" at bounding box center [418, 368] width 126 height 18
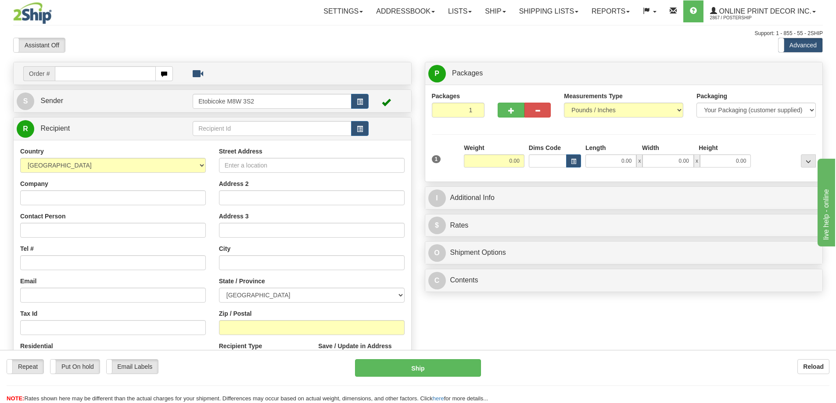
click at [316, 245] on div "Street Address Address 2 Address 3 City State / Province [GEOGRAPHIC_DATA] [GEO…" at bounding box center [311, 265] width 199 height 236
click at [78, 74] on input "text" at bounding box center [105, 73] width 101 height 15
type input "ca-423475"
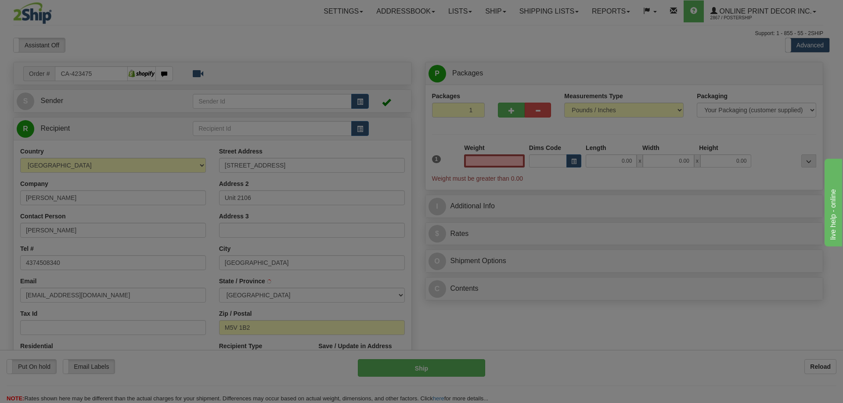
type input "TORONTO"
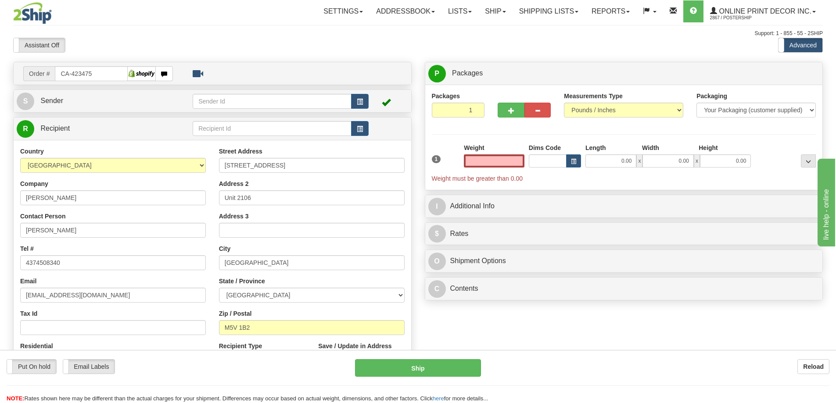
click at [500, 161] on input "text" at bounding box center [494, 160] width 61 height 13
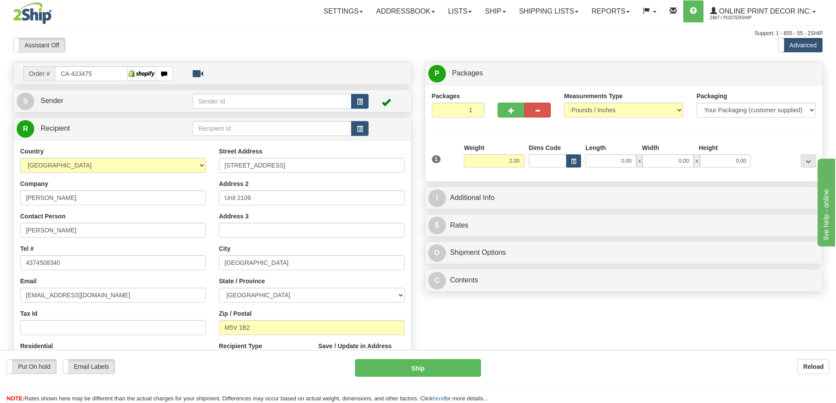
type input "2.00"
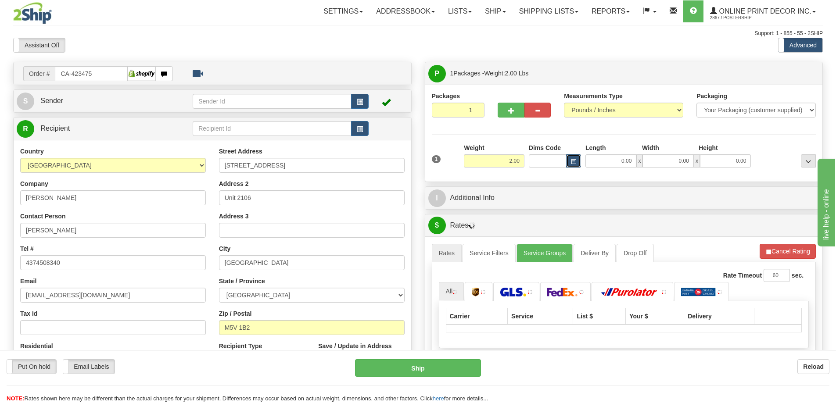
click at [575, 161] on span "button" at bounding box center [573, 161] width 5 height 5
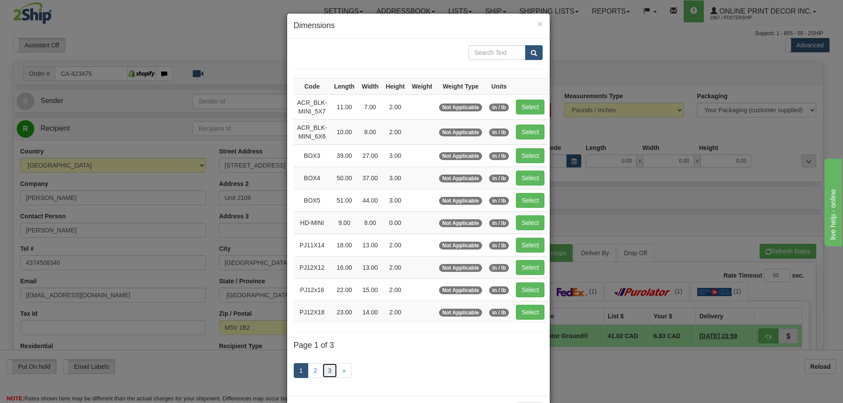
click at [325, 368] on link "3" at bounding box center [329, 370] width 15 height 15
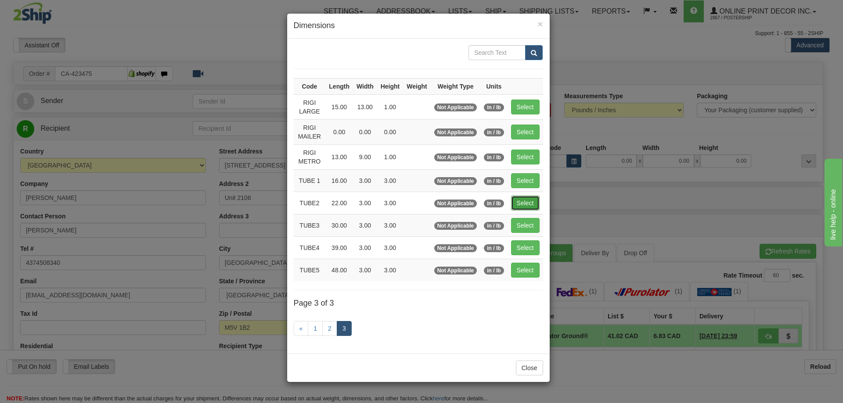
click at [527, 196] on button "Select" at bounding box center [525, 203] width 29 height 15
type input "TUBE2"
type input "22.00"
type input "3.00"
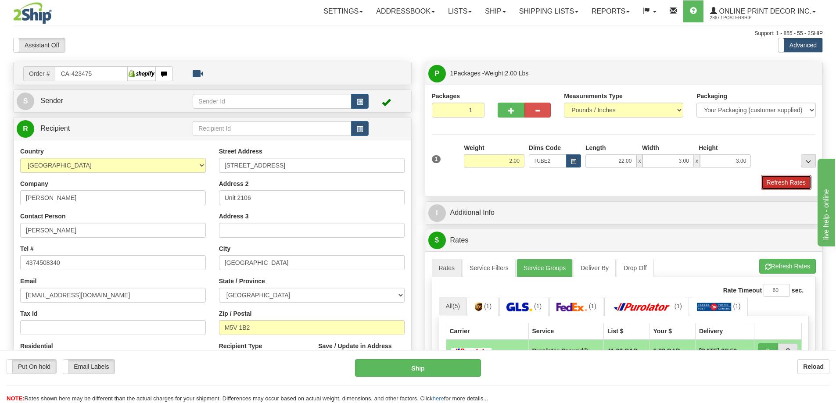
click at [795, 181] on button "Refresh Rates" at bounding box center [786, 182] width 50 height 15
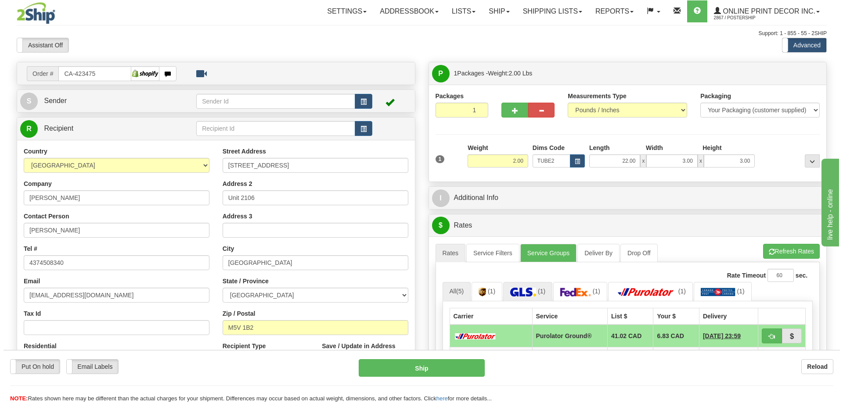
scroll to position [88, 0]
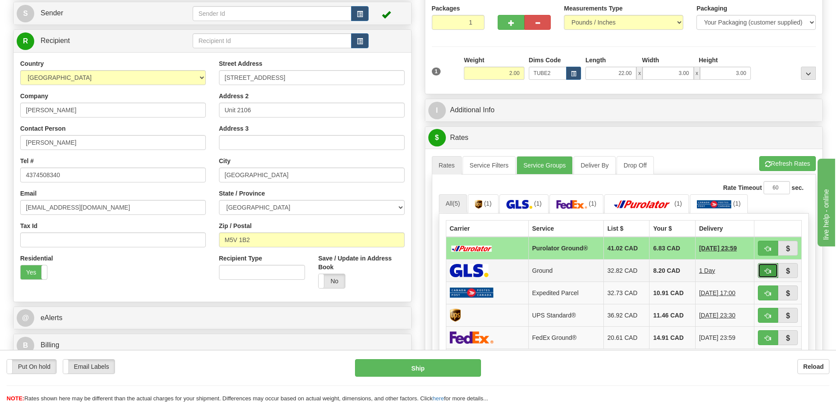
click at [766, 273] on span "button" at bounding box center [768, 272] width 6 height 6
type input "1"
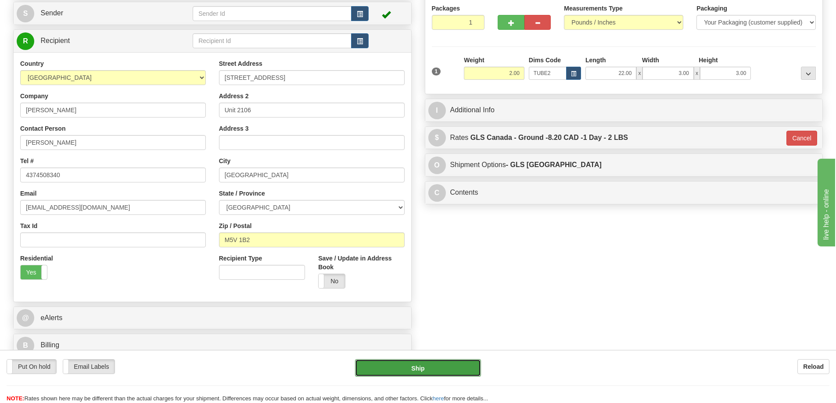
click at [455, 366] on button "Ship" at bounding box center [418, 368] width 126 height 18
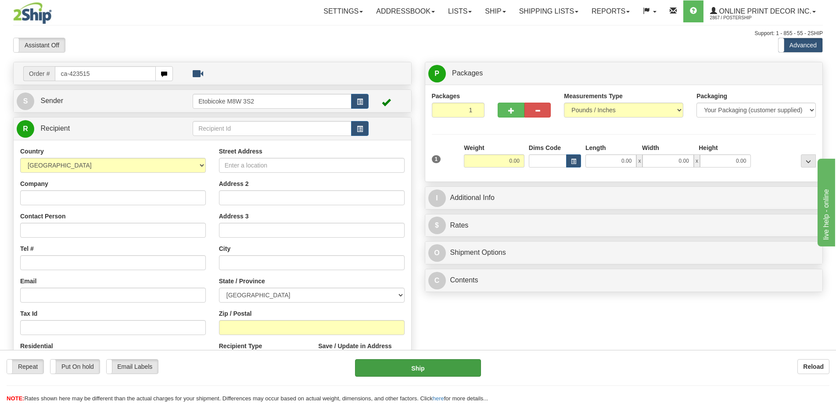
type input "ca-423515"
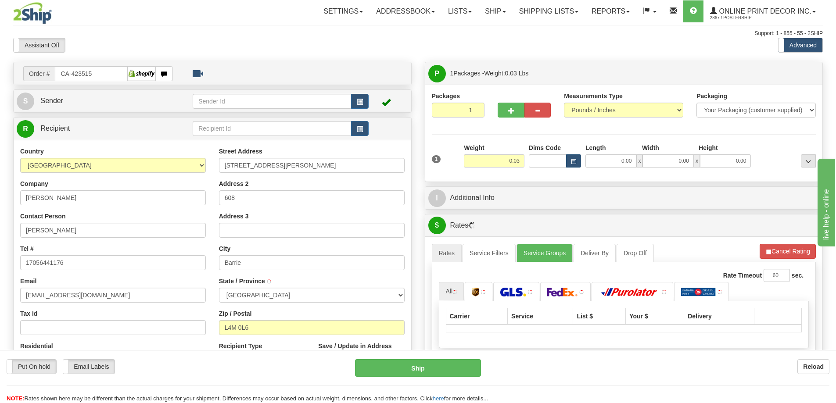
type input "BARRIE"
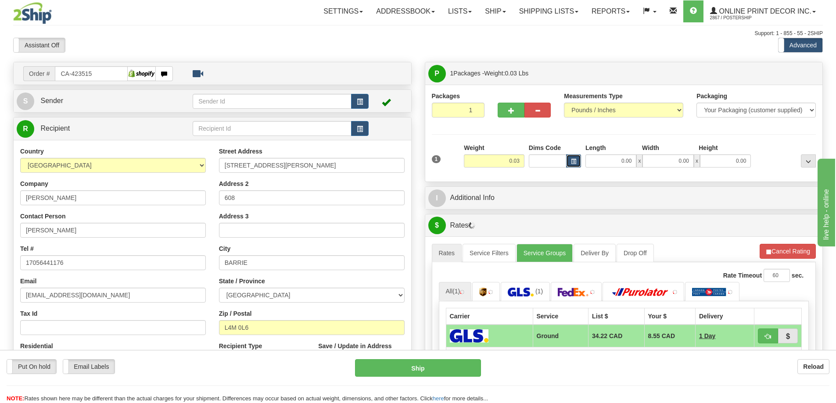
click at [572, 157] on button "button" at bounding box center [573, 160] width 15 height 13
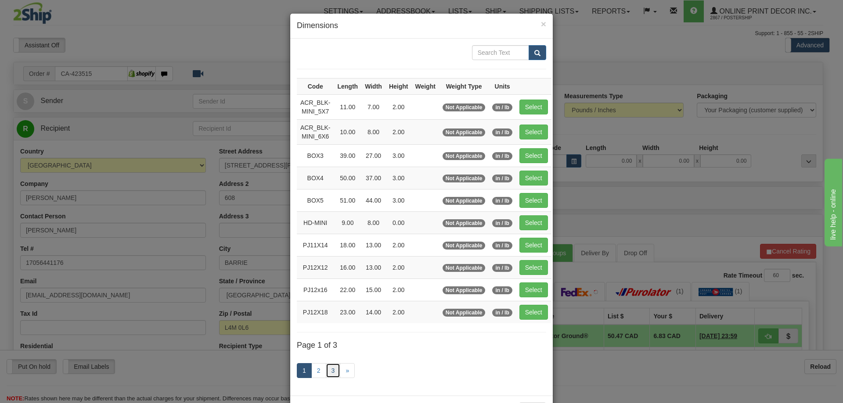
click at [328, 369] on link "3" at bounding box center [333, 370] width 15 height 15
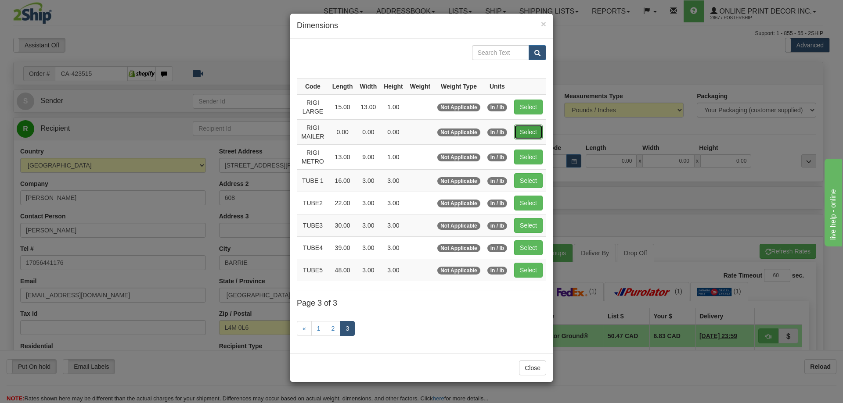
click at [541, 132] on button "Select" at bounding box center [528, 132] width 29 height 15
type input "RIGI MAILER"
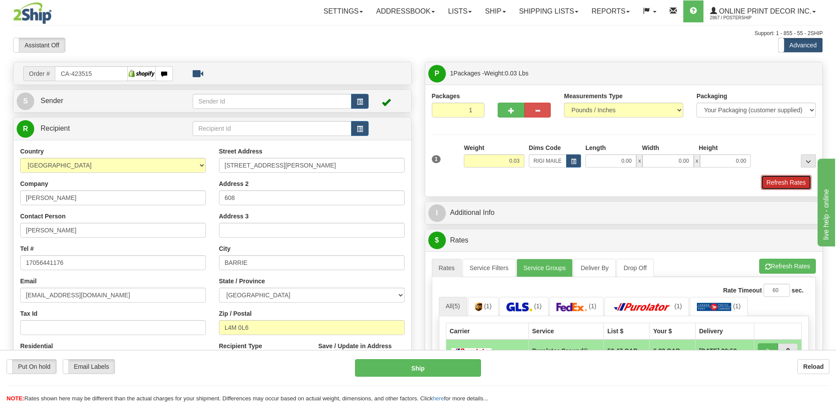
click at [773, 177] on button "Refresh Rates" at bounding box center [786, 182] width 50 height 15
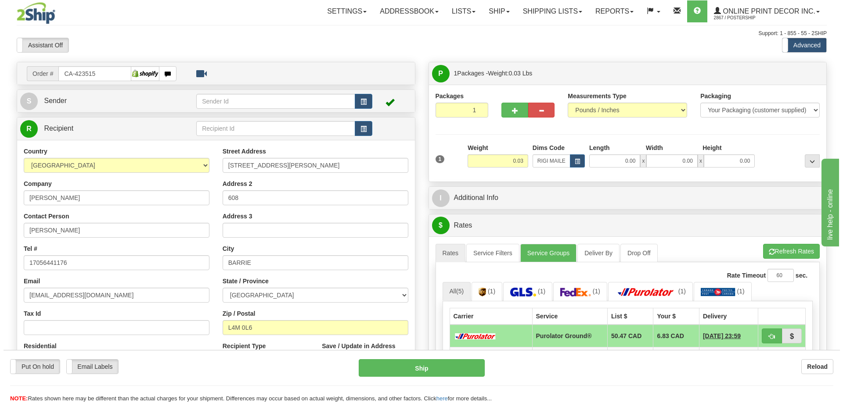
scroll to position [88, 0]
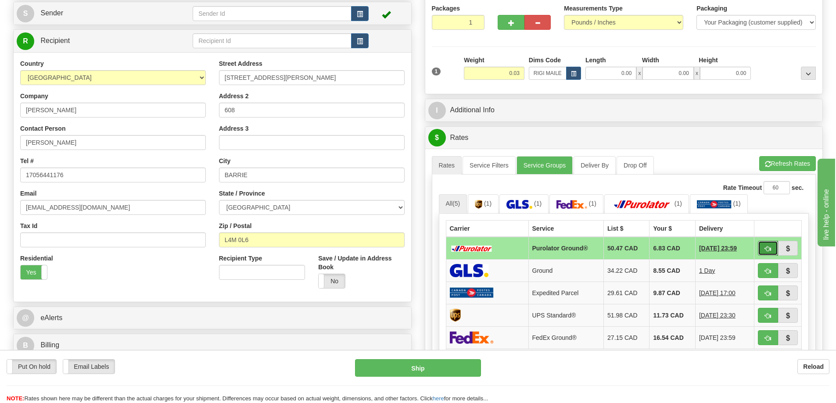
click at [775, 248] on button "button" at bounding box center [768, 248] width 20 height 15
type input "260"
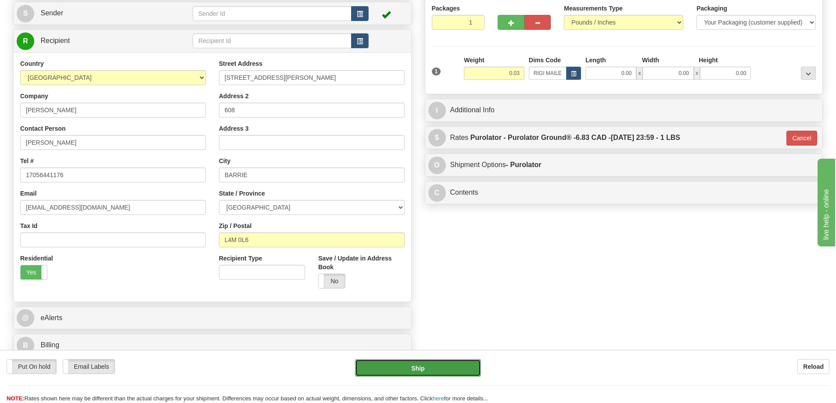
click at [423, 363] on button "Ship" at bounding box center [418, 368] width 126 height 18
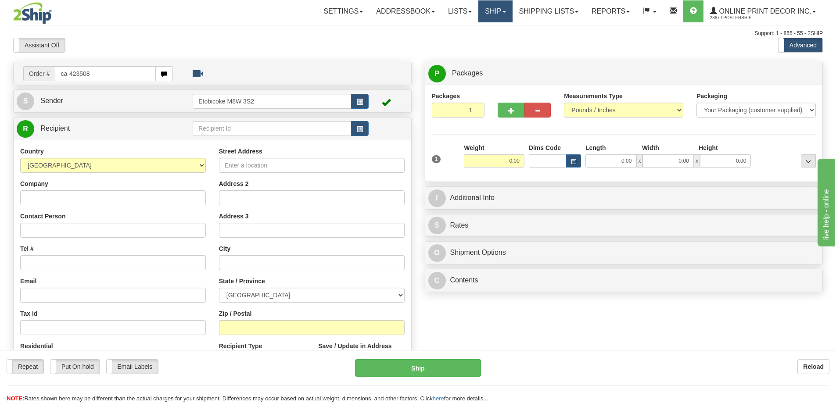
type input "ca-423508"
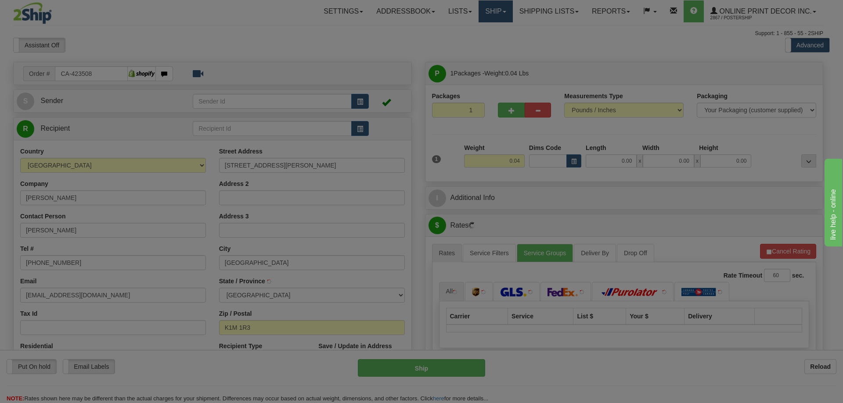
type input "[GEOGRAPHIC_DATA]"
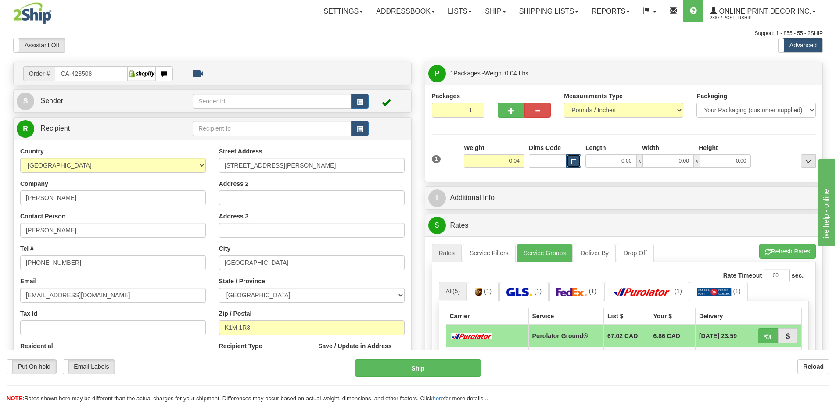
click at [577, 159] on button "button" at bounding box center [573, 160] width 15 height 13
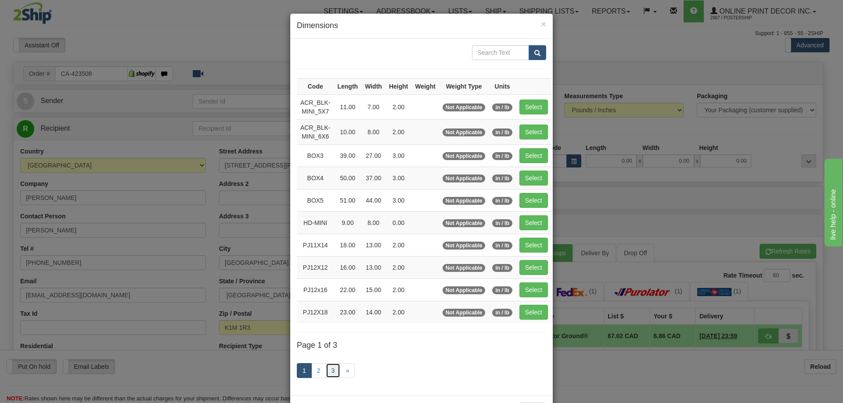
click at [328, 372] on link "3" at bounding box center [333, 370] width 15 height 15
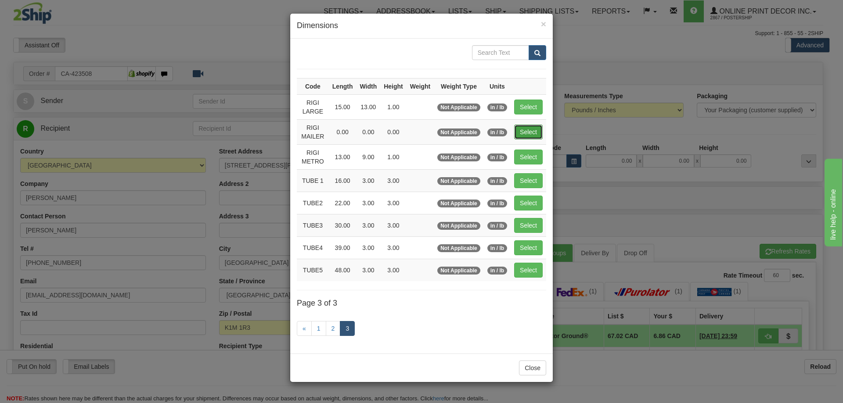
click at [530, 126] on button "Select" at bounding box center [528, 132] width 29 height 15
type input "RIGI MAILER"
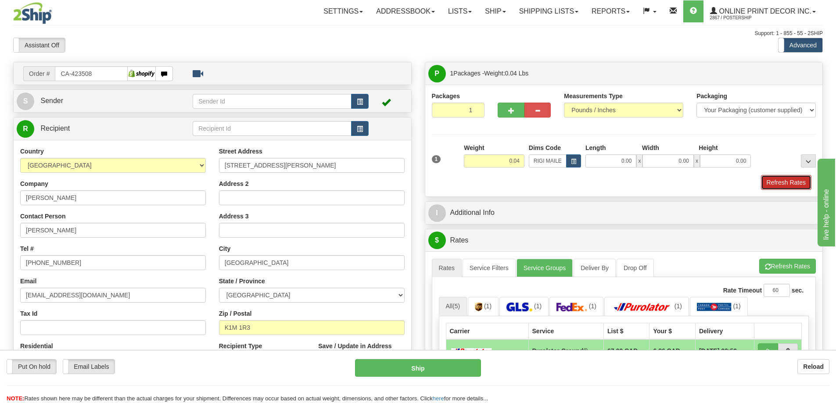
click at [785, 181] on button "Refresh Rates" at bounding box center [786, 182] width 50 height 15
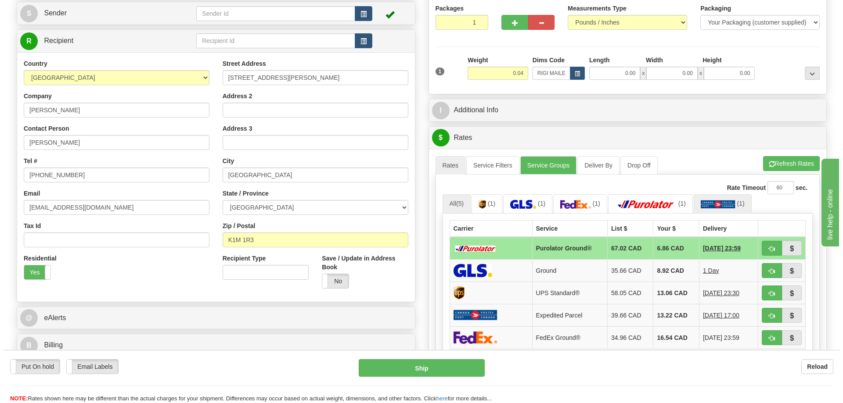
scroll to position [132, 0]
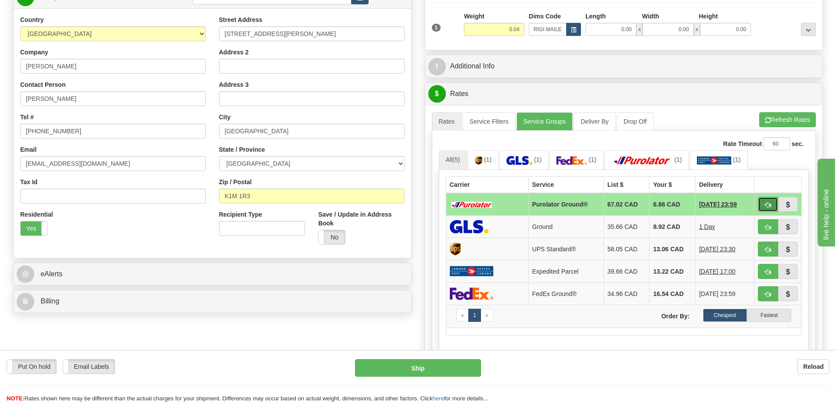
click at [774, 200] on button "button" at bounding box center [768, 204] width 20 height 15
type input "260"
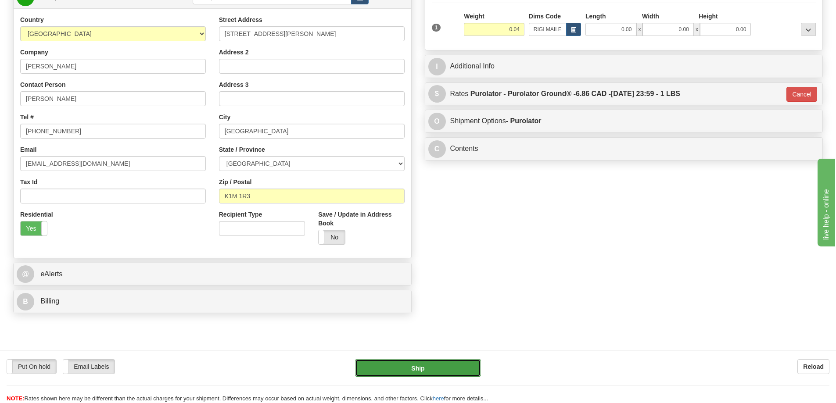
drag, startPoint x: 462, startPoint y: 366, endPoint x: 454, endPoint y: 360, distance: 9.5
click at [454, 360] on button "Ship" at bounding box center [418, 368] width 126 height 18
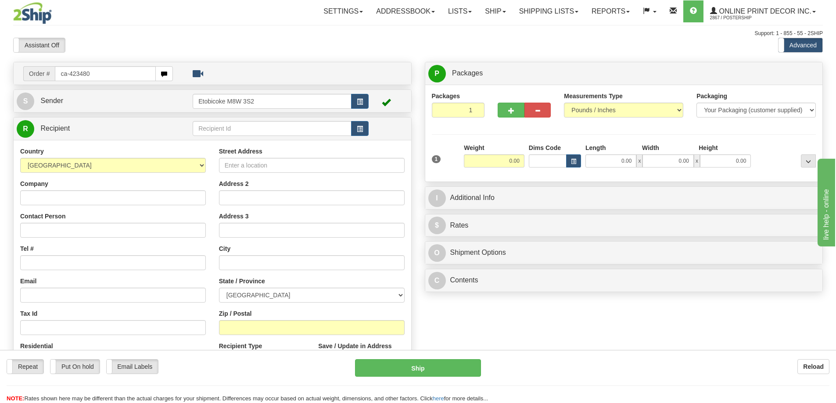
type input "ca-423480"
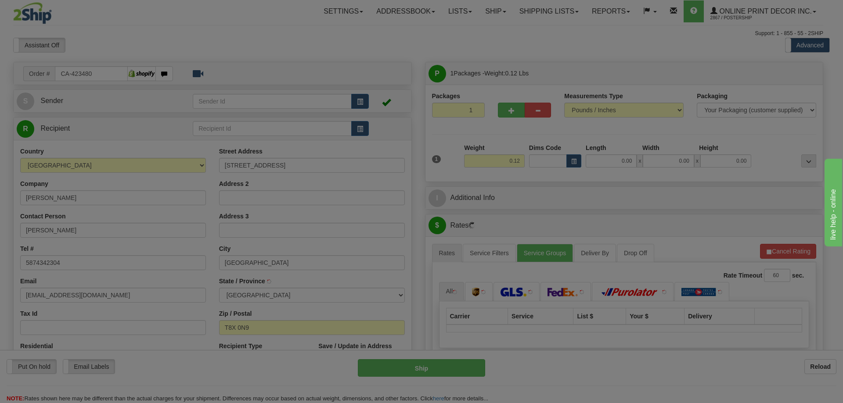
type input "GRANDE PRAIRIE"
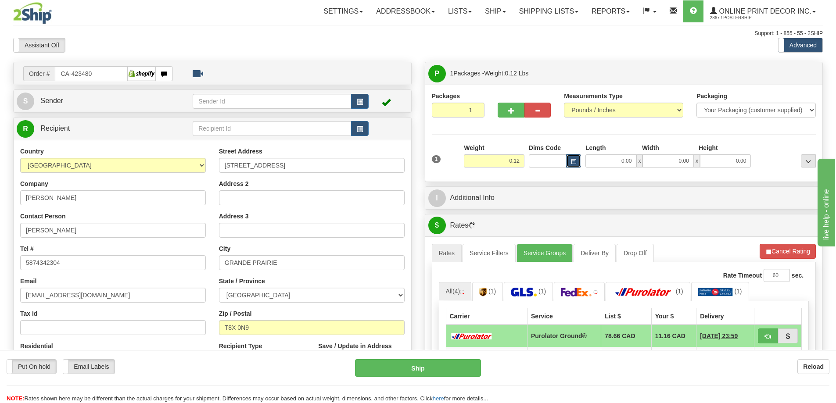
click at [571, 159] on span "button" at bounding box center [573, 161] width 5 height 5
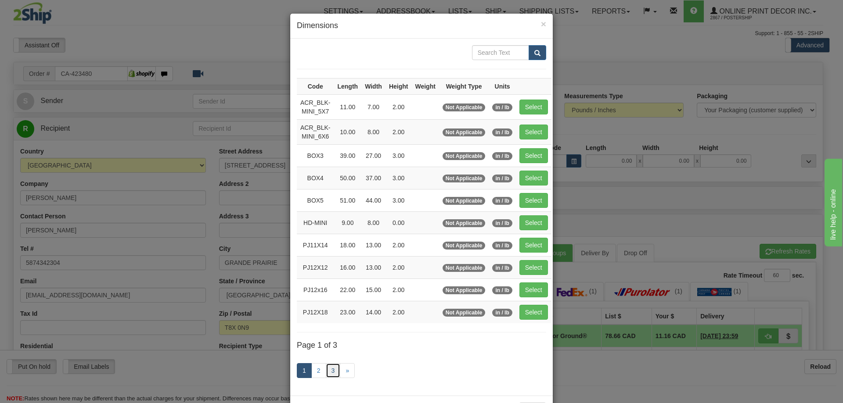
click at [329, 373] on link "3" at bounding box center [333, 370] width 15 height 15
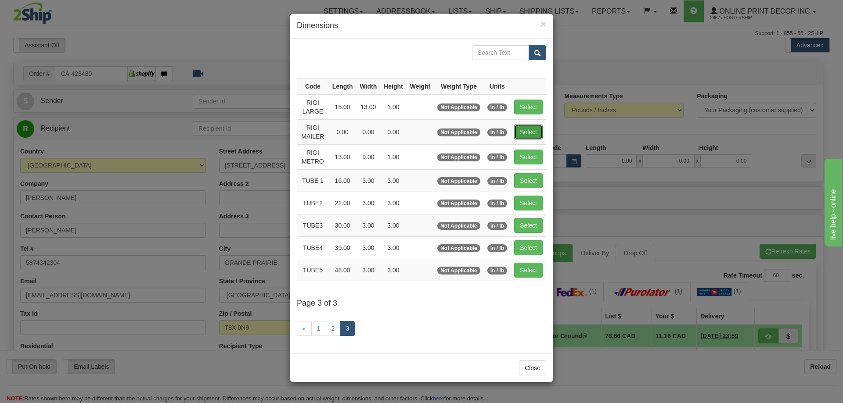
click at [528, 131] on button "Select" at bounding box center [528, 132] width 29 height 15
type input "RIGI MAILER"
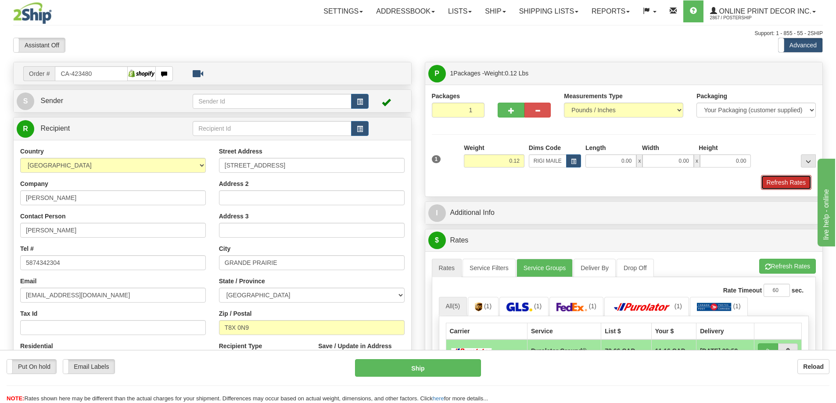
click at [773, 182] on button "Refresh Rates" at bounding box center [786, 182] width 50 height 15
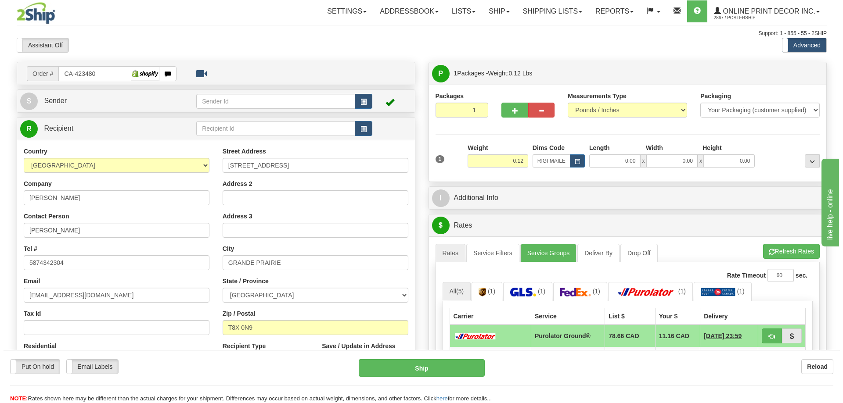
scroll to position [88, 0]
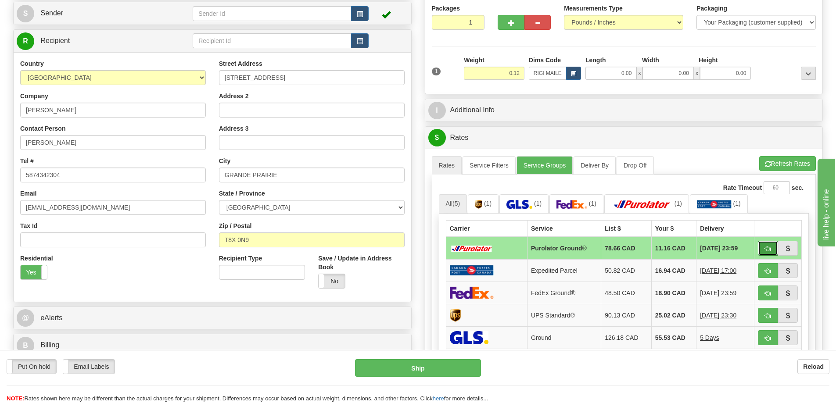
click at [765, 249] on span "button" at bounding box center [768, 249] width 6 height 6
type input "260"
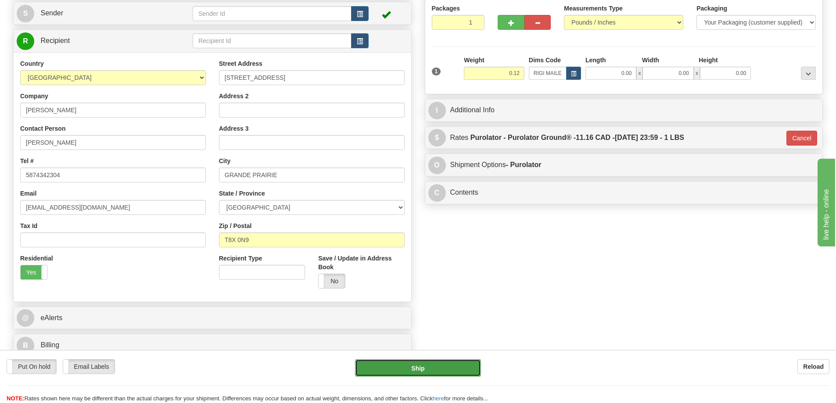
click at [453, 368] on button "Ship" at bounding box center [418, 368] width 126 height 18
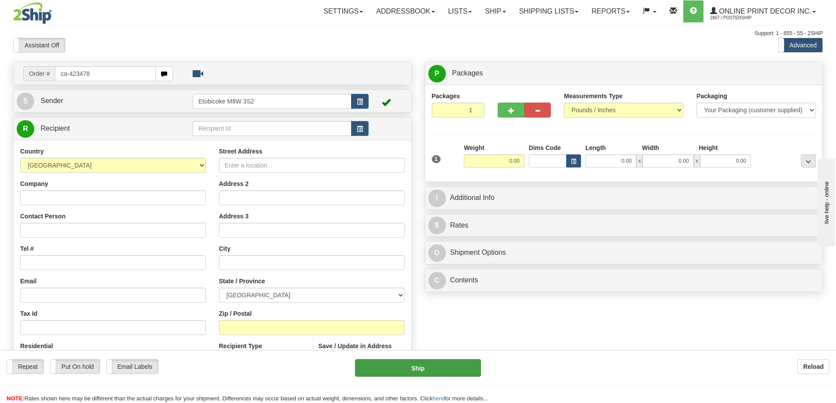
type input "ca-423478"
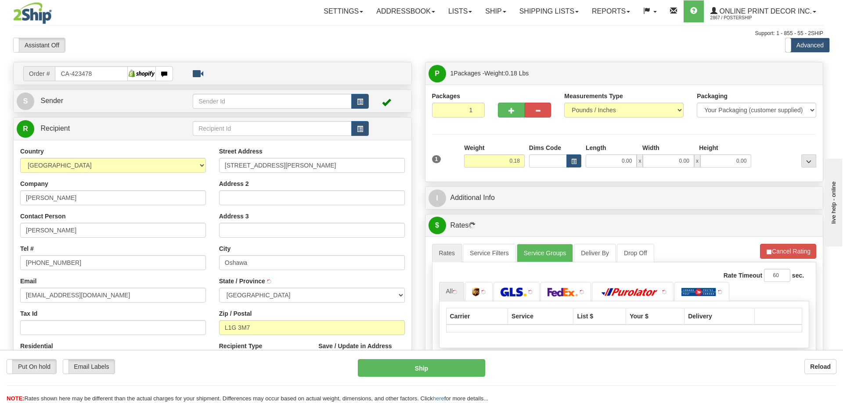
type input "OSHAWA"
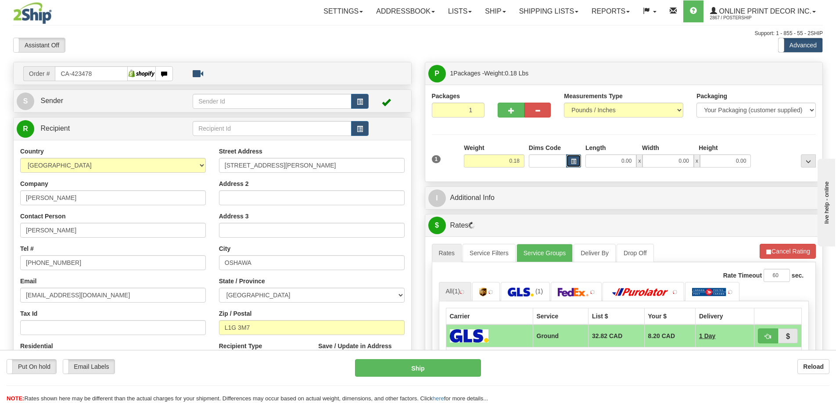
click at [569, 158] on button "button" at bounding box center [573, 160] width 15 height 13
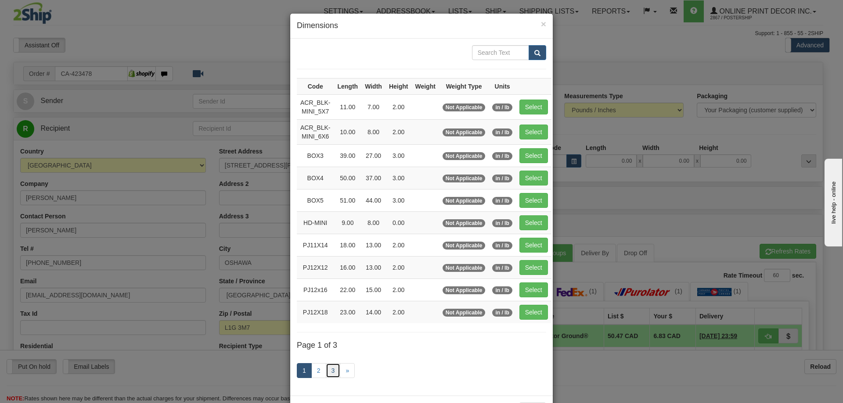
click at [331, 367] on link "3" at bounding box center [333, 370] width 15 height 15
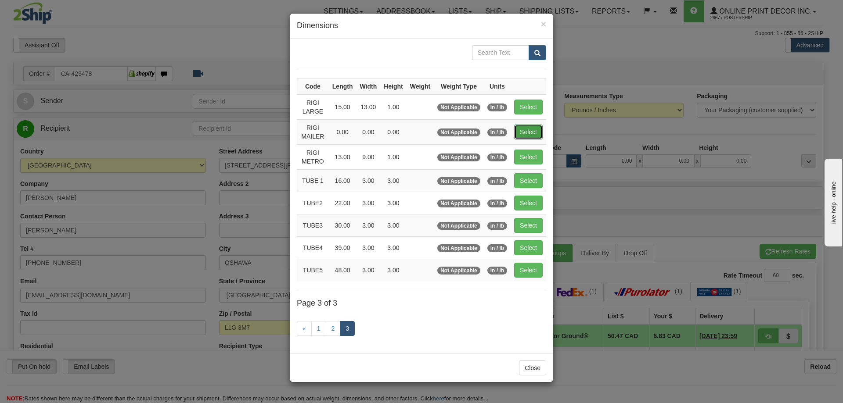
click at [524, 126] on button "Select" at bounding box center [528, 132] width 29 height 15
type input "RIGI MAILER"
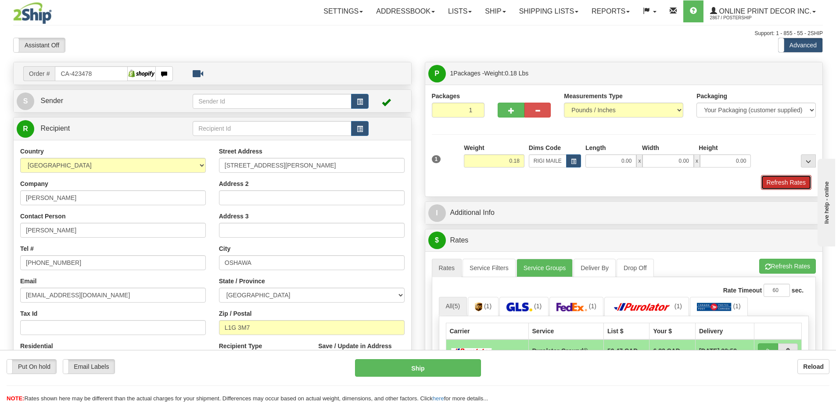
click at [786, 182] on button "Refresh Rates" at bounding box center [786, 182] width 50 height 15
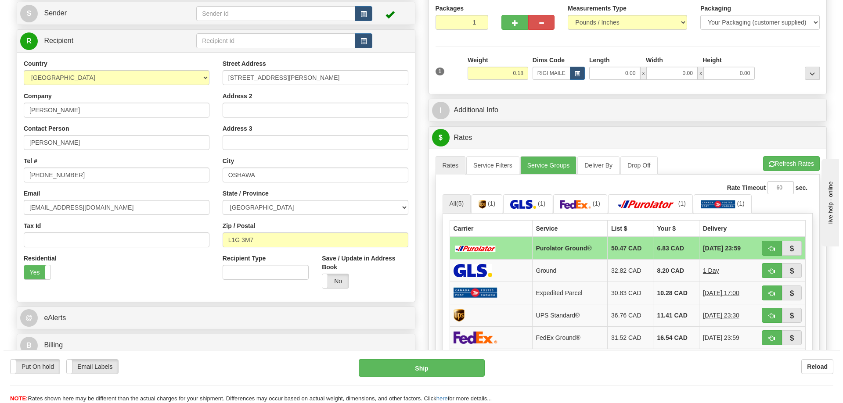
scroll to position [132, 0]
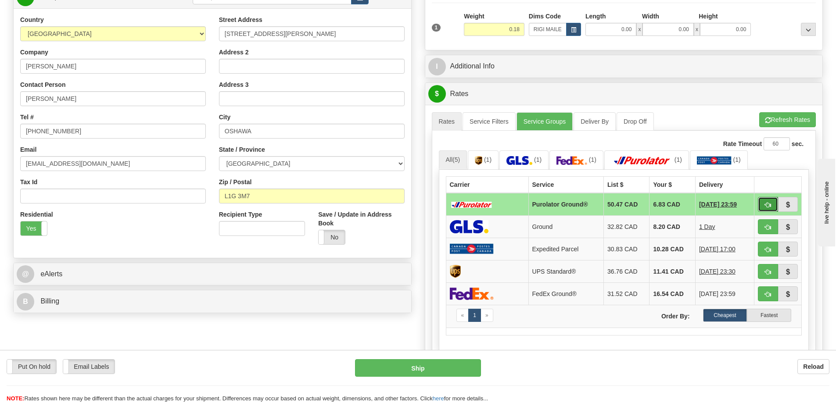
click at [768, 201] on button "button" at bounding box center [768, 204] width 20 height 15
type input "260"
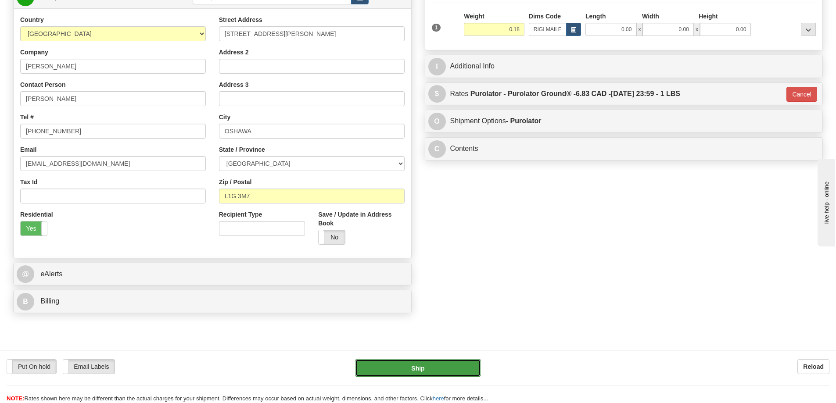
click at [443, 365] on button "Ship" at bounding box center [418, 368] width 126 height 18
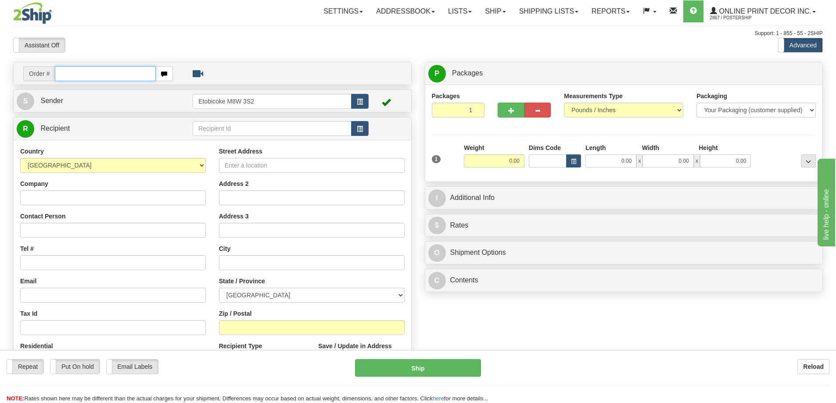
click at [86, 76] on input "text" at bounding box center [105, 73] width 101 height 15
type input "us-56064"
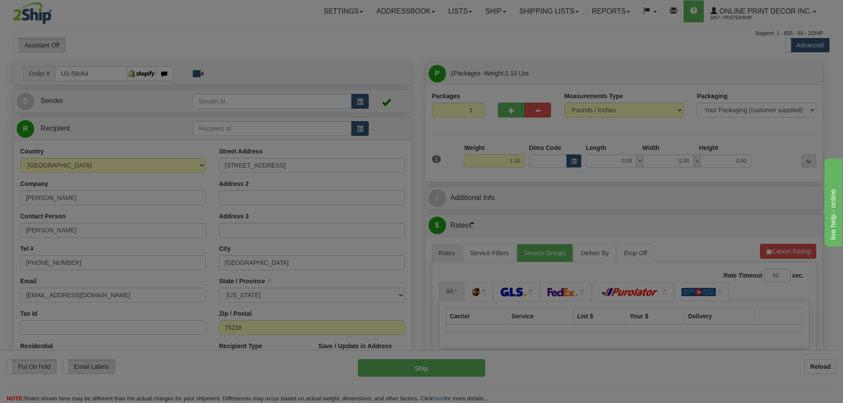
type input "DALLAS"
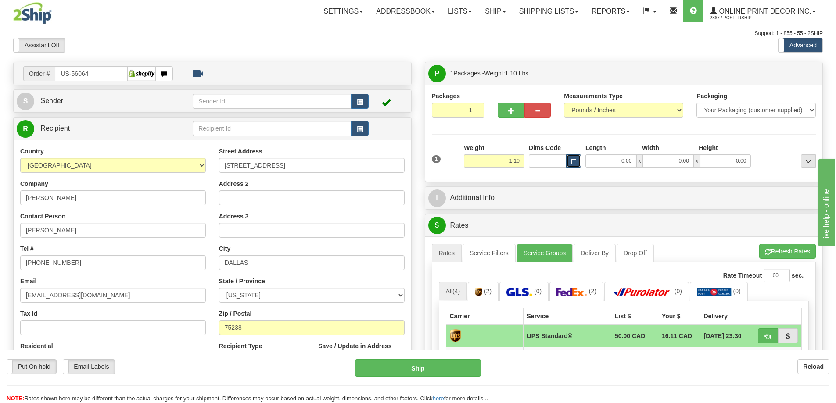
click at [571, 161] on span "button" at bounding box center [573, 161] width 5 height 5
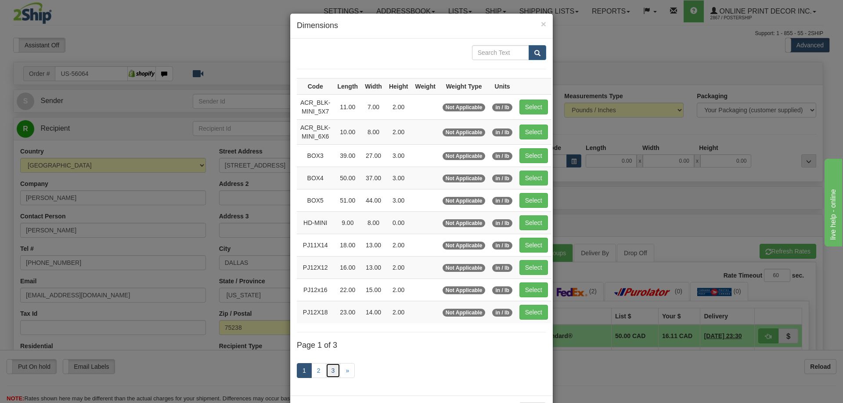
click at [327, 371] on link "3" at bounding box center [333, 370] width 15 height 15
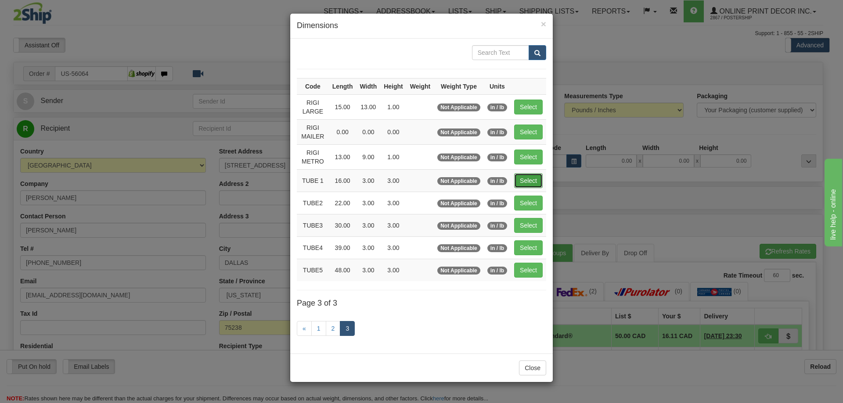
click at [522, 181] on button "Select" at bounding box center [528, 180] width 29 height 15
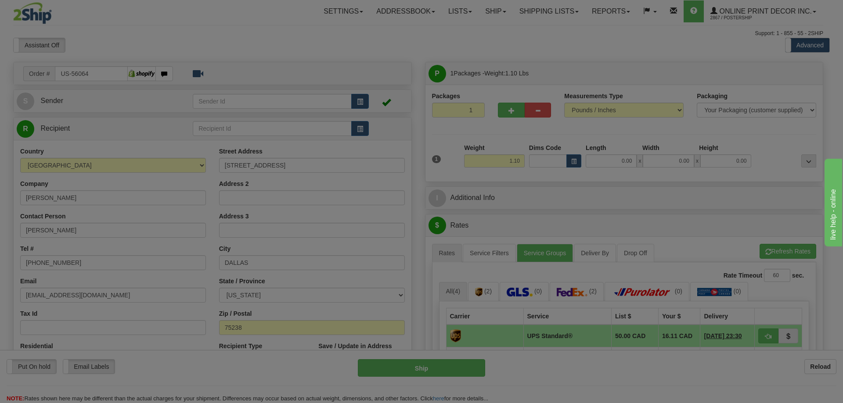
type input "TUBE 1"
type input "16.00"
type input "3.00"
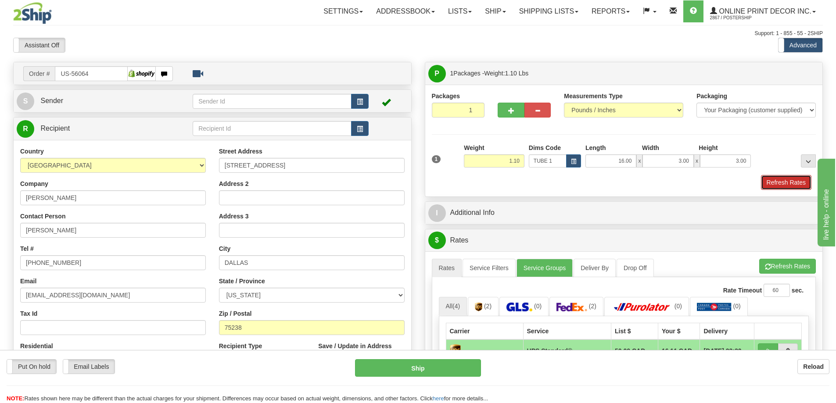
click at [795, 185] on button "Refresh Rates" at bounding box center [786, 182] width 50 height 15
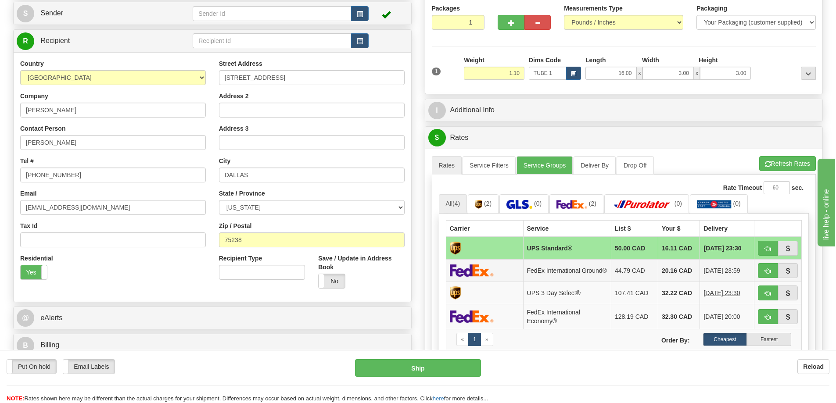
scroll to position [132, 0]
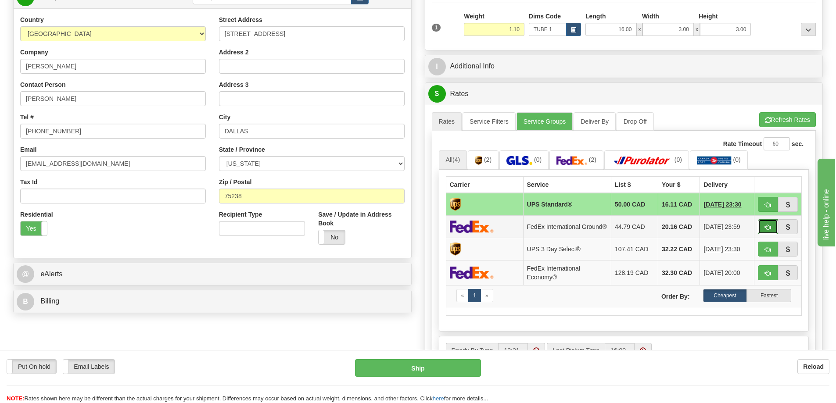
click at [765, 229] on span "button" at bounding box center [768, 228] width 6 height 6
type input "92"
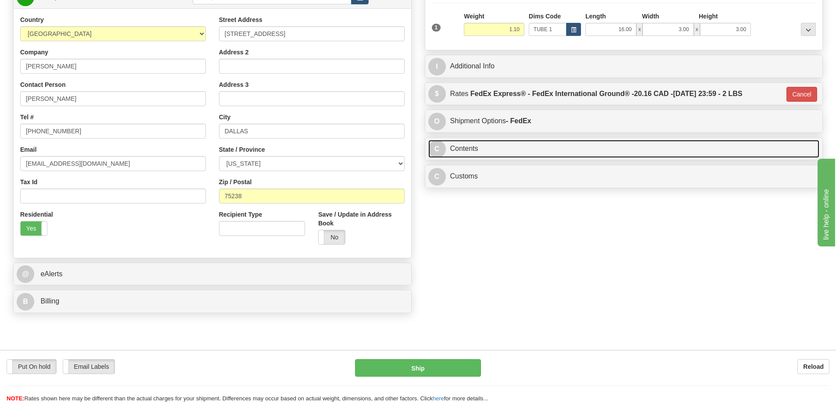
click at [540, 145] on link "C Contents" at bounding box center [623, 149] width 391 height 18
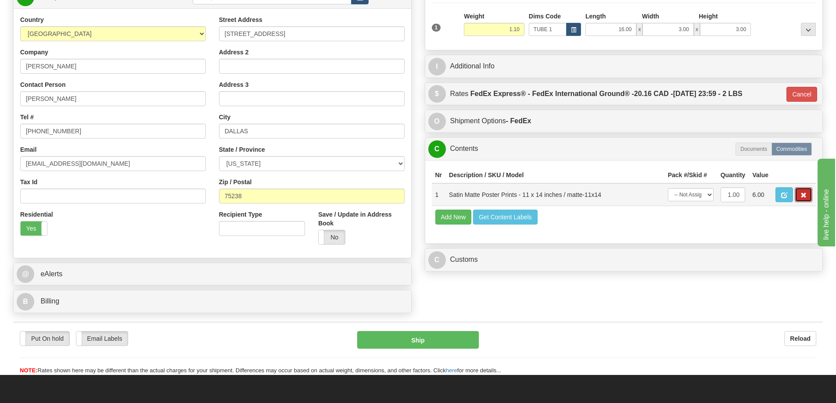
click at [807, 194] on button "button" at bounding box center [804, 194] width 18 height 15
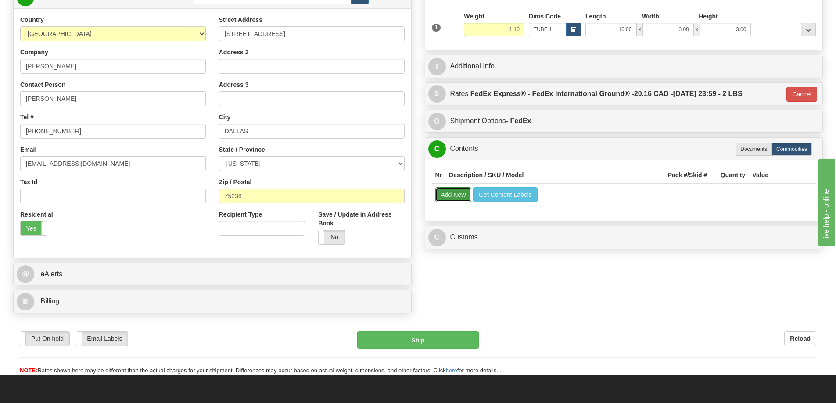
click at [470, 194] on button "Add New" at bounding box center [453, 194] width 36 height 15
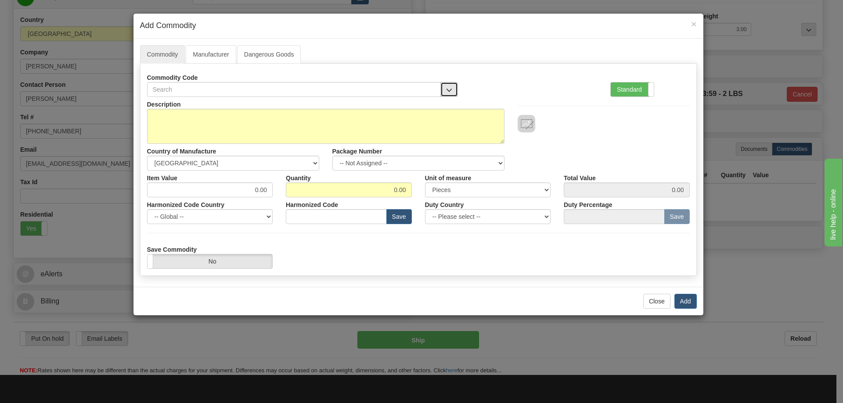
click at [445, 86] on button "button" at bounding box center [449, 89] width 18 height 15
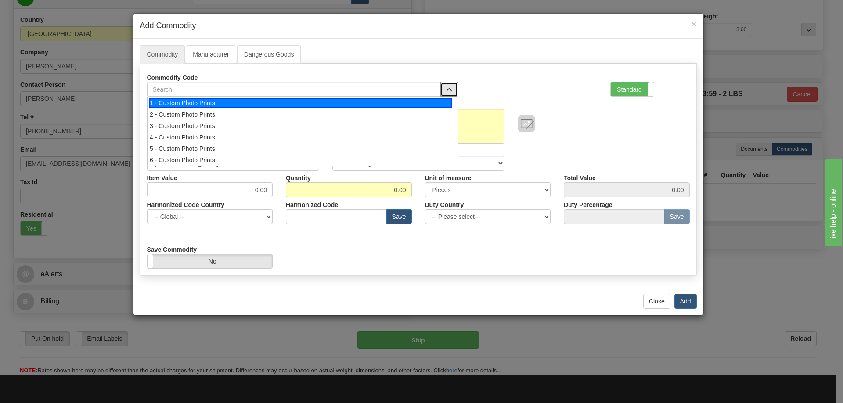
click at [434, 100] on div "1 - Custom Photo Prints" at bounding box center [300, 103] width 302 height 10
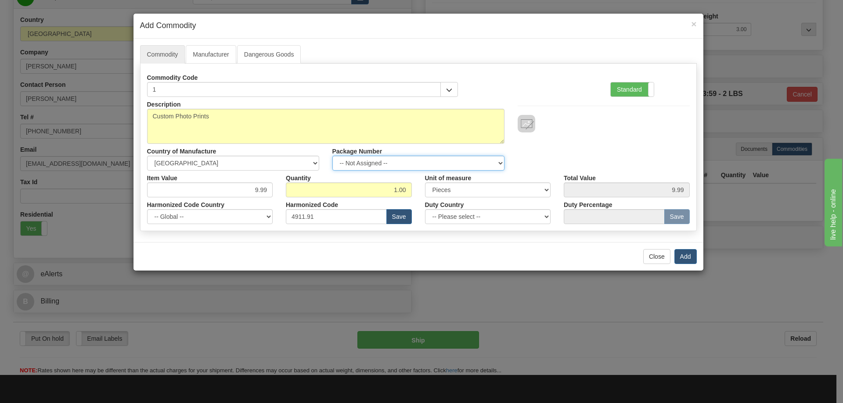
click at [494, 159] on select "-- Not Assigned -- Item 1" at bounding box center [418, 163] width 172 height 15
select select "0"
click at [332, 156] on select "-- Not Assigned -- Item 1" at bounding box center [418, 163] width 172 height 15
drag, startPoint x: 684, startPoint y: 259, endPoint x: 679, endPoint y: 255, distance: 6.8
click at [682, 258] on button "Add" at bounding box center [685, 256] width 22 height 15
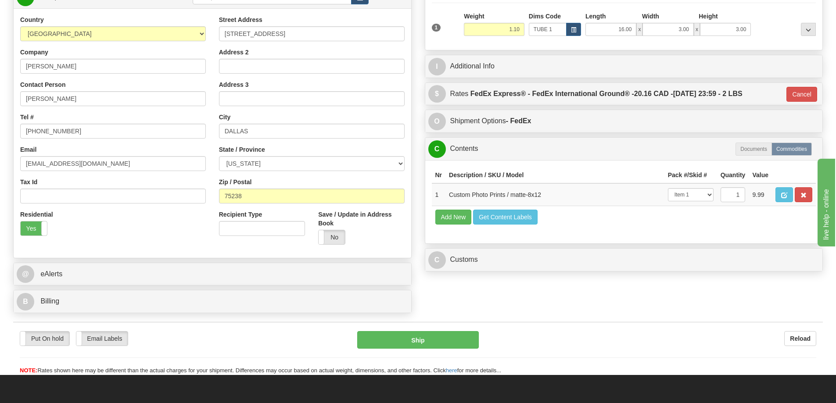
scroll to position [176, 0]
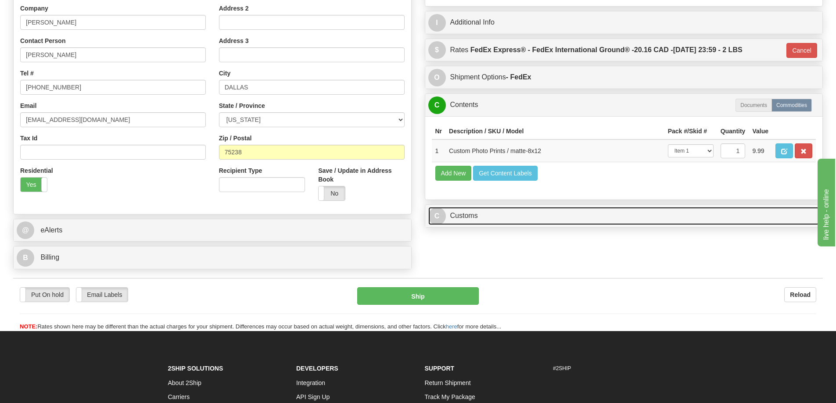
click at [646, 215] on link "C Customs" at bounding box center [623, 216] width 391 height 18
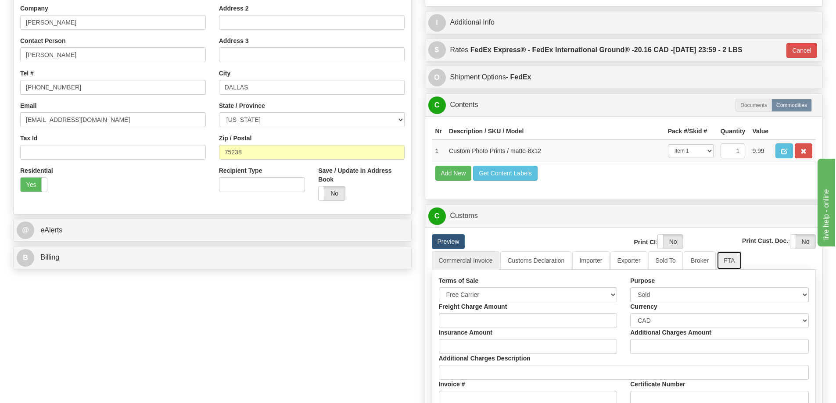
click at [727, 262] on link "FTA" at bounding box center [729, 260] width 25 height 18
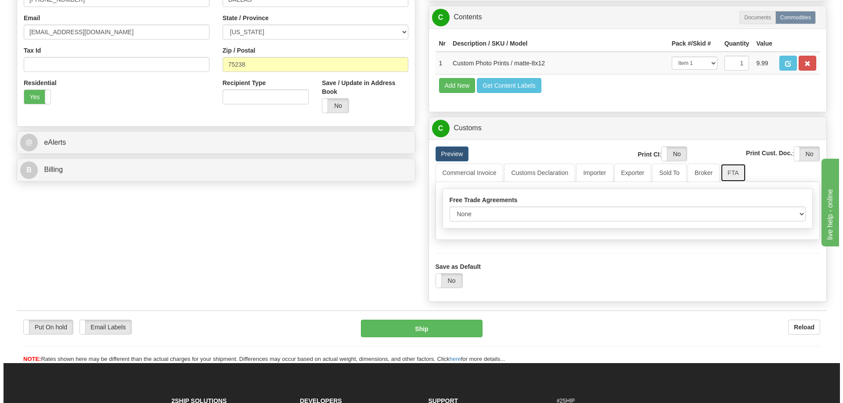
scroll to position [307, 0]
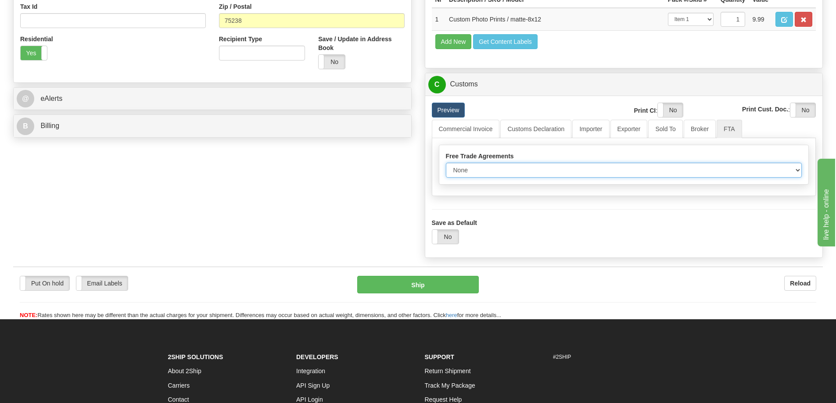
click at [796, 172] on select "None Other USMCA CETA CUKTCA" at bounding box center [624, 170] width 356 height 15
select select "1"
click at [446, 166] on select "None Other USMCA CETA CUKTCA" at bounding box center [624, 170] width 356 height 15
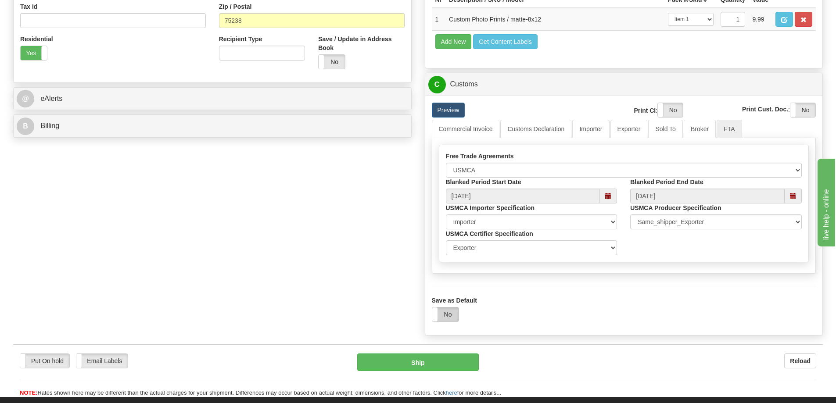
click at [442, 318] on label "No" at bounding box center [445, 315] width 26 height 14
click at [459, 359] on button "Ship" at bounding box center [418, 363] width 122 height 18
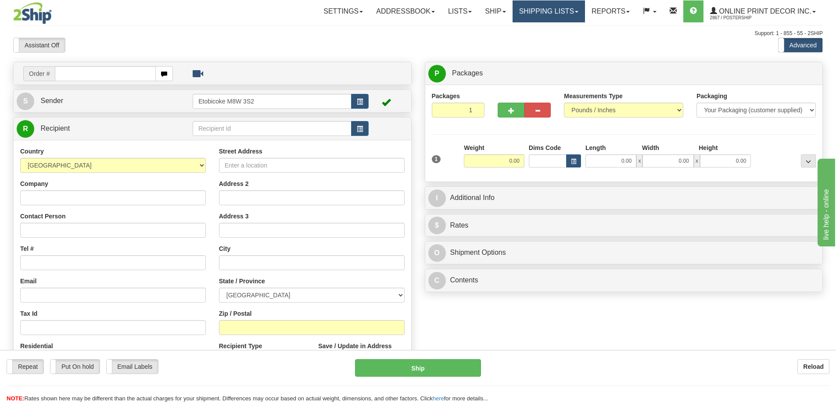
click at [557, 6] on link "Shipping lists" at bounding box center [549, 11] width 72 height 22
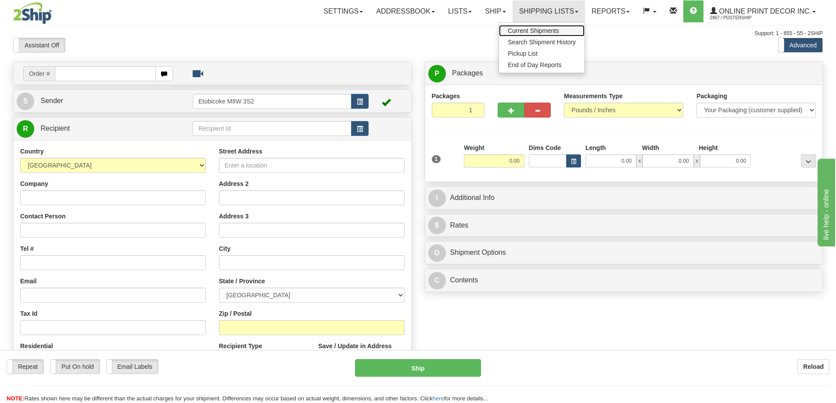
click at [524, 30] on span "Current Shipments" at bounding box center [533, 30] width 51 height 7
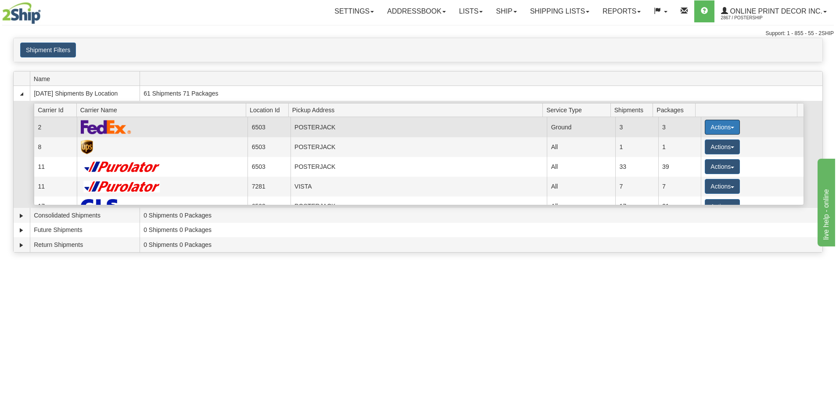
drag, startPoint x: 711, startPoint y: 124, endPoint x: 710, endPoint y: 119, distance: 5.1
click at [712, 124] on button "Actions" at bounding box center [722, 127] width 35 height 15
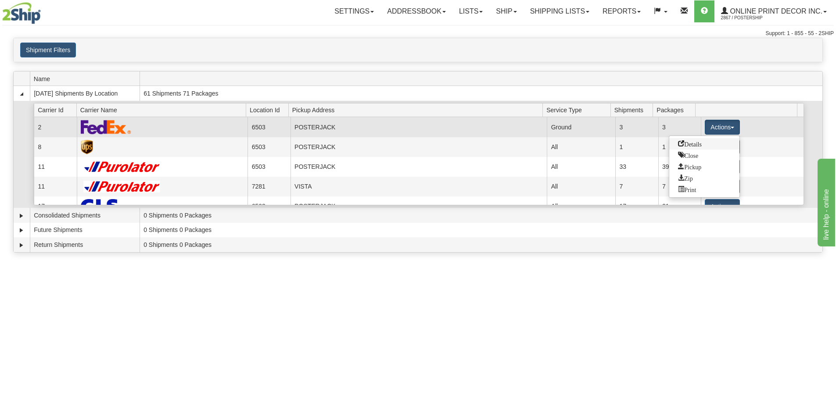
click at [690, 147] on link "Details" at bounding box center [704, 143] width 70 height 11
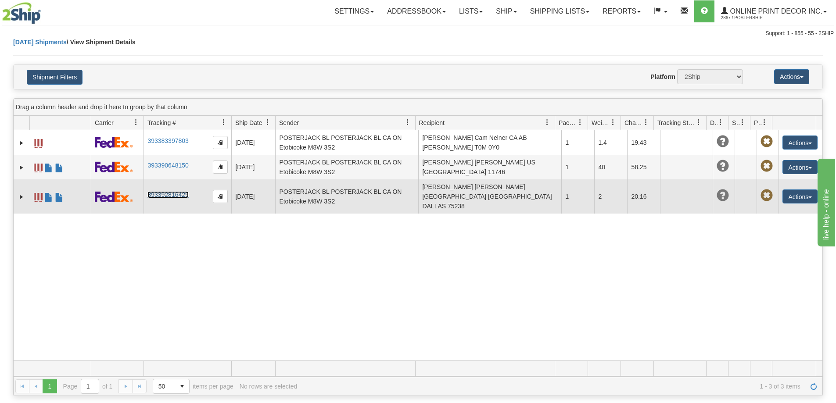
click at [163, 191] on link "393392816429" at bounding box center [167, 194] width 41 height 7
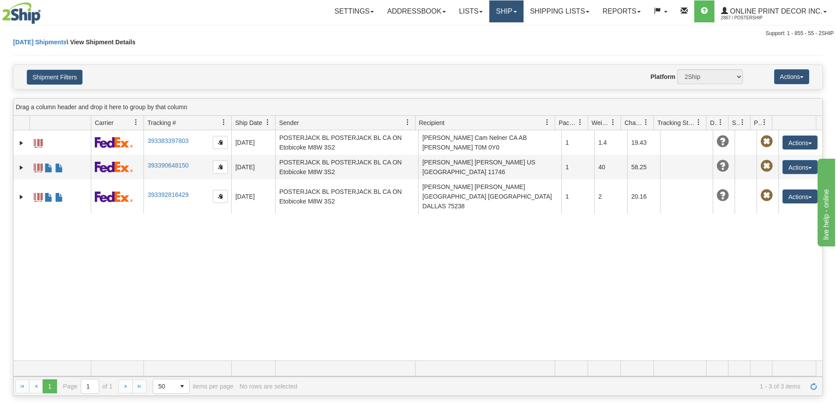
click at [506, 7] on link "Ship" at bounding box center [506, 11] width 34 height 22
click at [477, 29] on span "Ship Screen" at bounding box center [468, 30] width 33 height 7
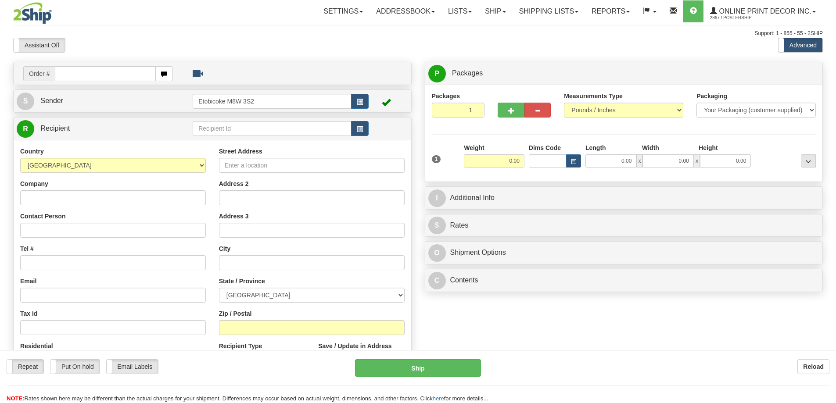
click at [127, 73] on input "text" at bounding box center [105, 73] width 101 height 15
type input "ca-423459"
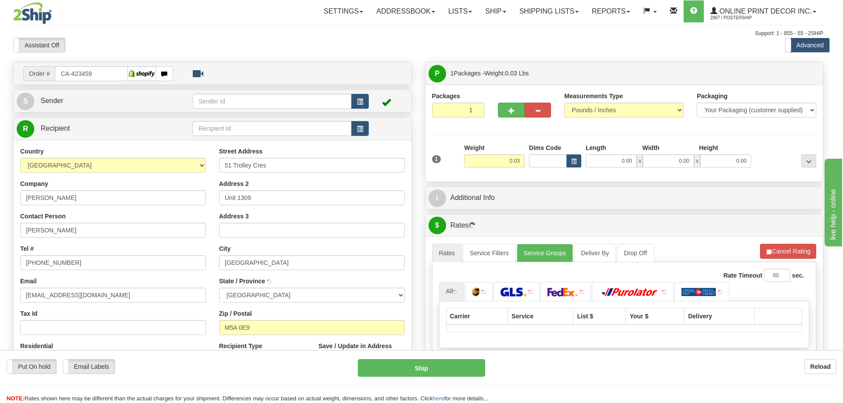
type input "[GEOGRAPHIC_DATA]"
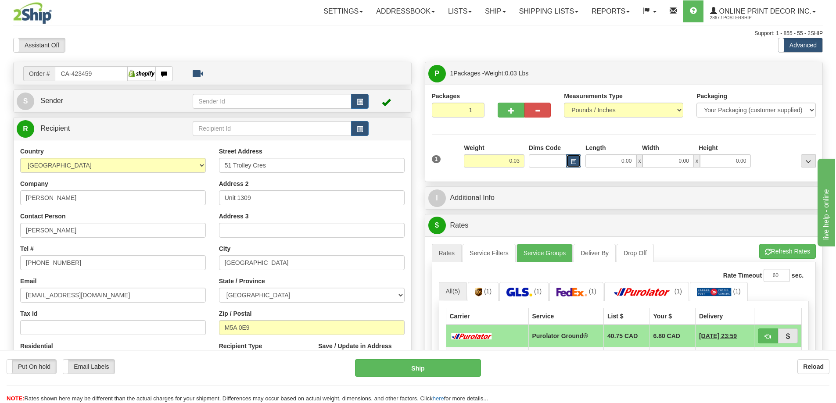
click at [575, 164] on span "button" at bounding box center [573, 161] width 5 height 5
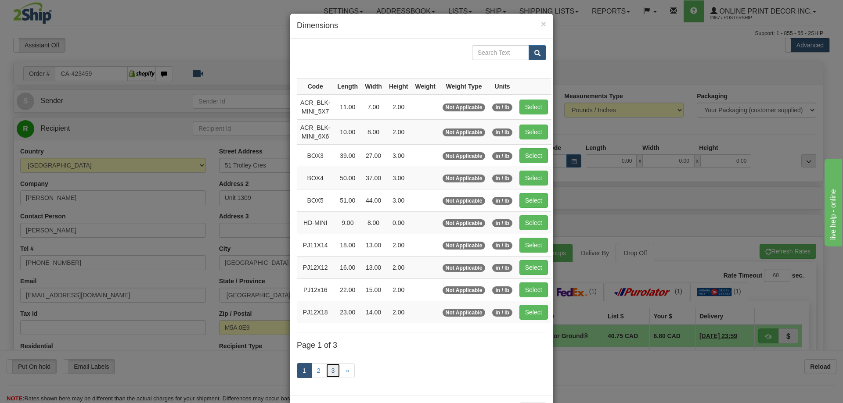
click at [334, 373] on link "3" at bounding box center [333, 370] width 15 height 15
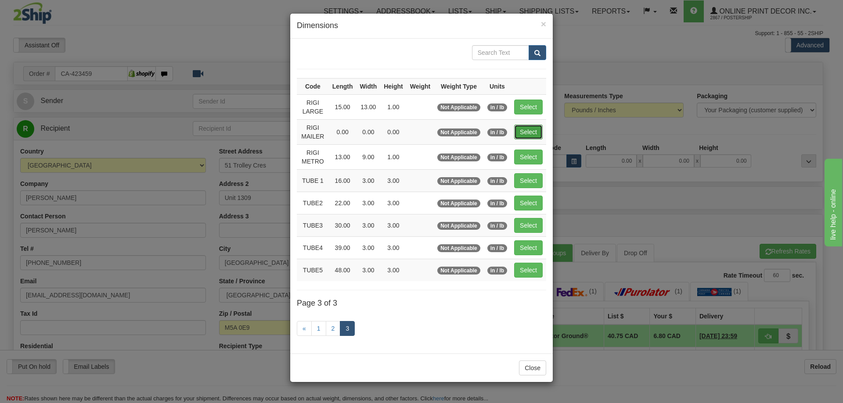
click at [526, 130] on button "Select" at bounding box center [528, 132] width 29 height 15
type input "RIGI MAILER"
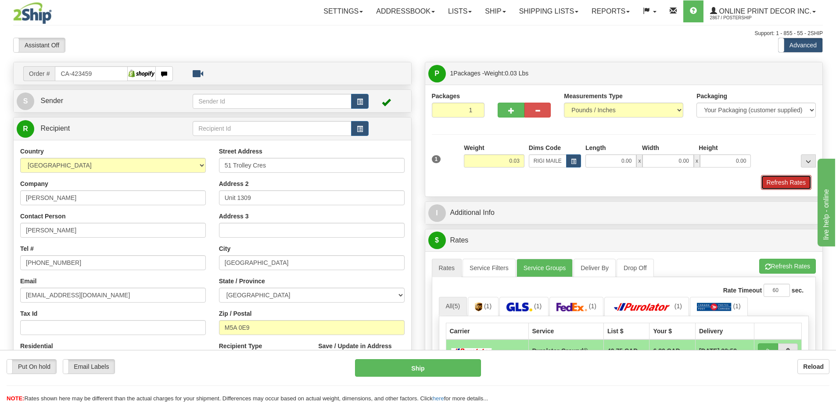
click at [780, 184] on button "Refresh Rates" at bounding box center [786, 182] width 50 height 15
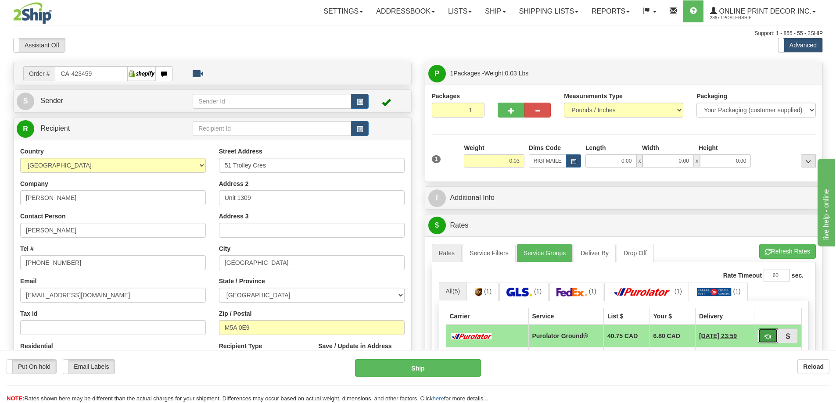
click at [764, 338] on button "button" at bounding box center [768, 336] width 20 height 15
type input "260"
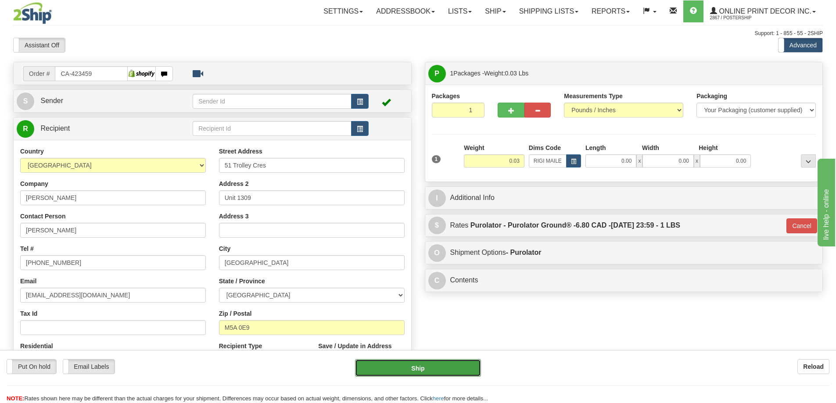
click at [442, 370] on button "Ship" at bounding box center [418, 368] width 126 height 18
